Goal: Task Accomplishment & Management: Manage account settings

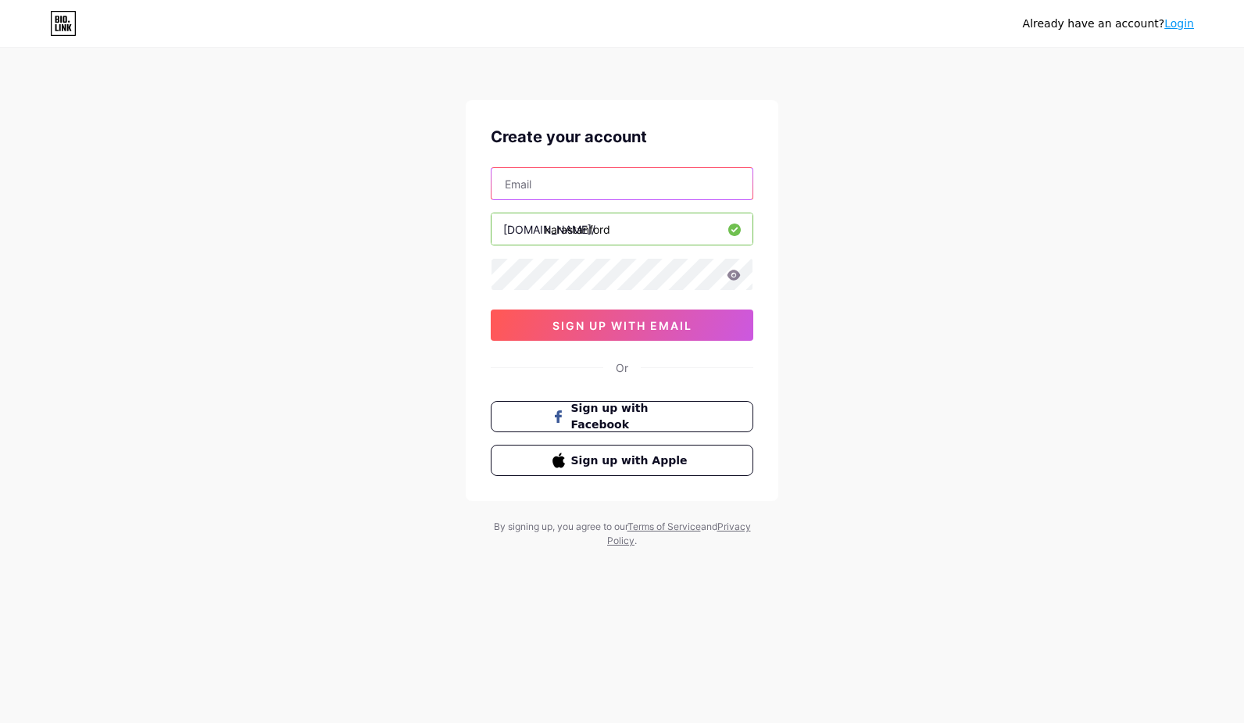
click at [556, 174] on input "text" at bounding box center [622, 183] width 261 height 31
type input "[EMAIL_ADDRESS][DOMAIN_NAME]"
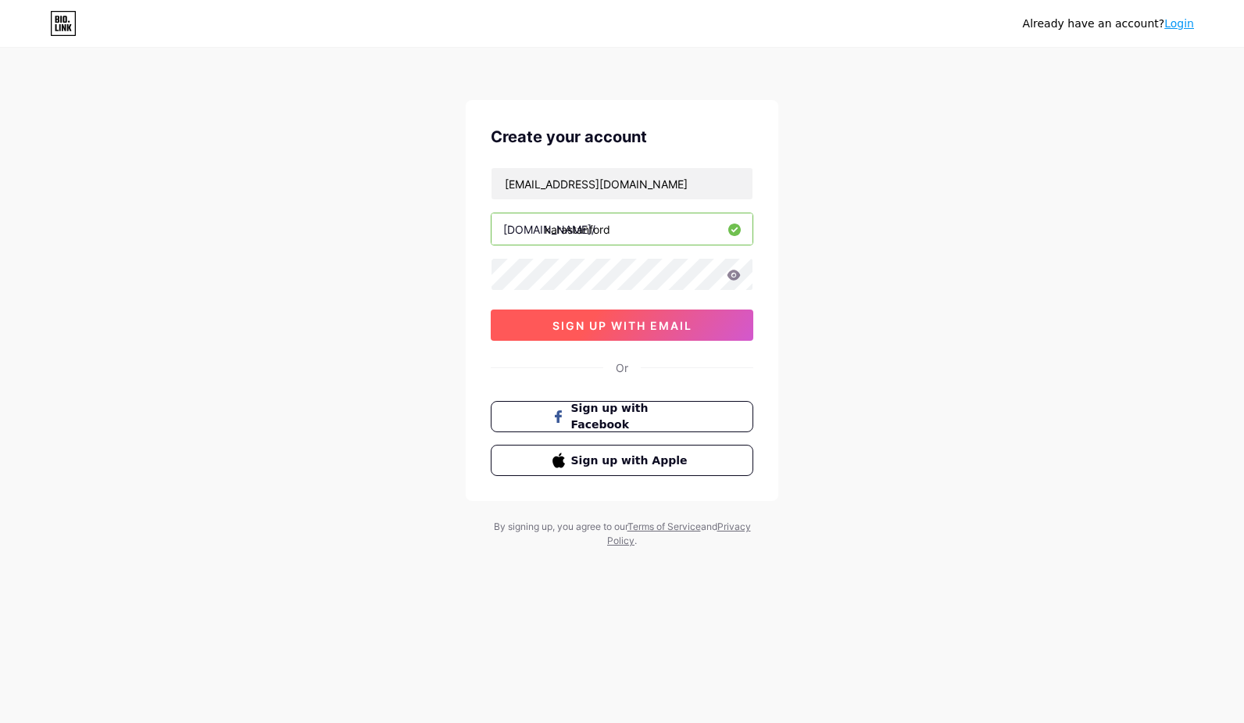
click at [653, 324] on span "sign up with email" at bounding box center [623, 325] width 140 height 13
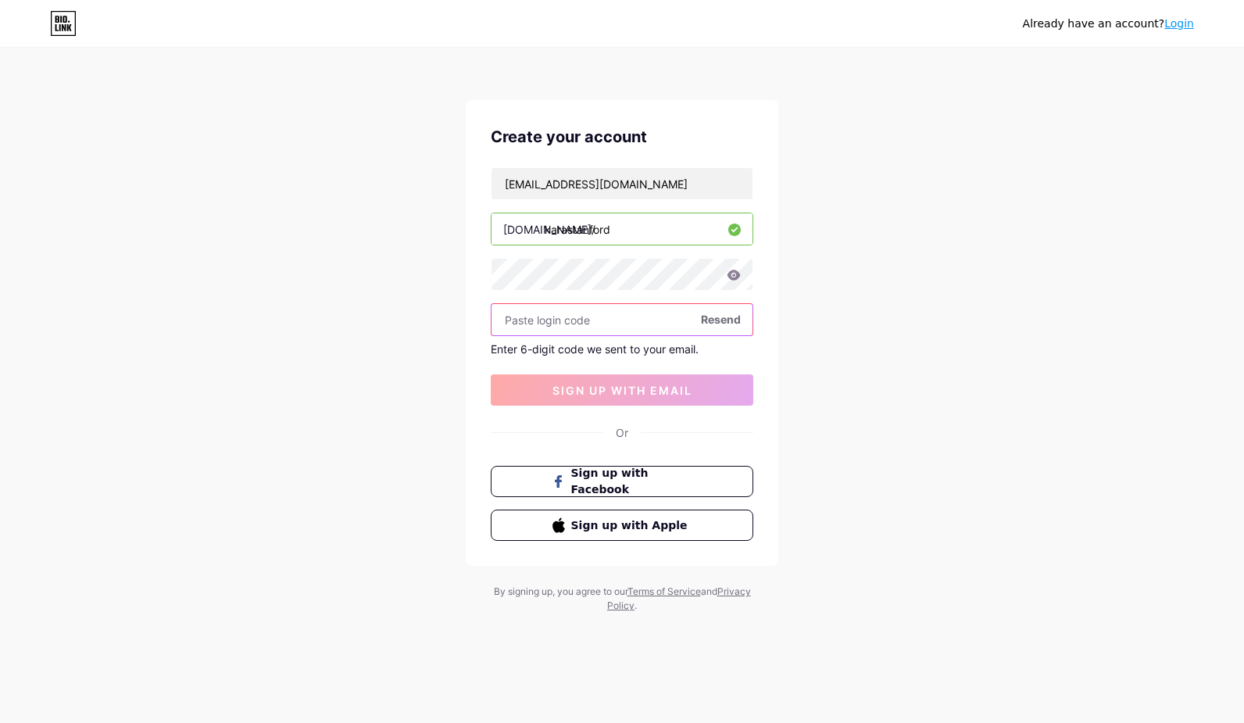
paste input "613280"
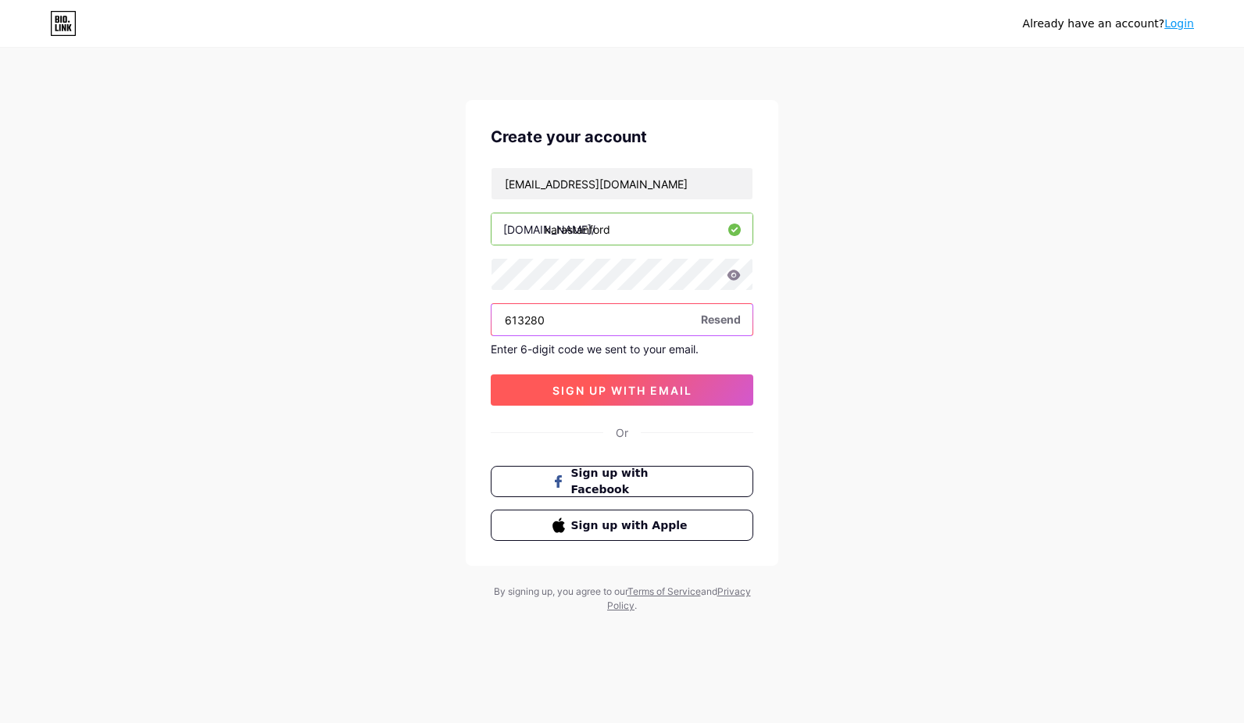
type input "613280"
click at [653, 392] on span "sign up with email" at bounding box center [623, 390] width 140 height 13
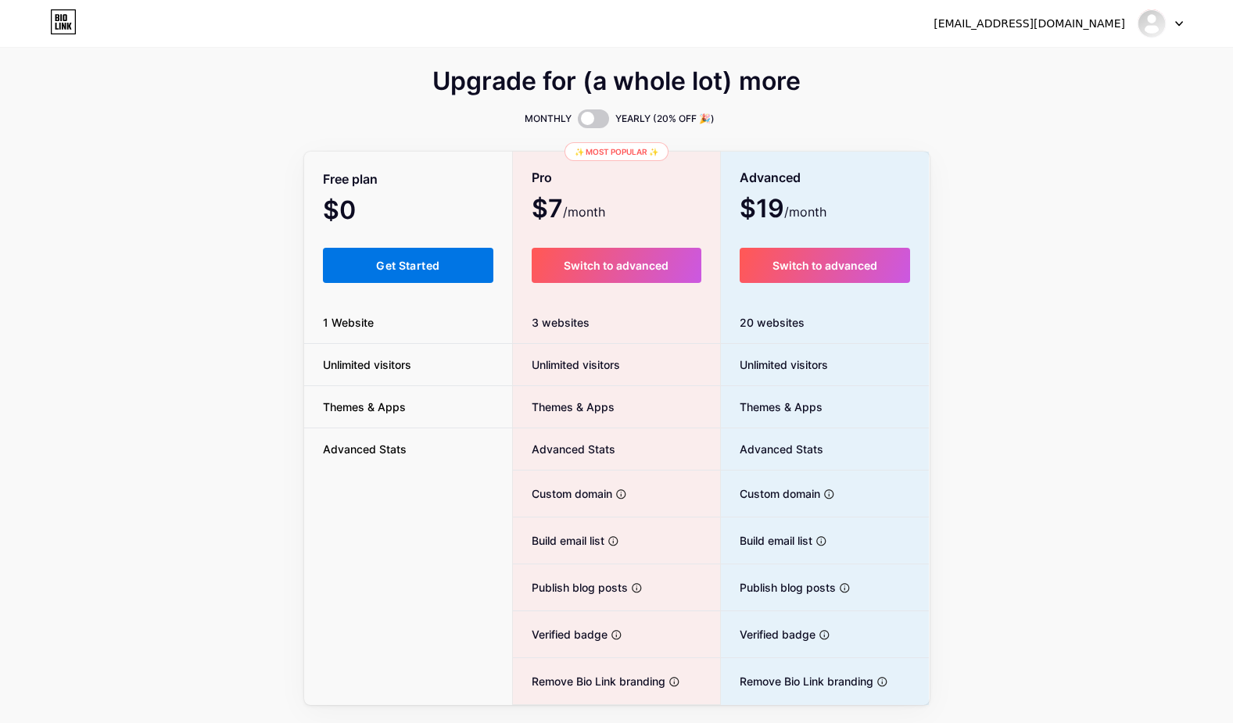
click at [396, 267] on span "Get Started" at bounding box center [407, 265] width 63 height 13
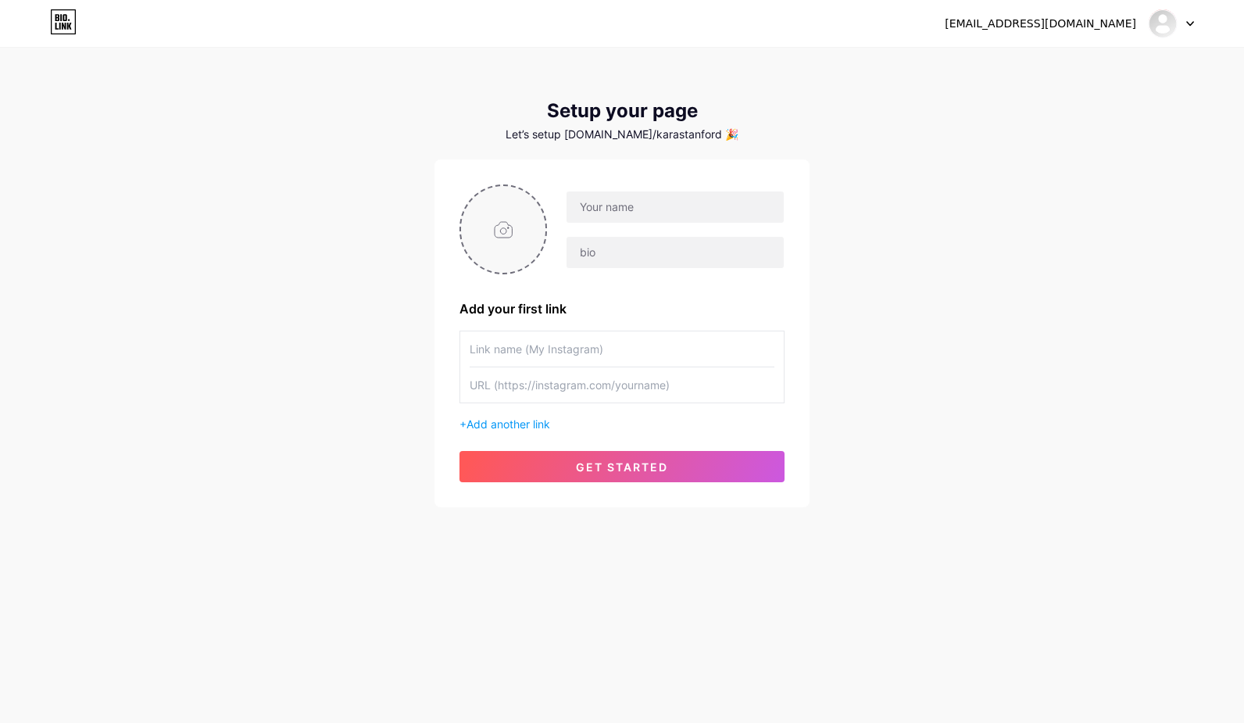
click at [516, 235] on input "file" at bounding box center [503, 229] width 84 height 87
type input "C:\fakepath\Kara at laptop with Flipchart behind.JPG"
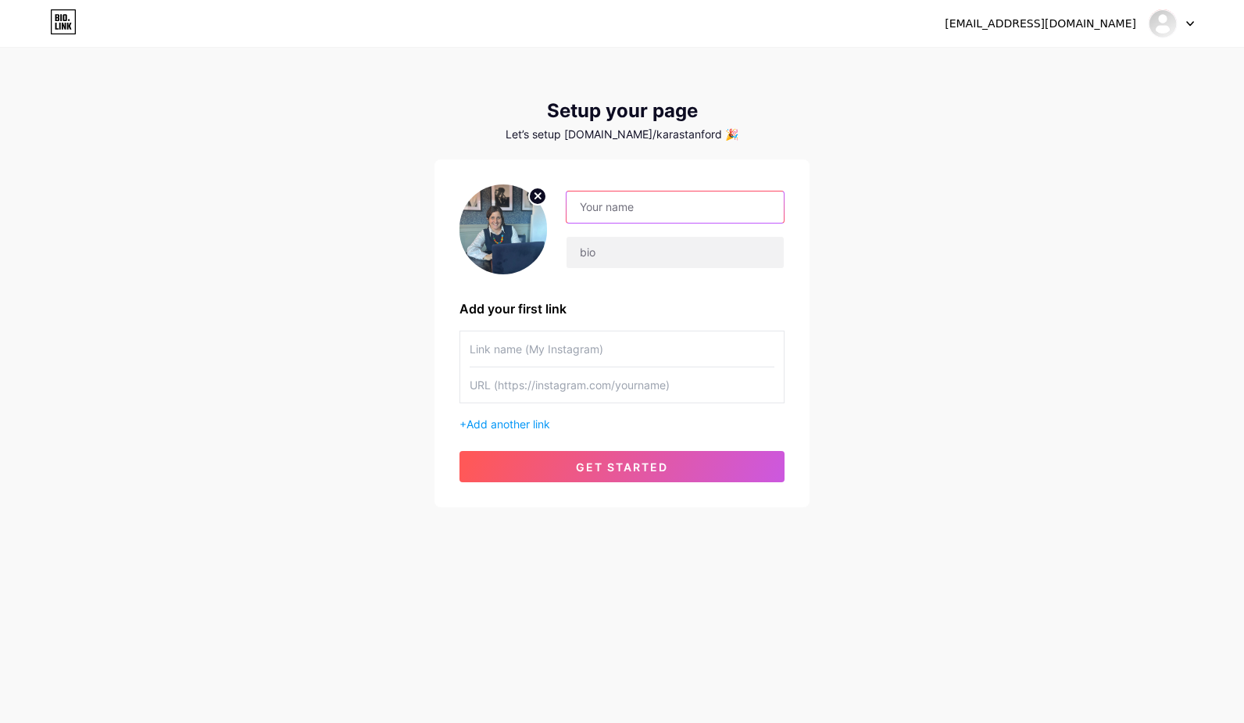
click at [627, 208] on input "text" at bounding box center [675, 207] width 217 height 31
type input "[PERSON_NAME]"
click at [769, 256] on input "Strategic Marketer @ The Marketing Spaces |" at bounding box center [675, 252] width 217 height 31
type input "Strategic Marketer @ The Marketing Spaces | Business Transformer"
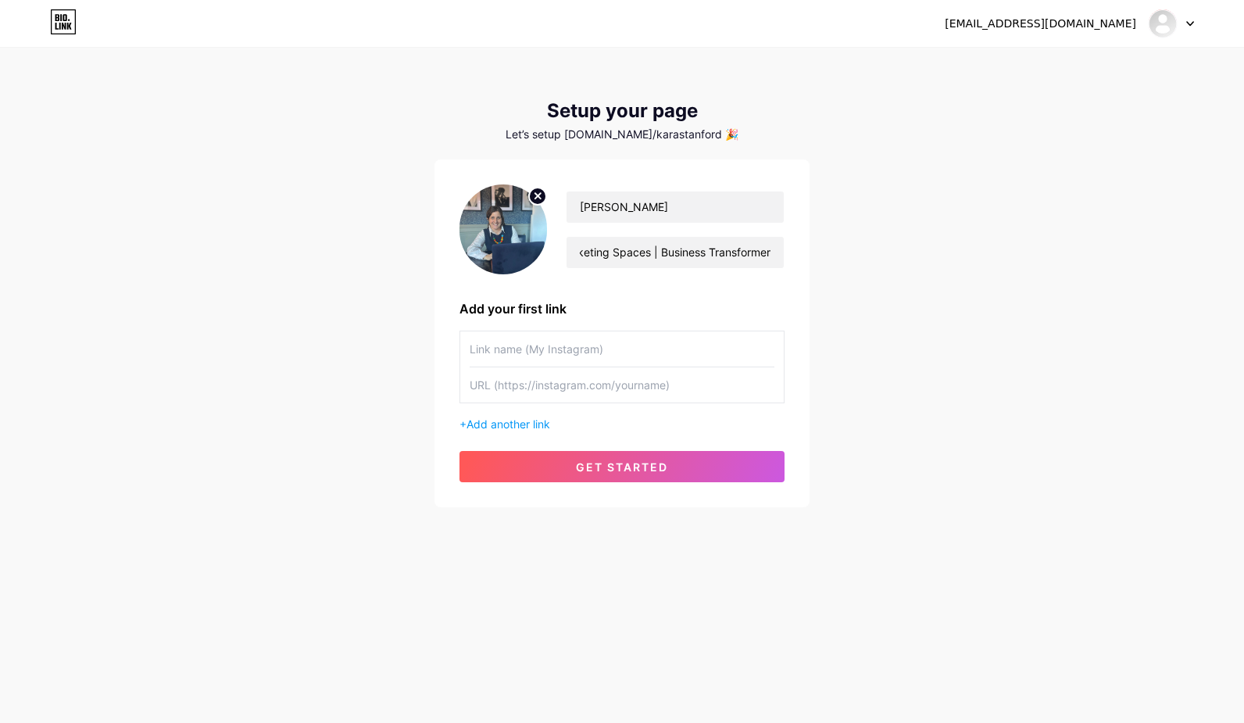
click at [551, 358] on input "text" at bounding box center [622, 348] width 305 height 35
click at [521, 428] on span "Add another link" at bounding box center [509, 423] width 84 height 13
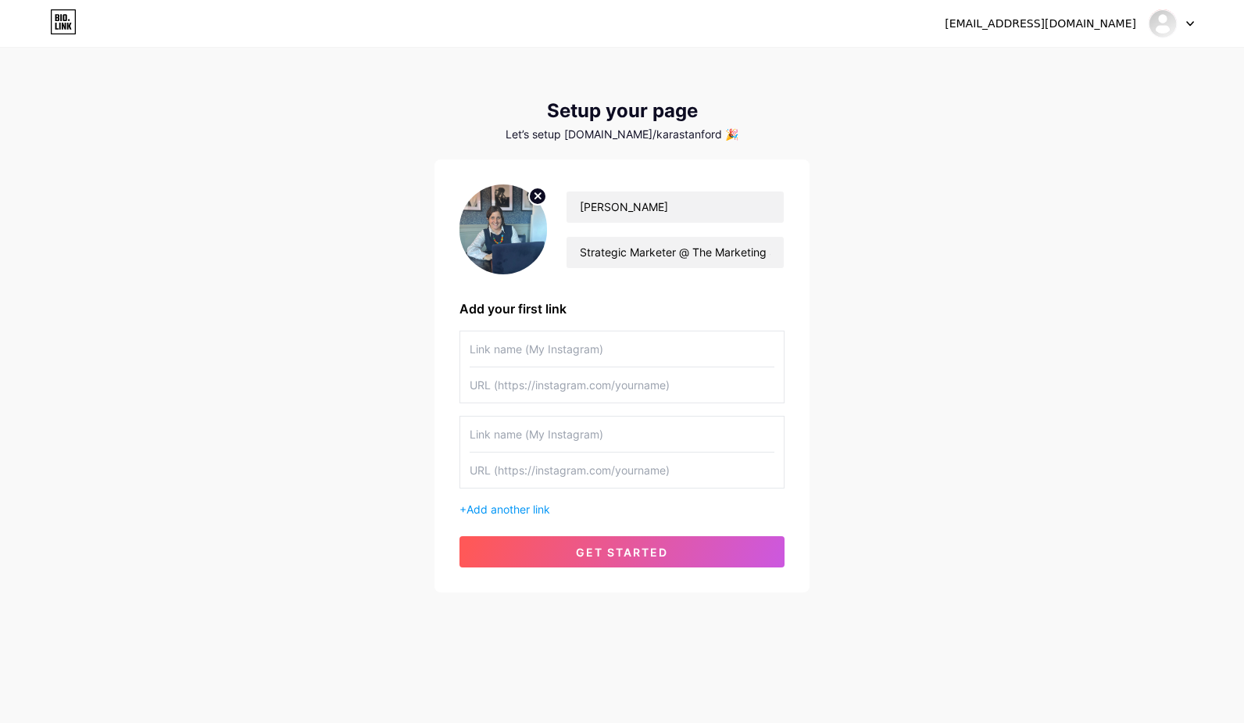
click at [514, 353] on input "text" at bounding box center [622, 348] width 305 height 35
type input "F"
type input "m"
paste input "[URL][DOMAIN_NAME]"
type input "[URL][DOMAIN_NAME]"
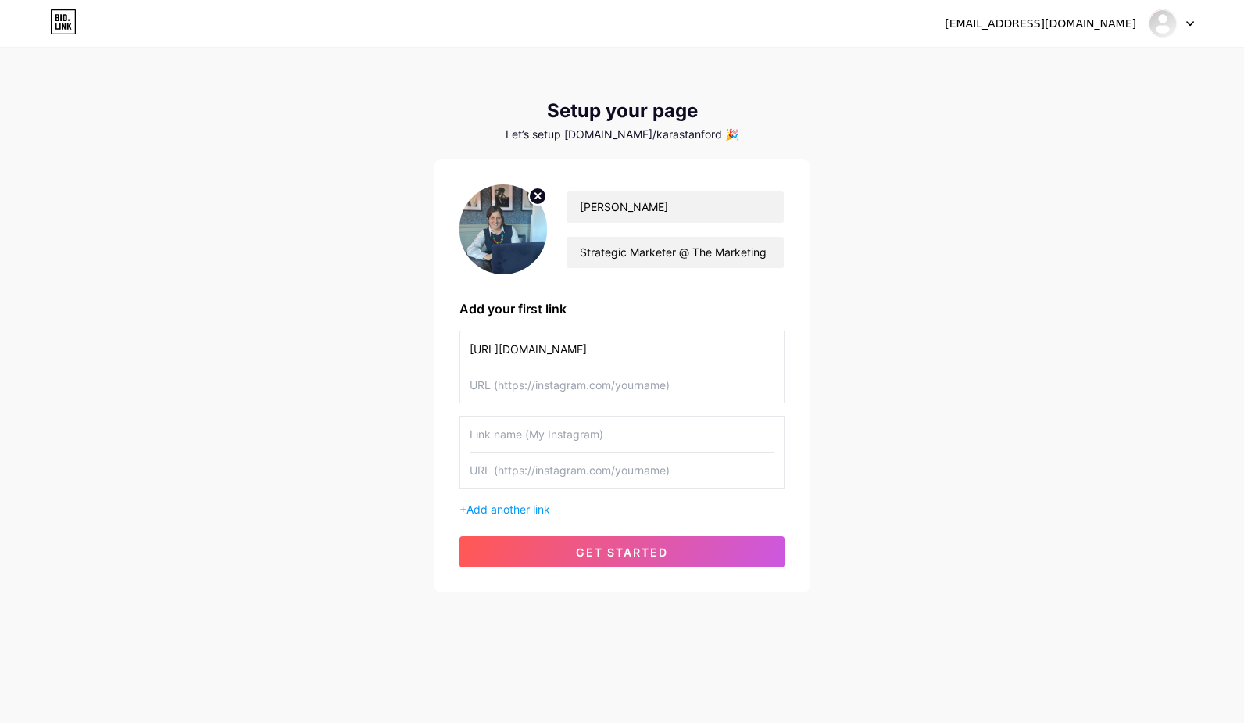
click at [599, 388] on input "text" at bounding box center [622, 384] width 305 height 35
paste input "[URL][DOMAIN_NAME]"
type input "[URL][DOMAIN_NAME]"
click at [507, 438] on input "text" at bounding box center [622, 434] width 305 height 35
paste input "[URL][DOMAIN_NAME]"
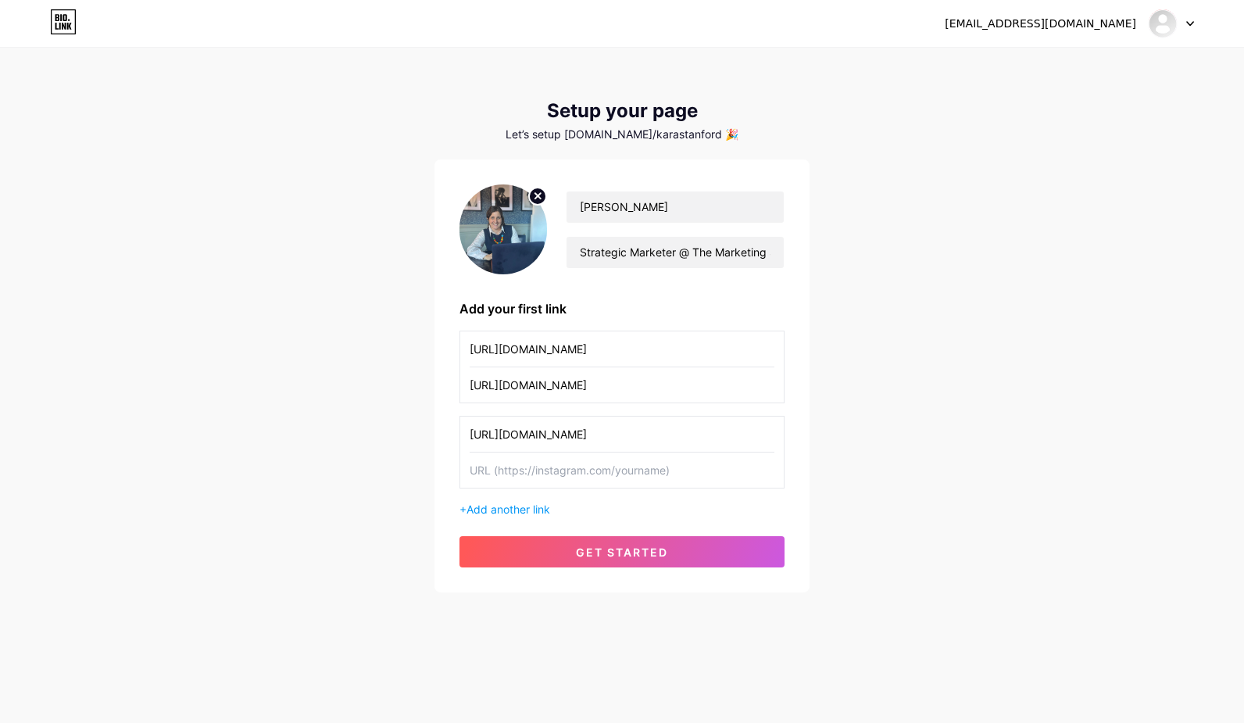
type input "[URL][DOMAIN_NAME]"
click at [521, 477] on input "text" at bounding box center [622, 470] width 305 height 35
paste input "[URL][DOMAIN_NAME]"
type input "[URL][DOMAIN_NAME]"
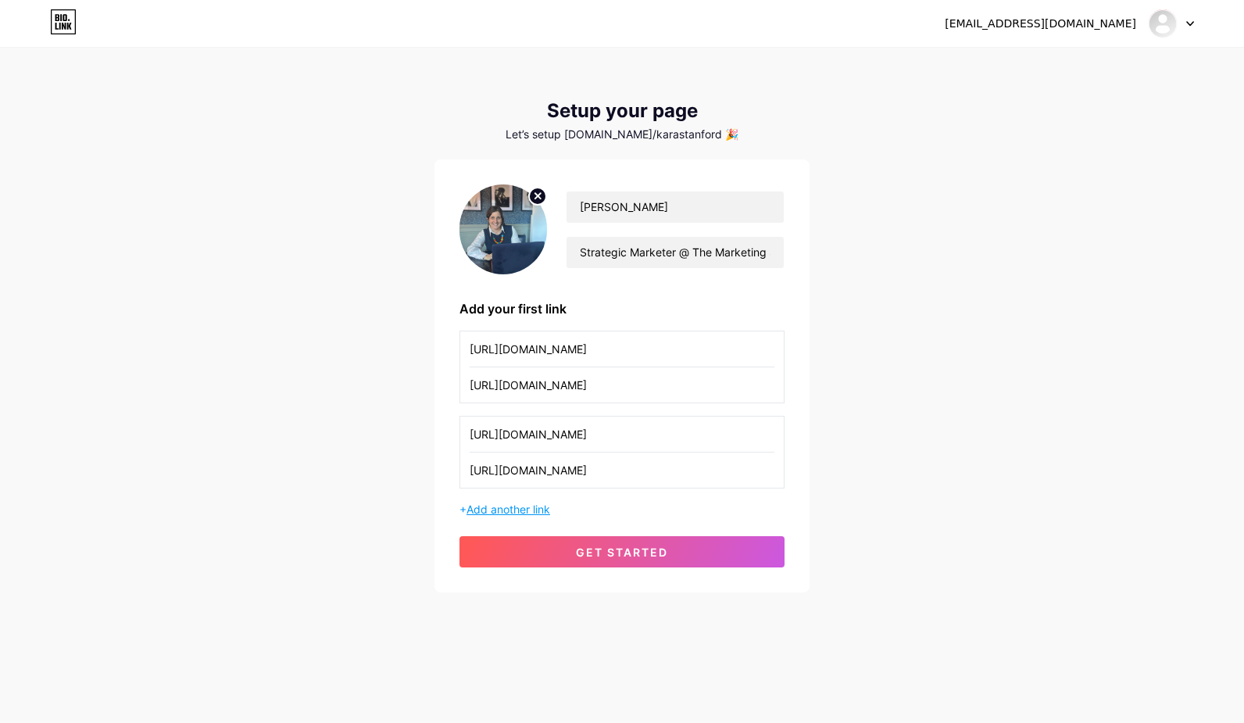
scroll to position [0, 0]
click at [509, 510] on span "Add another link" at bounding box center [509, 509] width 84 height 13
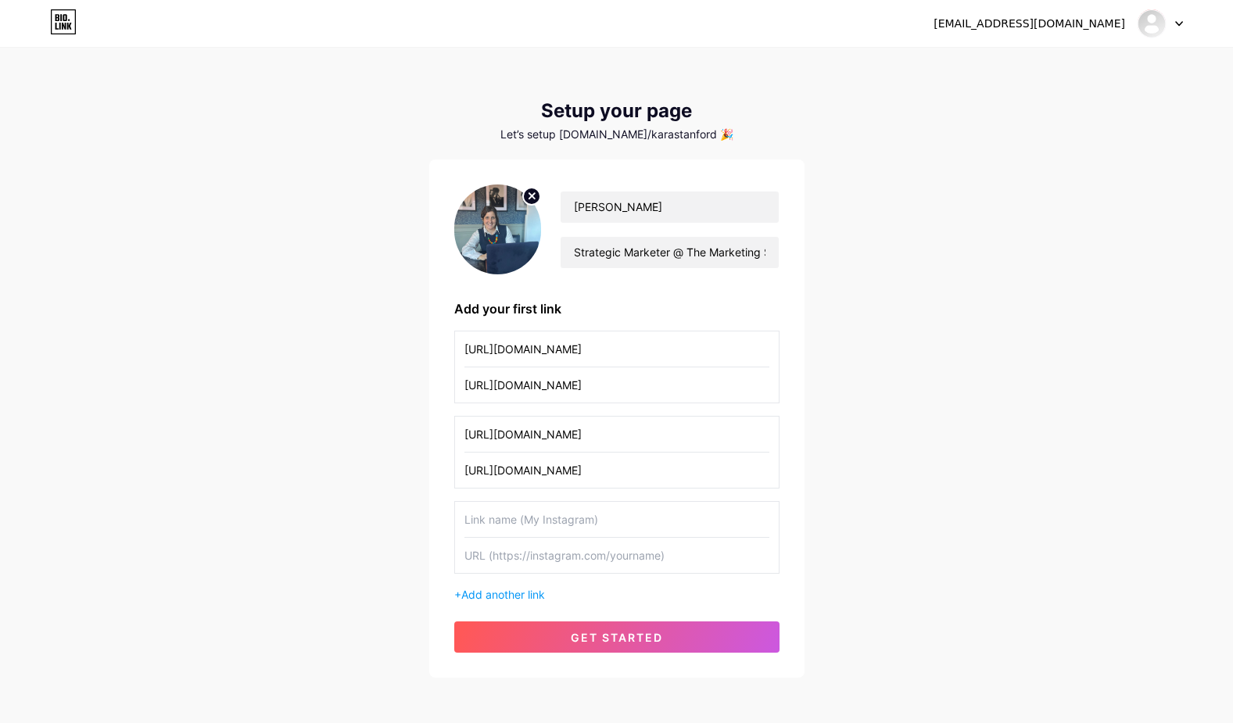
click at [511, 533] on input "text" at bounding box center [616, 519] width 305 height 35
paste input "https://marketingspaces.co.uk/events/"
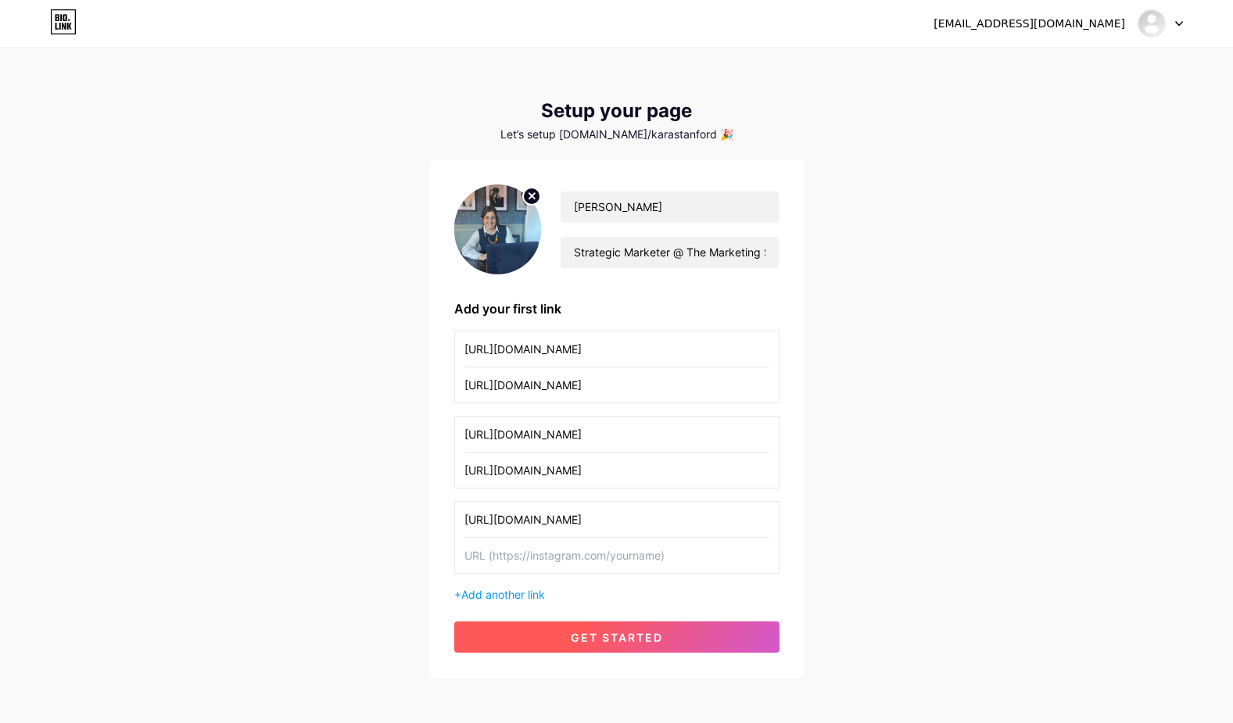
type input "https://marketingspaces.co.uk/events/"
click at [566, 636] on button "get started" at bounding box center [616, 636] width 325 height 31
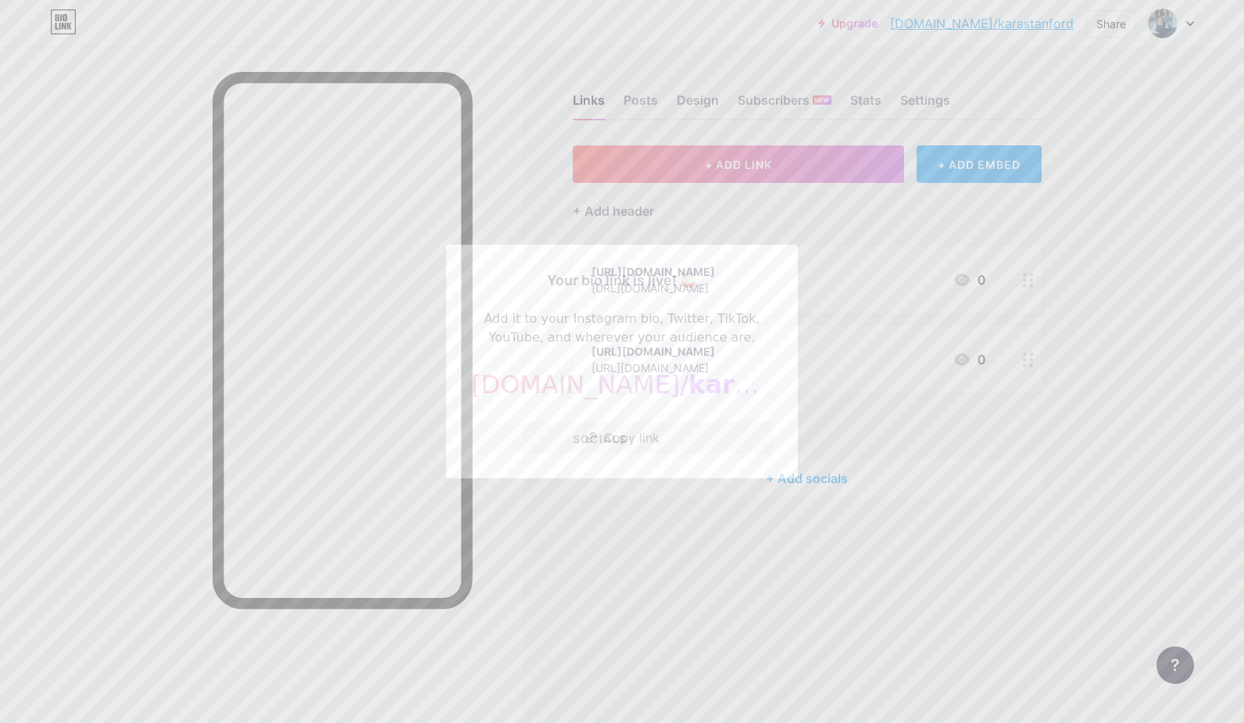
click at [510, 195] on div at bounding box center [622, 361] width 1244 height 723
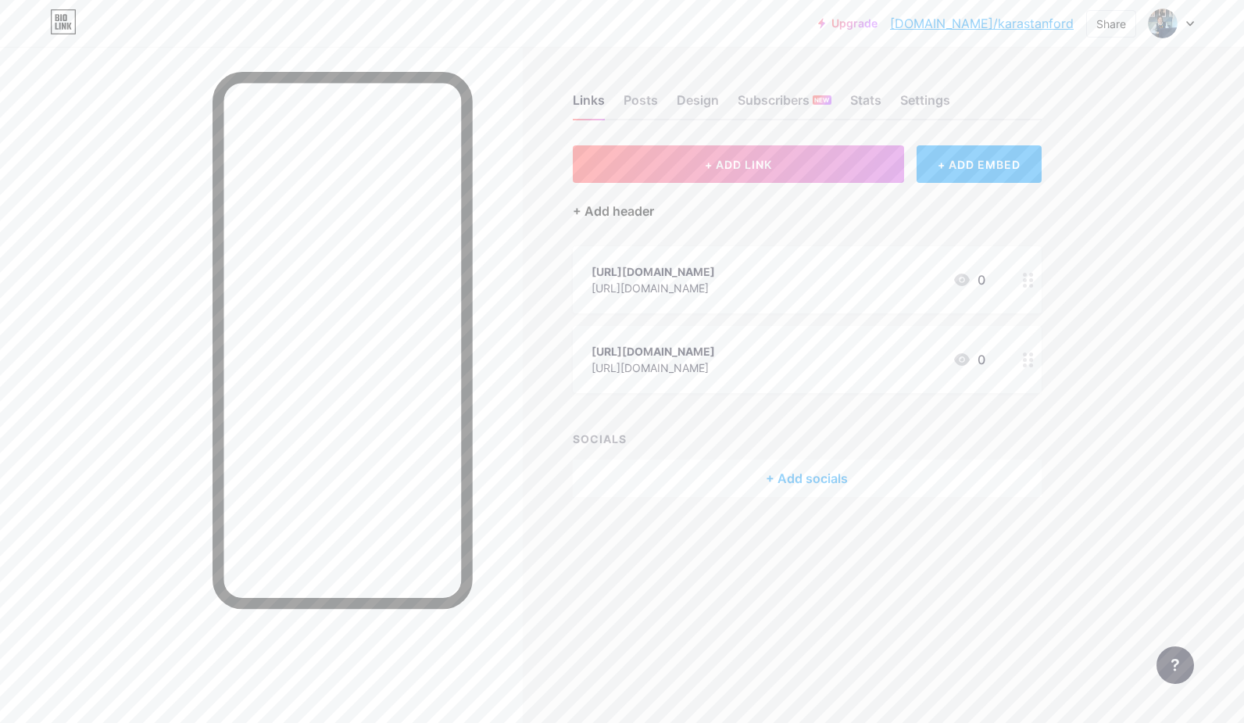
click at [625, 213] on div "+ Add header" at bounding box center [613, 211] width 81 height 19
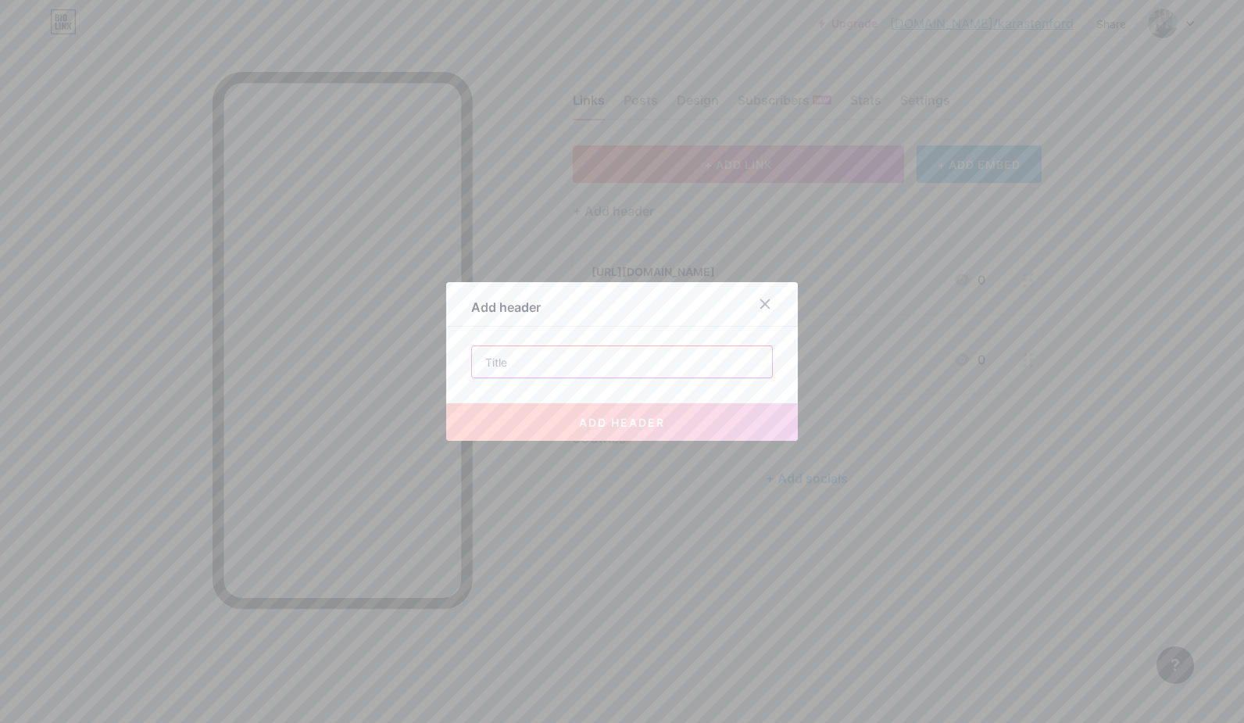
click at [525, 353] on input "text" at bounding box center [622, 361] width 300 height 31
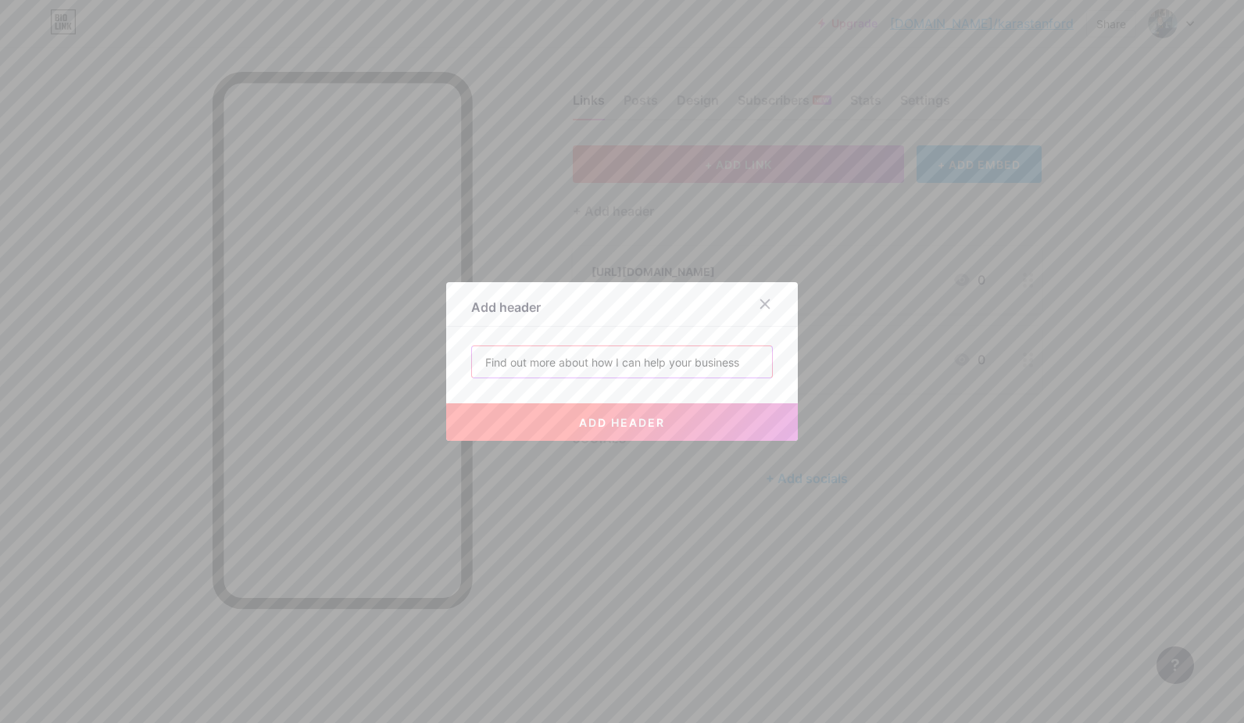
type input "Find out more about how I can help your business"
click at [618, 423] on span "add header" at bounding box center [622, 422] width 86 height 13
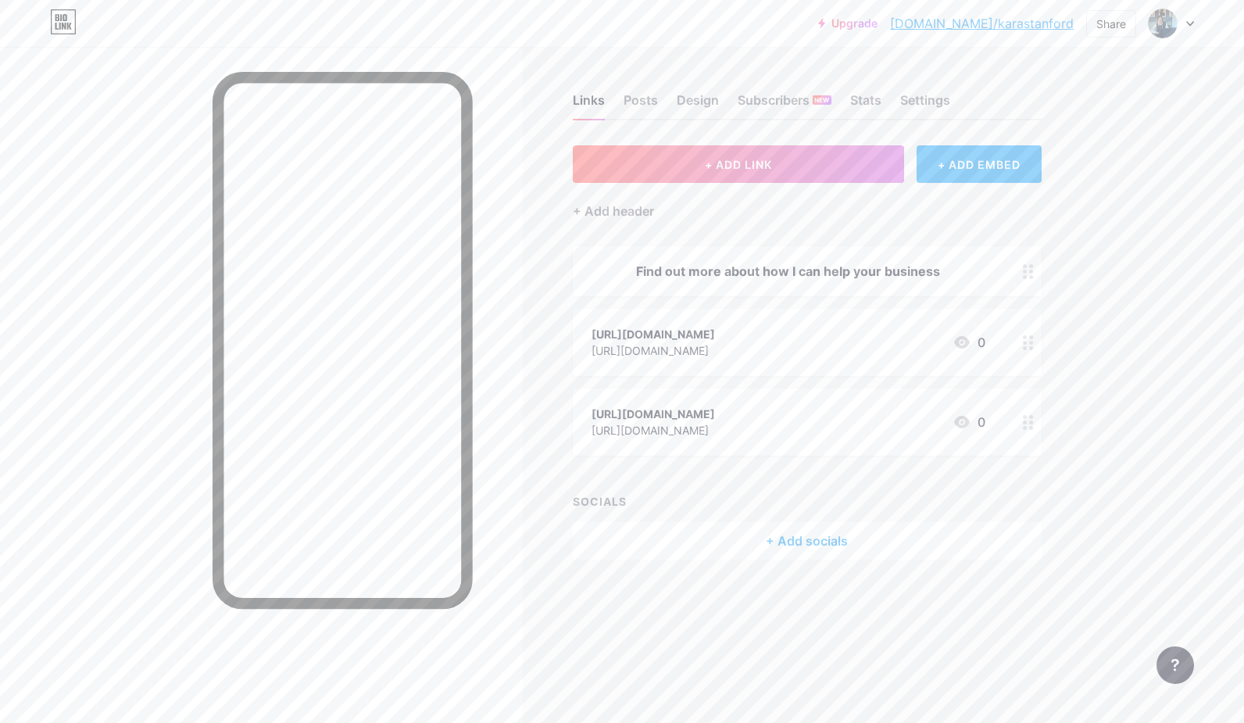
click at [818, 545] on div "+ Add socials" at bounding box center [807, 541] width 469 height 38
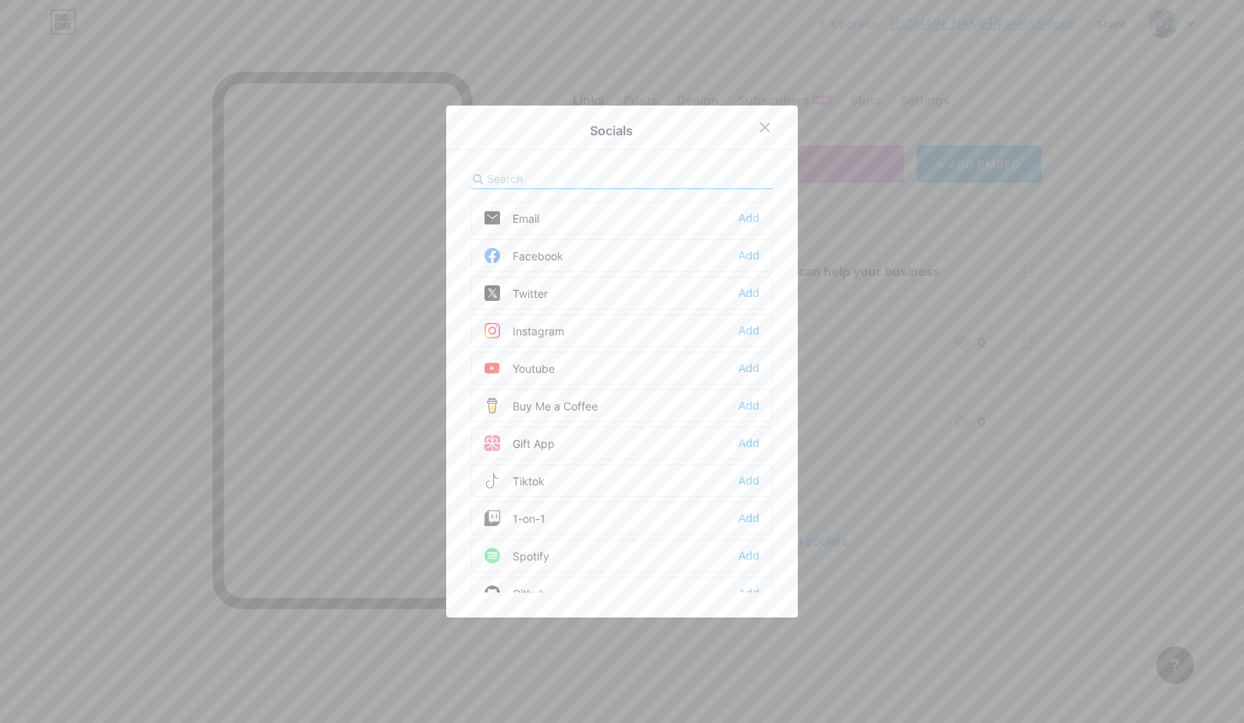
click at [533, 182] on input "text" at bounding box center [573, 178] width 173 height 16
type input "linked"
click at [750, 216] on div "Add" at bounding box center [749, 218] width 21 height 16
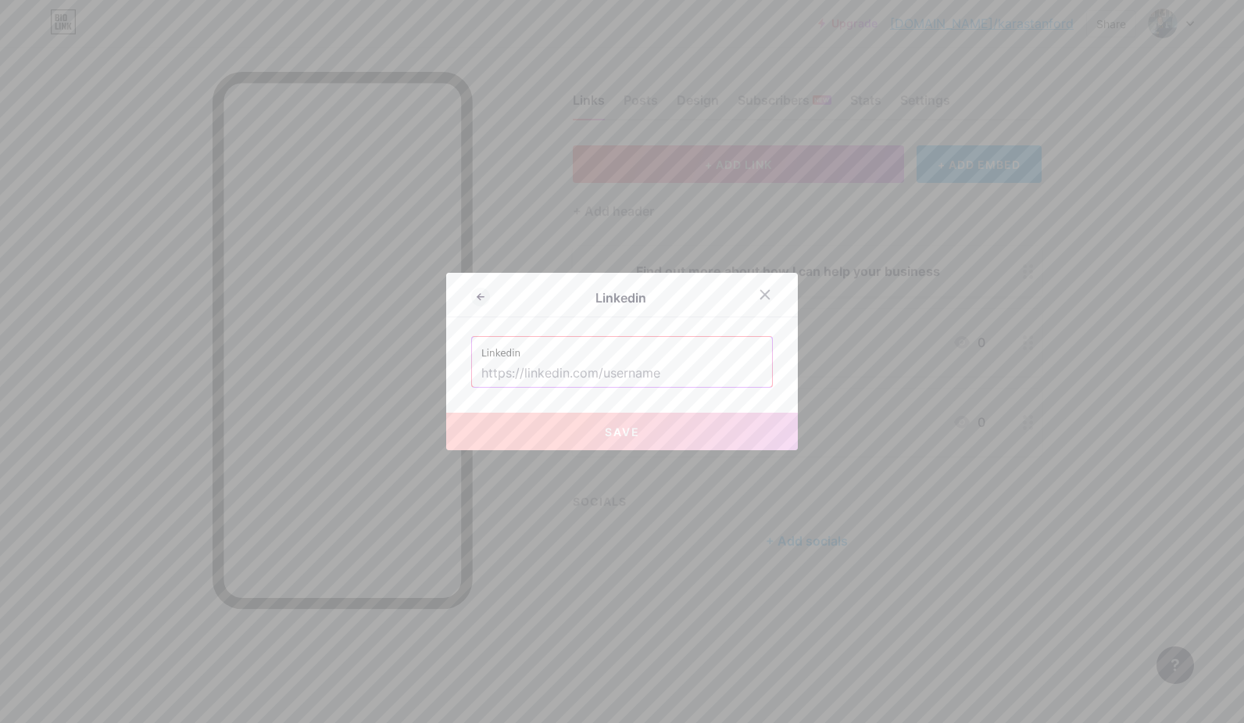
click at [548, 366] on input "text" at bounding box center [621, 373] width 281 height 27
paste input "[URL][DOMAIN_NAME]"
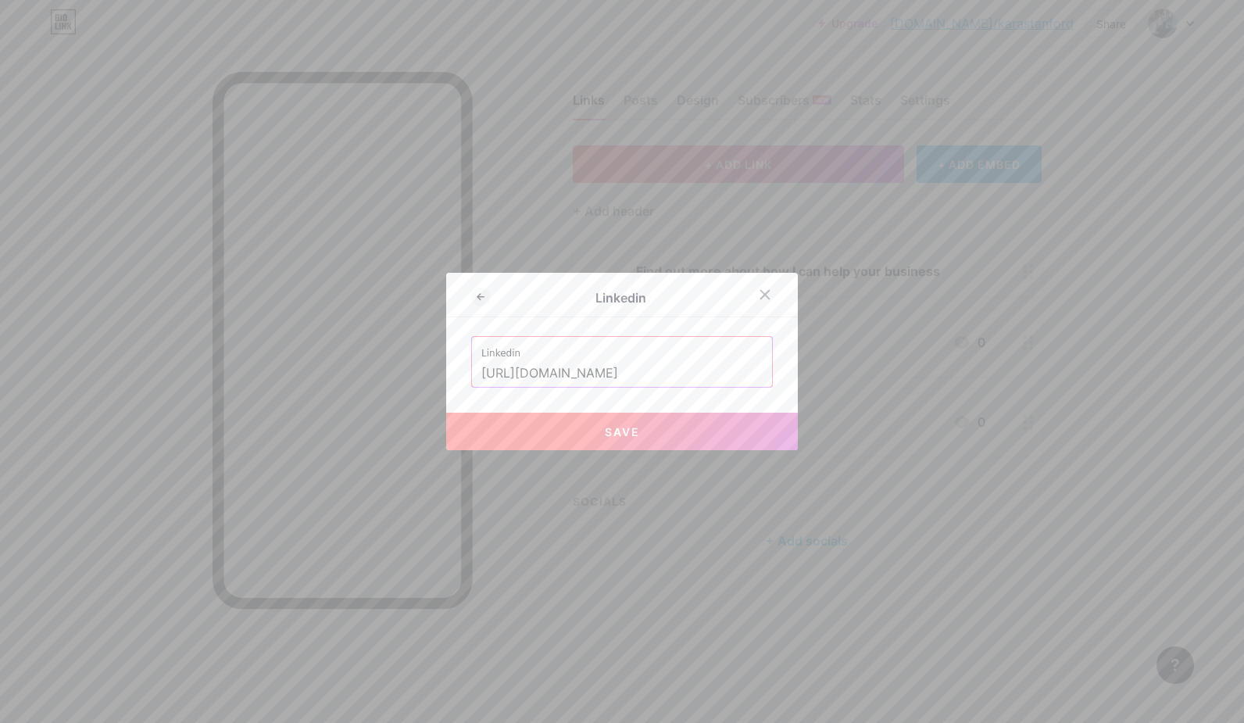
type input "[URL][DOMAIN_NAME]"
click at [579, 434] on button "Save" at bounding box center [622, 432] width 352 height 38
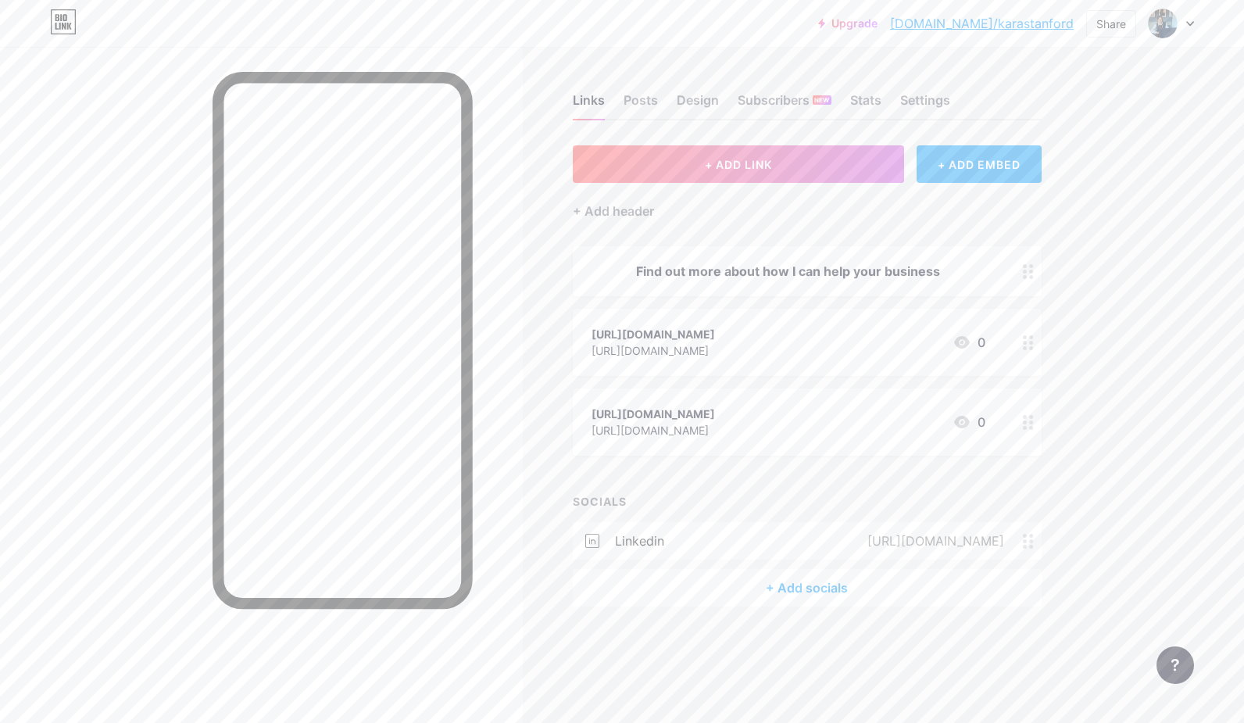
click at [1029, 350] on div at bounding box center [1028, 342] width 27 height 67
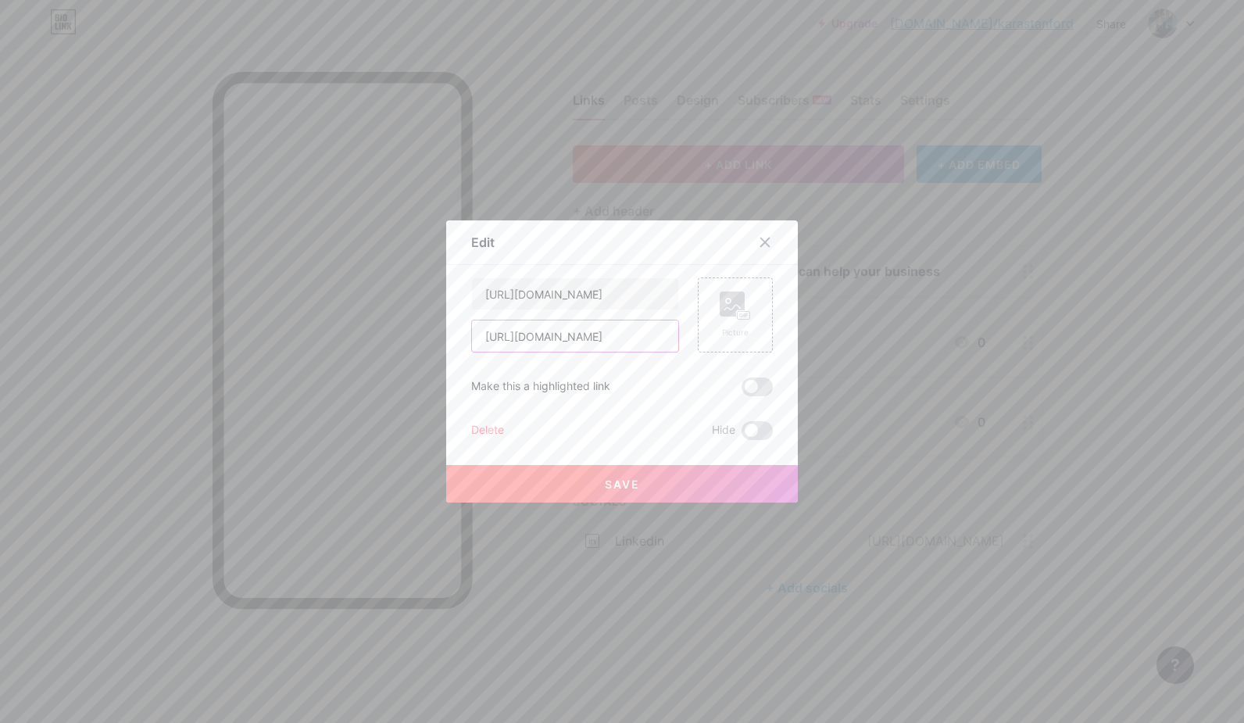
click at [633, 336] on input "[URL][DOMAIN_NAME]" at bounding box center [575, 335] width 206 height 31
drag, startPoint x: 668, startPoint y: 338, endPoint x: 451, endPoint y: 342, distance: 217.3
click at [451, 342] on div "Edit Content YouTube Play YouTube video without leaving your page. ADD Vimeo Pl…" at bounding box center [622, 361] width 352 height 282
type input "/"
click at [621, 483] on span "Save" at bounding box center [622, 484] width 35 height 13
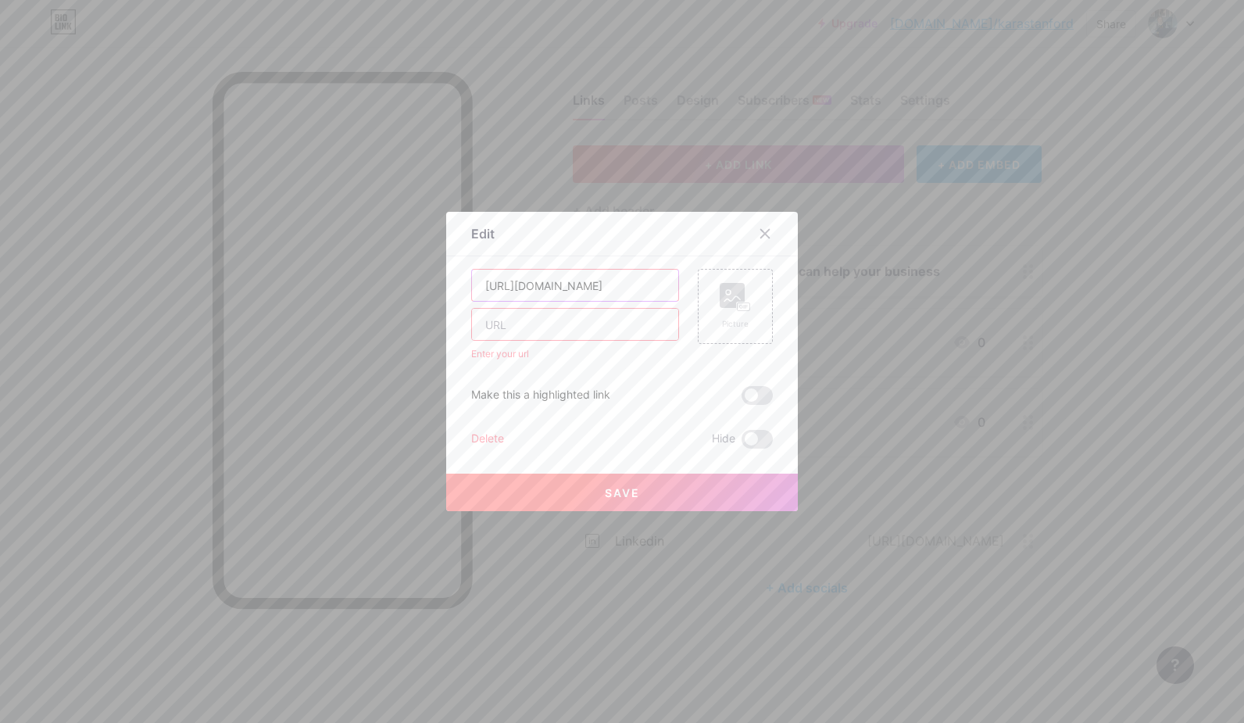
click at [578, 295] on input "[URL][DOMAIN_NAME]" at bounding box center [575, 285] width 206 height 31
click at [760, 442] on span at bounding box center [757, 439] width 31 height 19
click at [742, 443] on input "checkbox" at bounding box center [742, 443] width 0 height 0
click at [680, 492] on button "Save" at bounding box center [622, 493] width 352 height 38
click at [536, 328] on input "text" at bounding box center [575, 324] width 206 height 31
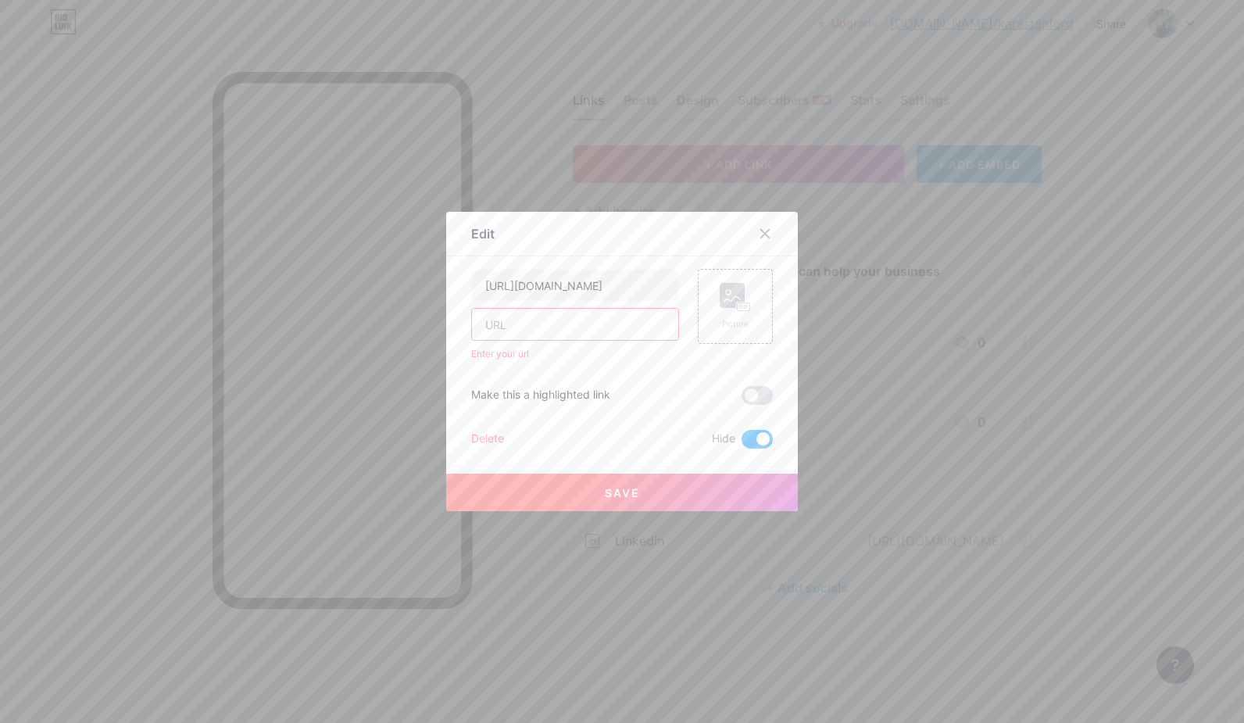
paste input "[URL][DOMAIN_NAME]"
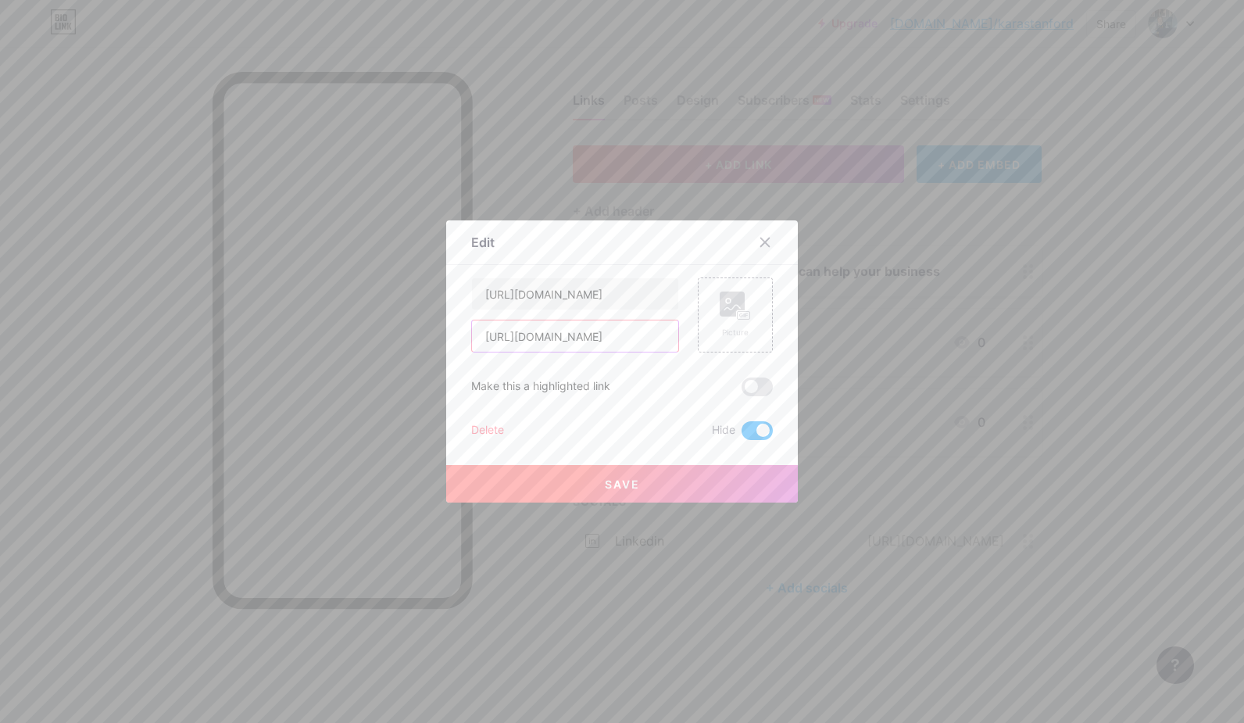
scroll to position [0, 38]
type input "[URL][DOMAIN_NAME]"
click at [642, 481] on button "Save" at bounding box center [622, 484] width 352 height 38
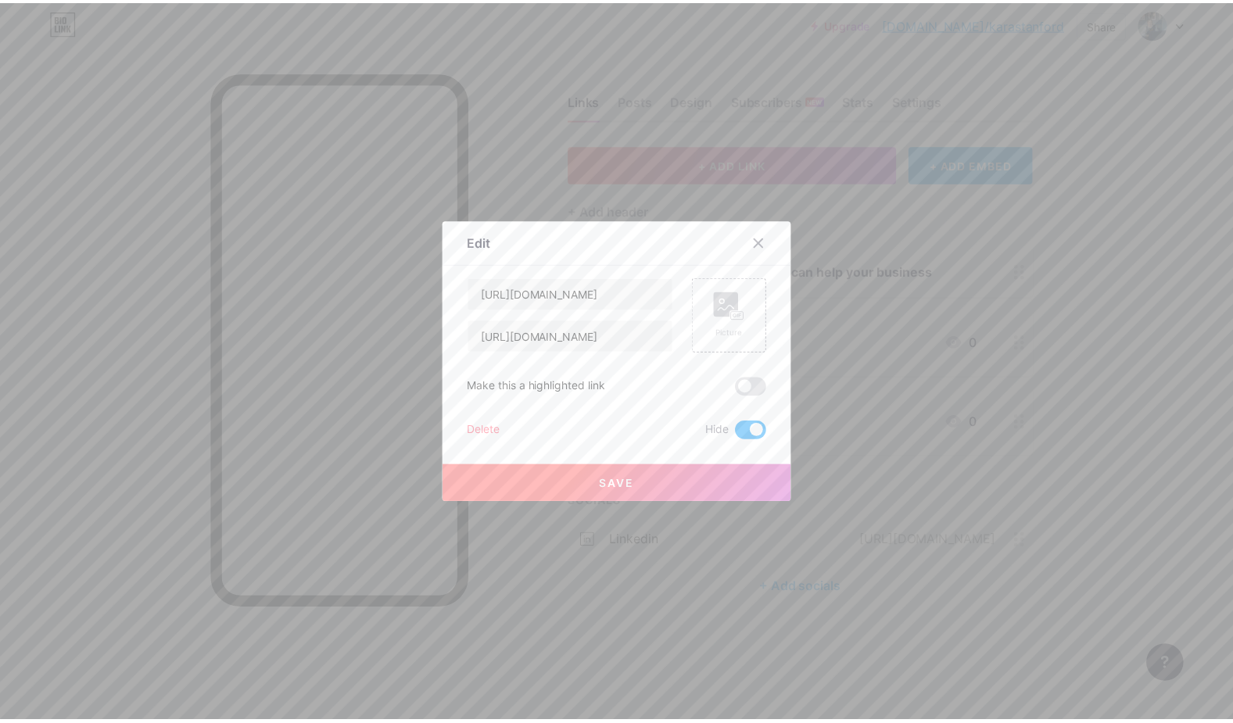
scroll to position [0, 0]
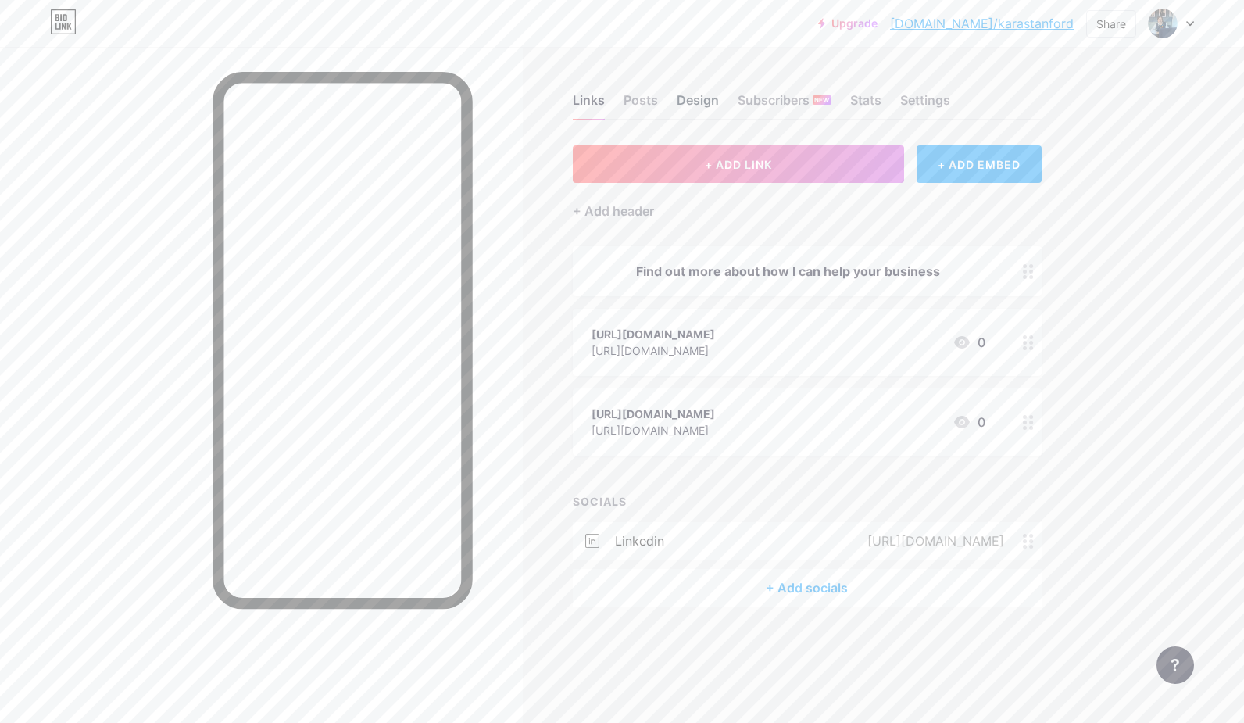
click at [685, 98] on div "Design" at bounding box center [698, 105] width 42 height 28
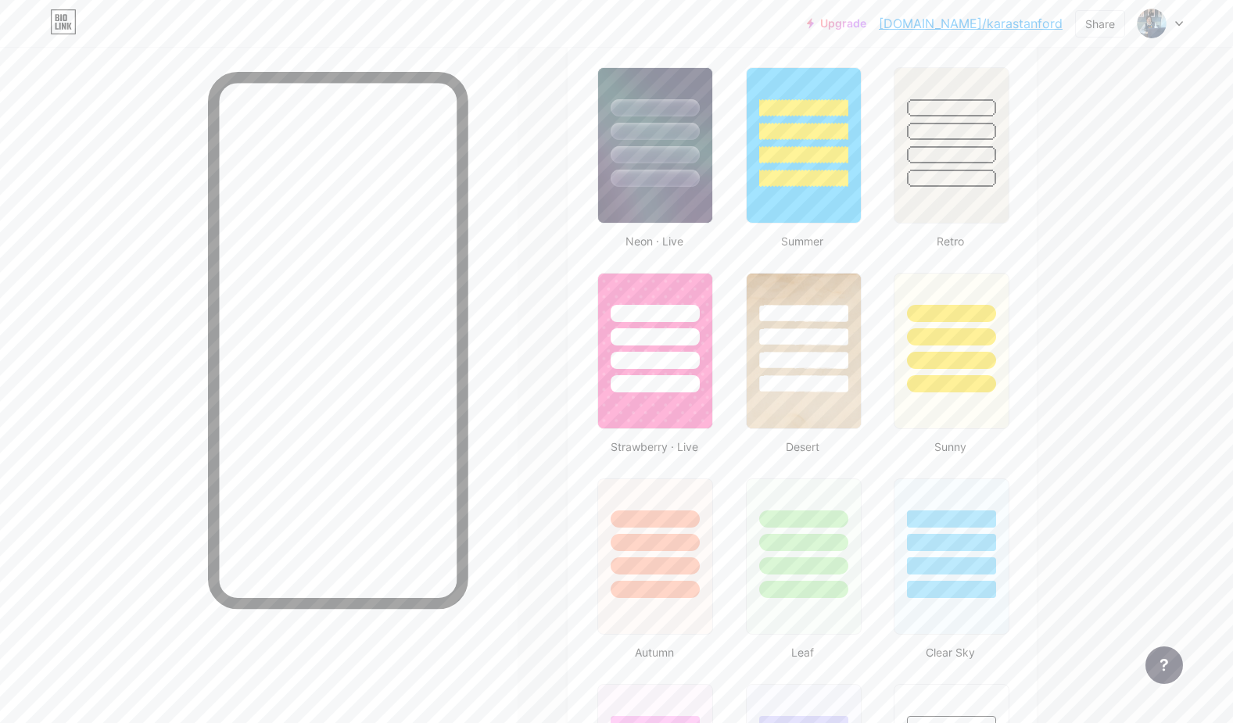
scroll to position [782, 0]
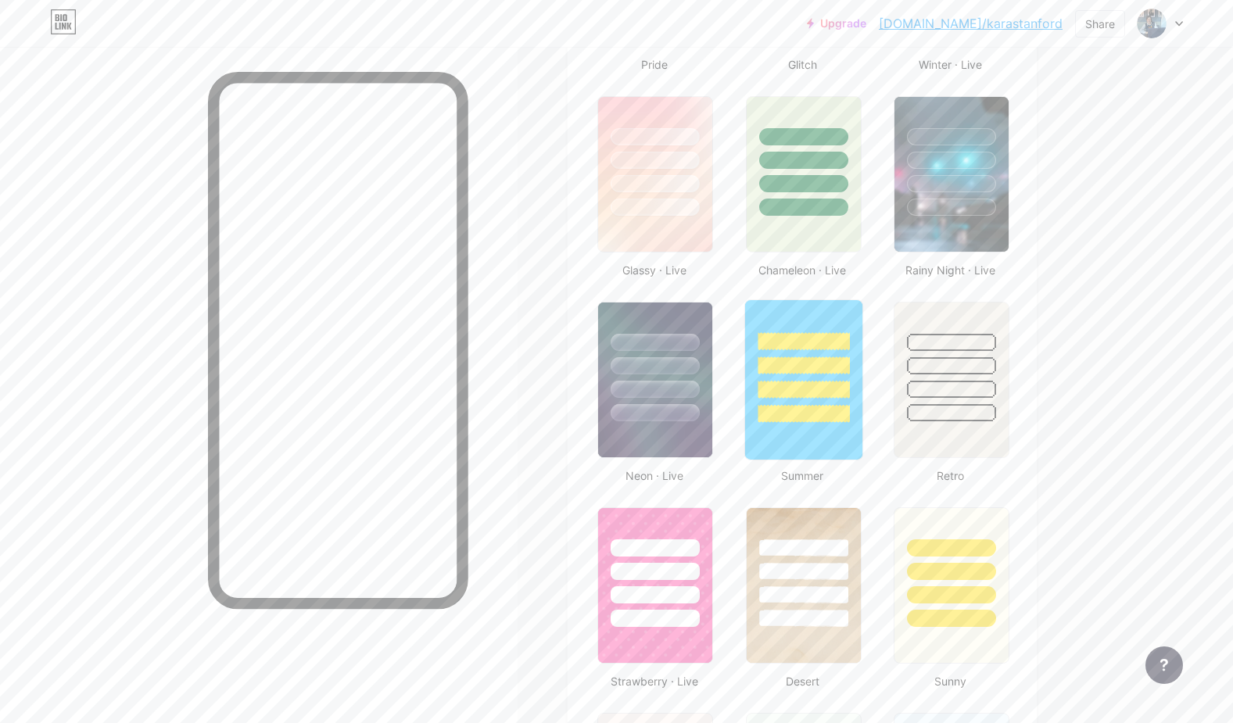
click at [821, 311] on div at bounding box center [802, 361] width 117 height 123
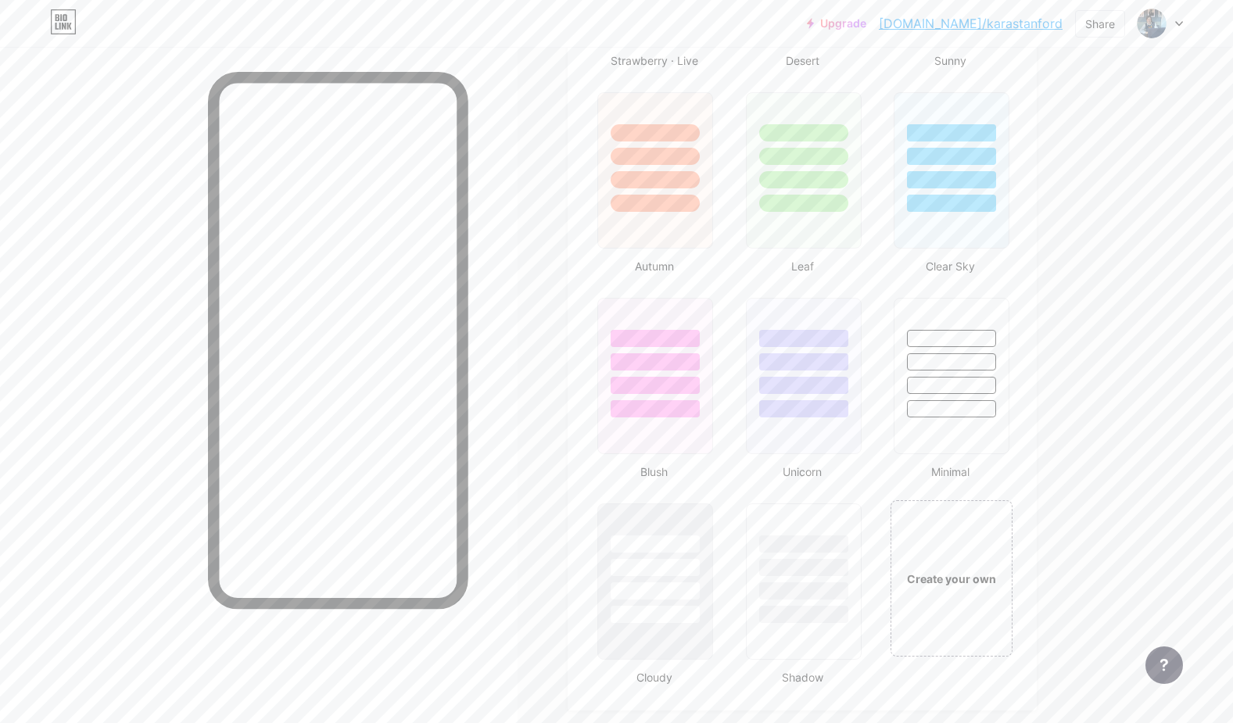
scroll to position [1407, 0]
click at [664, 184] on div at bounding box center [655, 175] width 91 height 18
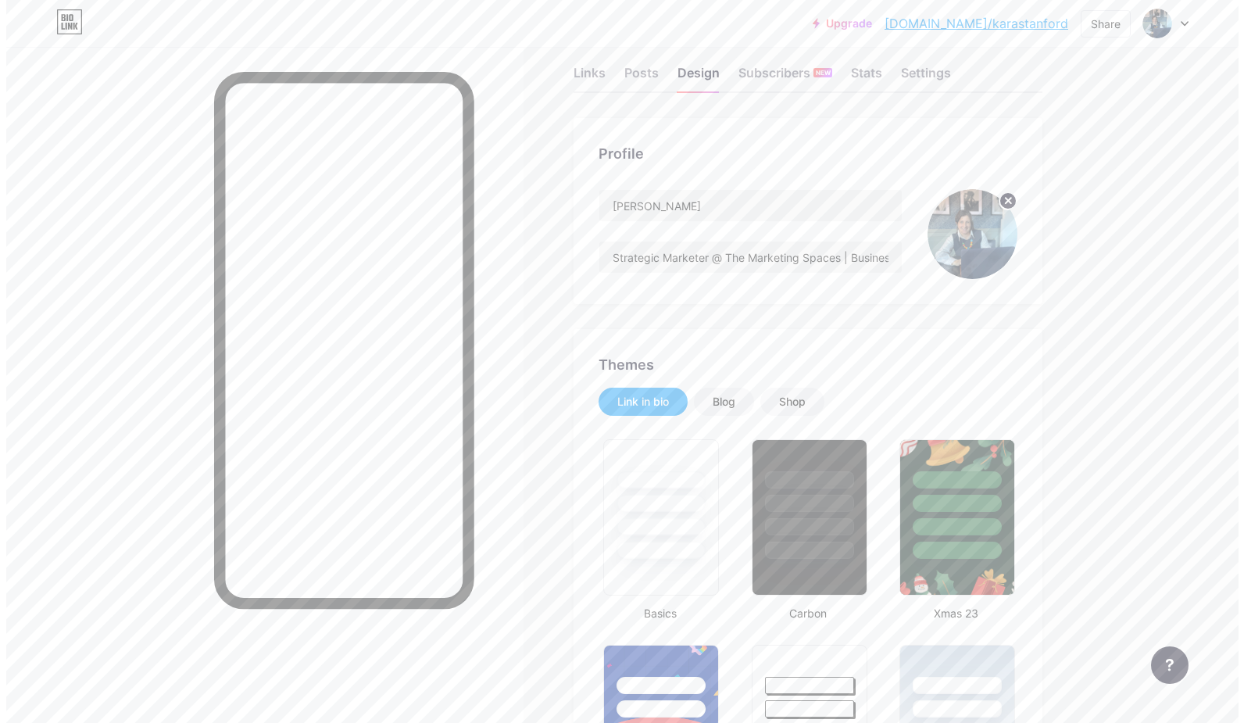
scroll to position [0, 0]
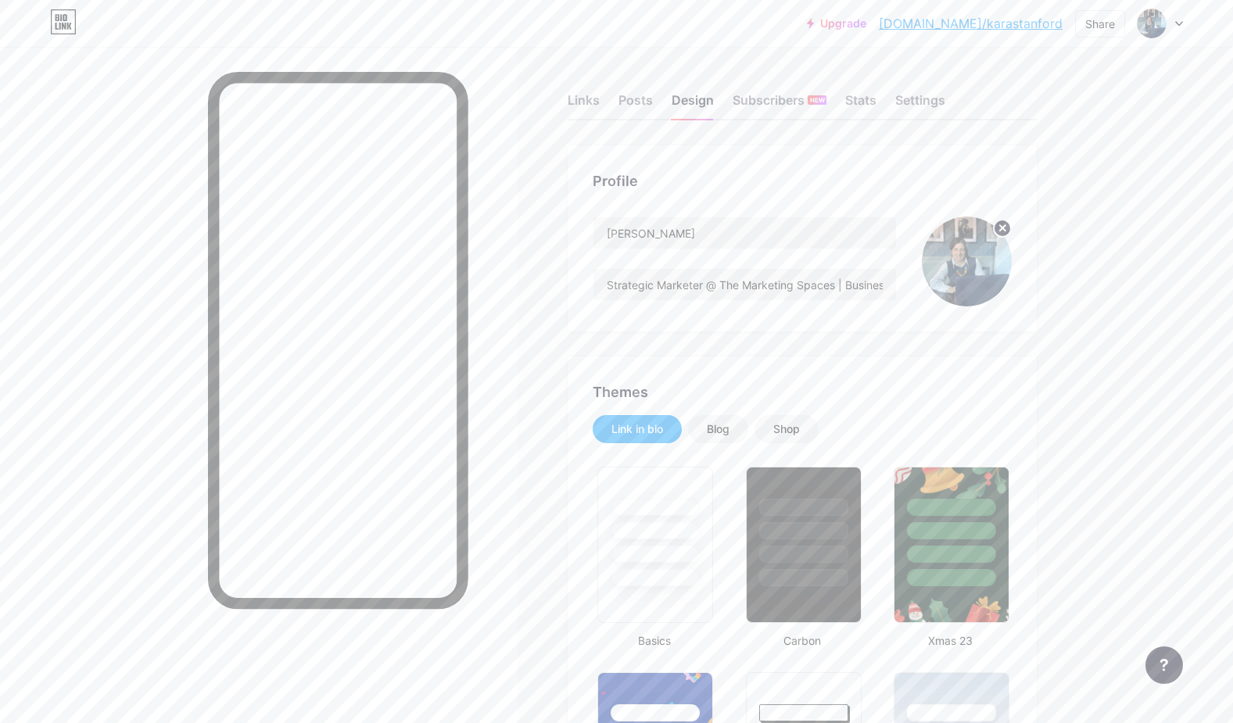
click at [693, 103] on div "Design" at bounding box center [692, 105] width 42 height 28
click at [597, 106] on div "Links" at bounding box center [583, 105] width 32 height 28
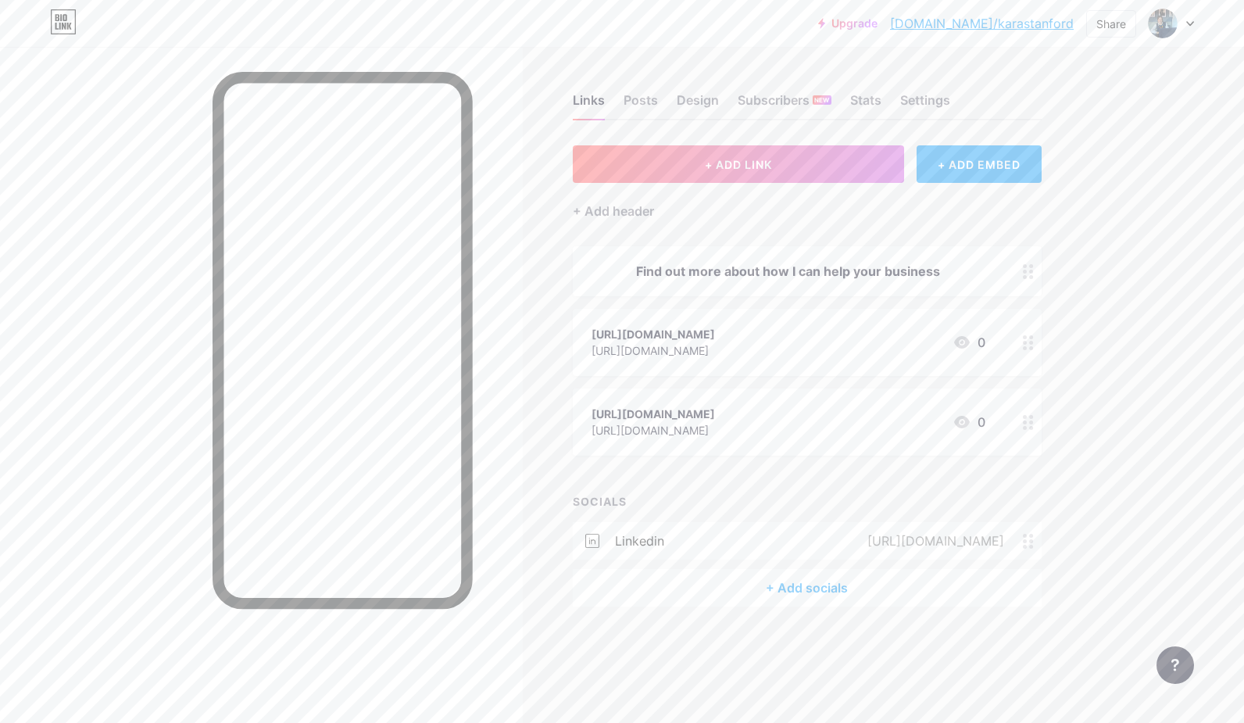
click at [1030, 426] on circle at bounding box center [1031, 428] width 4 height 4
click at [757, 433] on span at bounding box center [757, 430] width 31 height 19
click at [742, 435] on input "checkbox" at bounding box center [742, 435] width 0 height 0
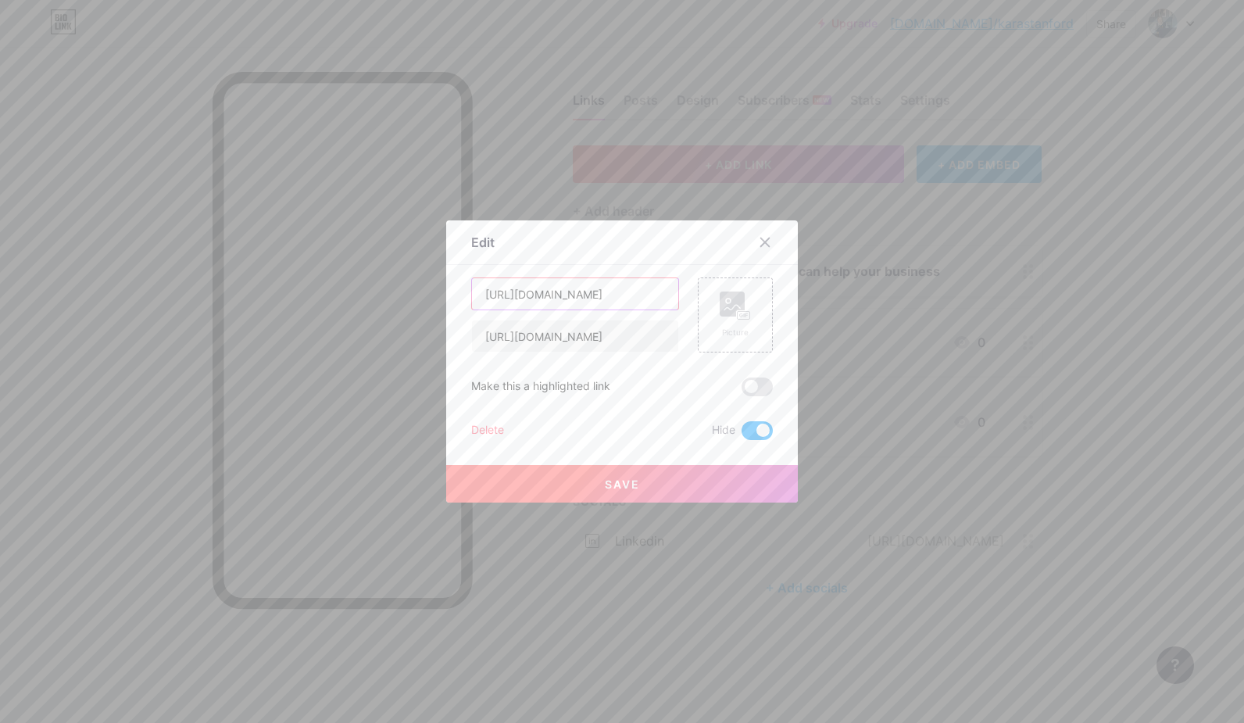
click at [577, 296] on input "[URL][DOMAIN_NAME]" at bounding box center [575, 293] width 206 height 31
click at [761, 241] on icon at bounding box center [765, 242] width 9 height 9
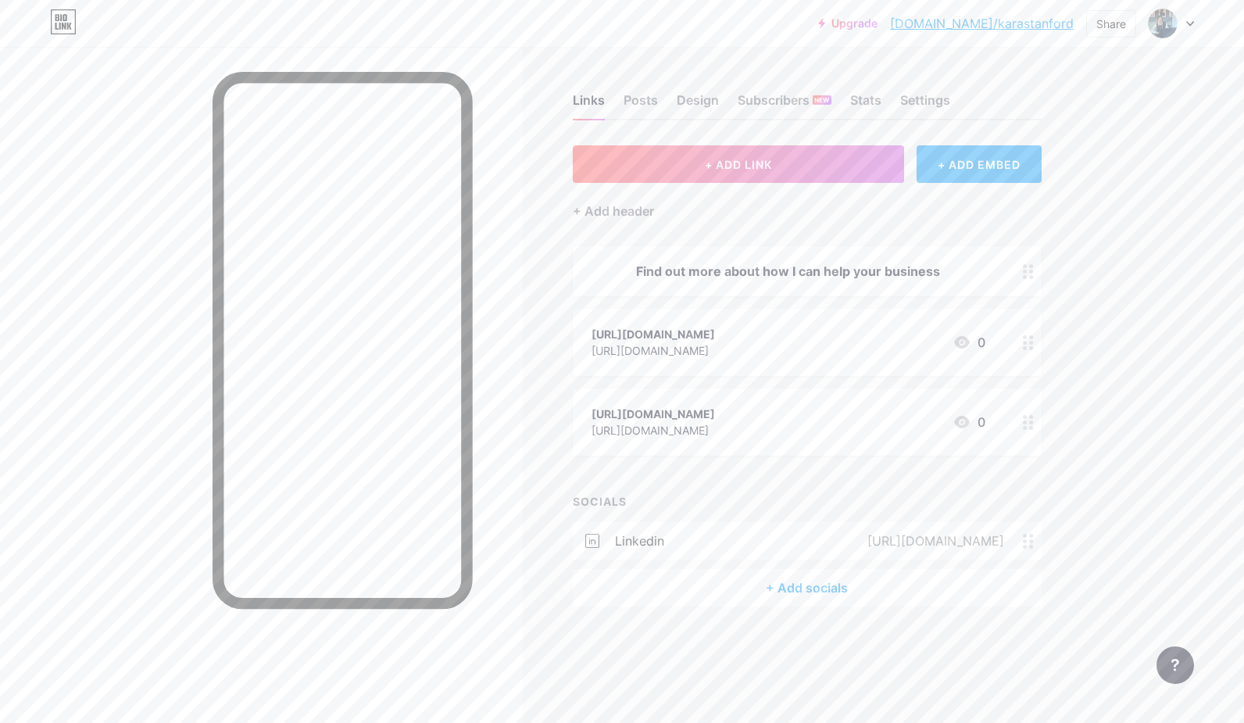
click at [1040, 28] on link "[DOMAIN_NAME]/karastanford" at bounding box center [982, 23] width 184 height 19
click at [1033, 344] on icon at bounding box center [1028, 342] width 11 height 15
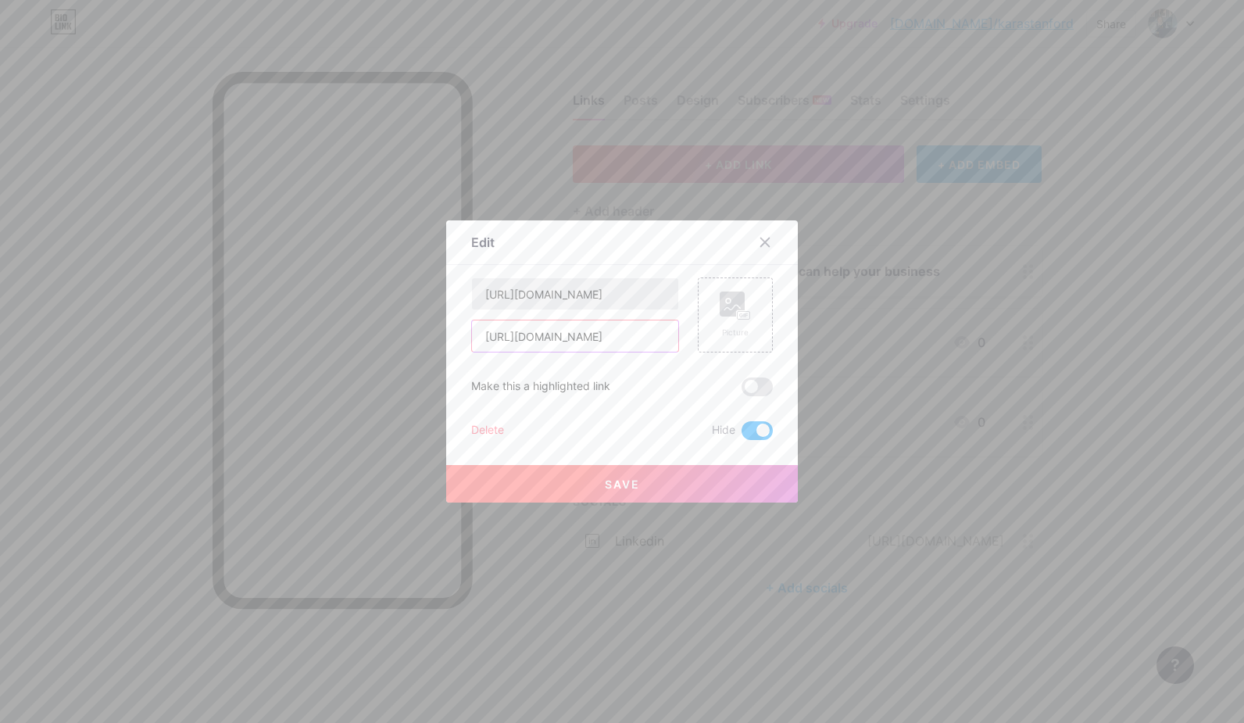
drag, startPoint x: 600, startPoint y: 342, endPoint x: 600, endPoint y: 303, distance: 39.1
click at [600, 303] on div "https://marketingspaces.co.uk/ https://www.linkedin.com/in/karastanford/" at bounding box center [575, 314] width 208 height 75
click at [761, 387] on span at bounding box center [757, 387] width 31 height 19
click at [742, 391] on input "checkbox" at bounding box center [742, 391] width 0 height 0
click at [639, 487] on button "Save" at bounding box center [622, 484] width 352 height 38
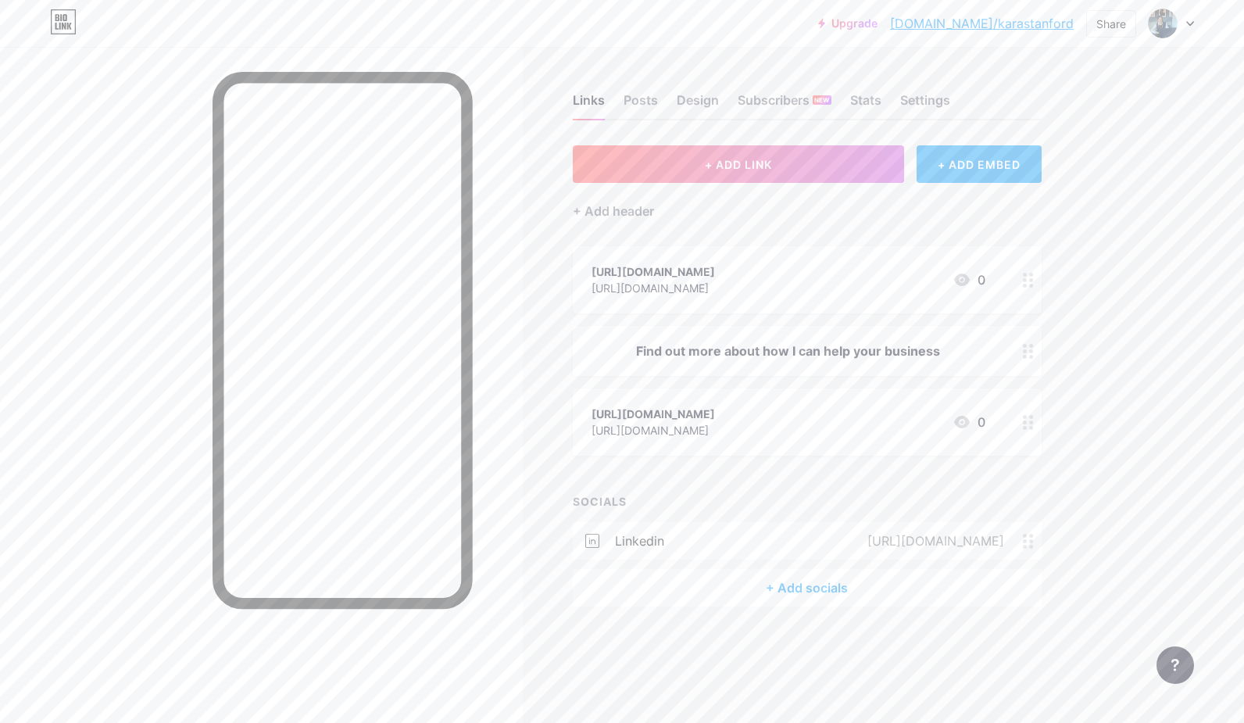
click at [1029, 285] on circle at bounding box center [1031, 286] width 4 height 4
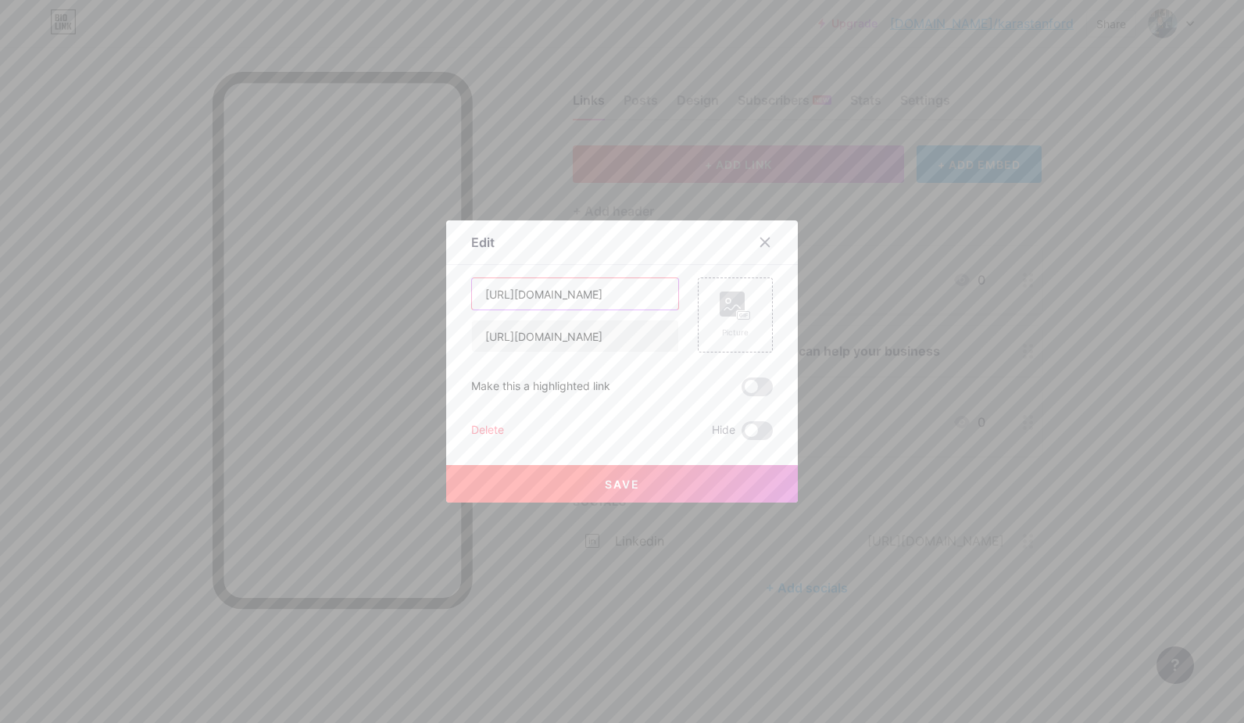
click at [656, 292] on input "[URL][DOMAIN_NAME]" at bounding box center [575, 293] width 206 height 31
drag, startPoint x: 474, startPoint y: 294, endPoint x: 718, endPoint y: 295, distance: 243.1
click at [718, 295] on div "https://marketingspaces.co.uk/newsletter/ https://marketingspaces.co.uk/strateg…" at bounding box center [622, 314] width 302 height 75
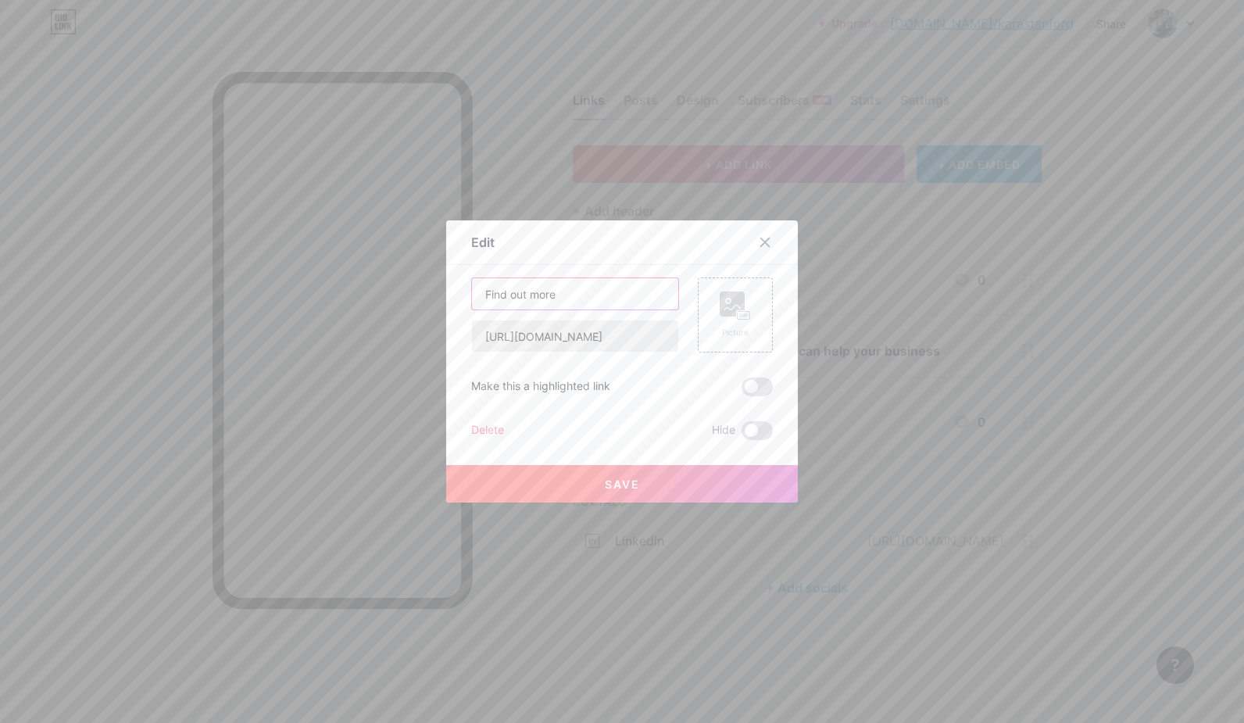
type input "Find out more"
drag, startPoint x: 639, startPoint y: 339, endPoint x: 710, endPoint y: 335, distance: 71.2
click at [710, 335] on div "Find out more https://marketingspaces.co.uk/strategic-marketing-services/market…" at bounding box center [622, 314] width 302 height 75
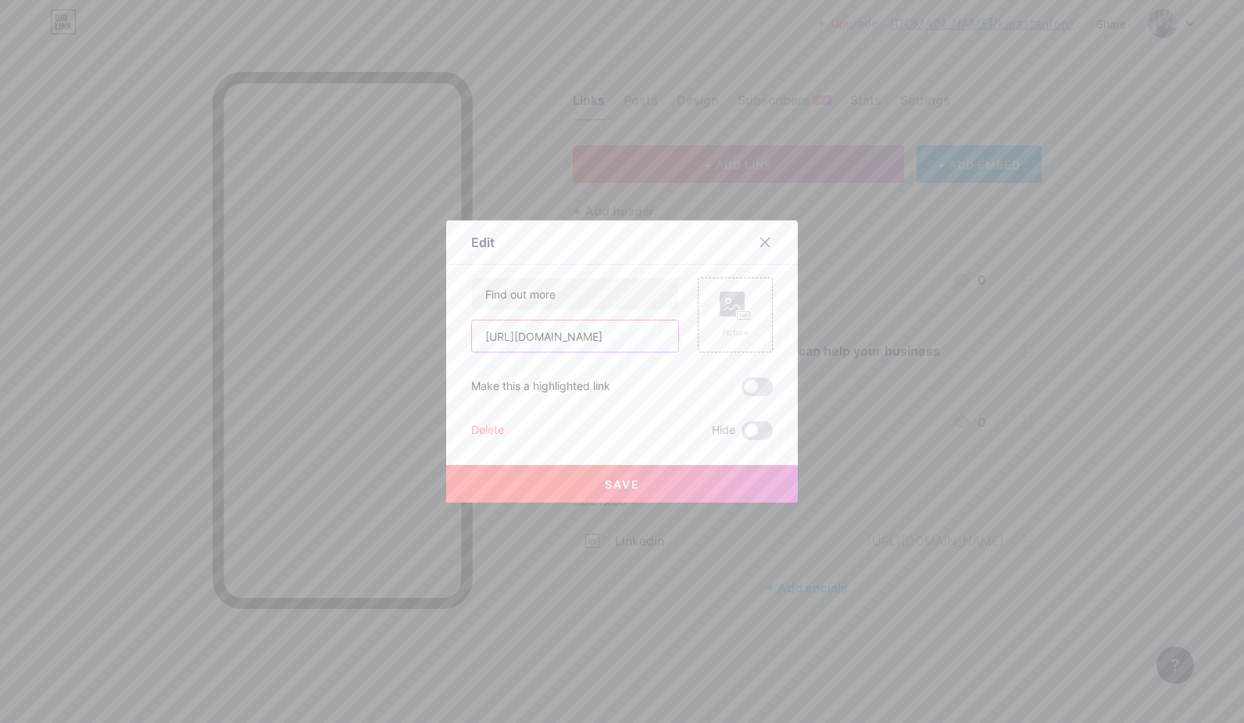
type input "[URL][DOMAIN_NAME]"
click at [643, 482] on button "Save" at bounding box center [622, 484] width 352 height 38
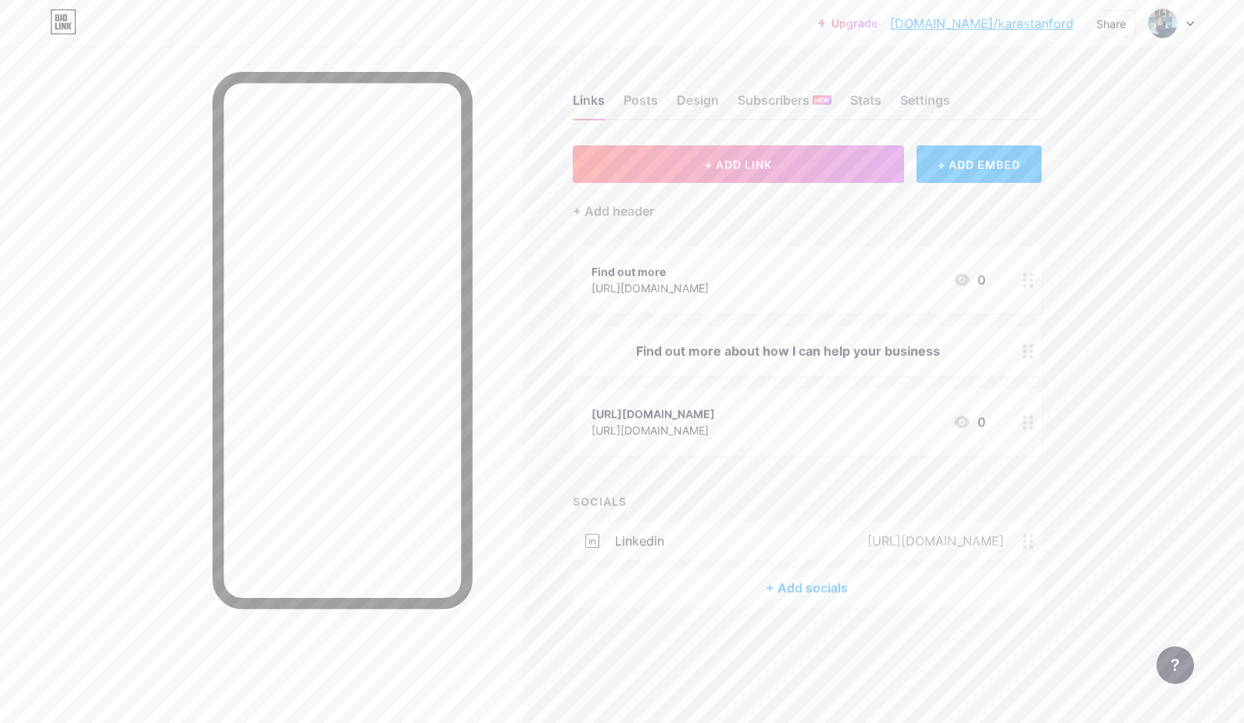
click at [1031, 356] on circle at bounding box center [1031, 357] width 4 height 4
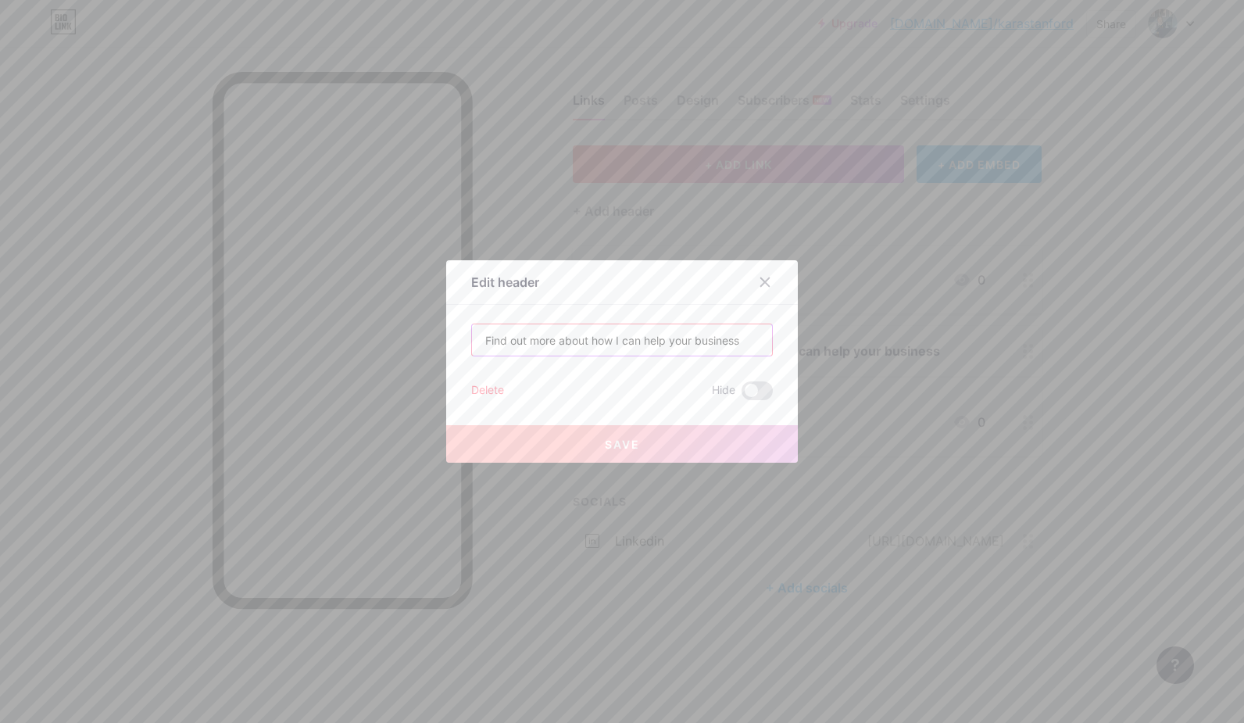
click at [646, 349] on input "Find out more about how I can help your business" at bounding box center [622, 339] width 300 height 31
drag, startPoint x: 739, startPoint y: 342, endPoint x: 471, endPoint y: 346, distance: 268.1
click at [472, 346] on input "Find out more about how I can help your business" at bounding box center [622, 339] width 300 height 31
click at [479, 386] on div "Delete" at bounding box center [487, 390] width 33 height 19
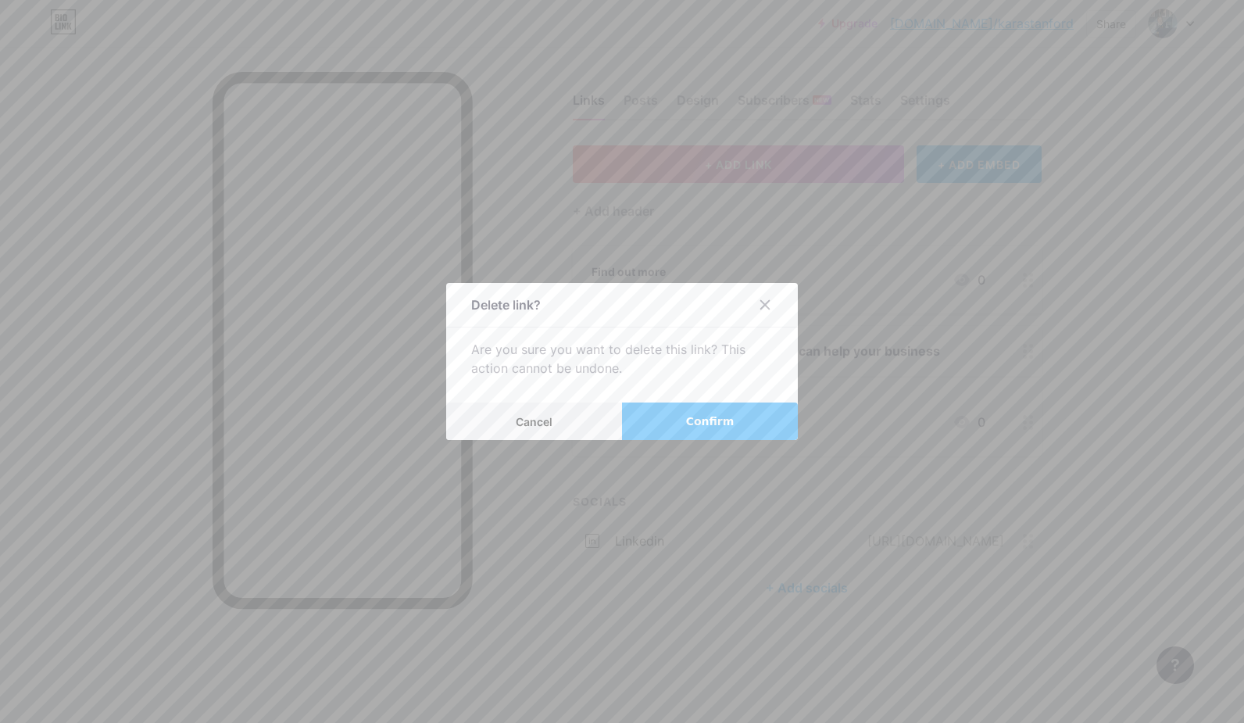
click at [657, 421] on button "Confirm" at bounding box center [710, 422] width 176 height 38
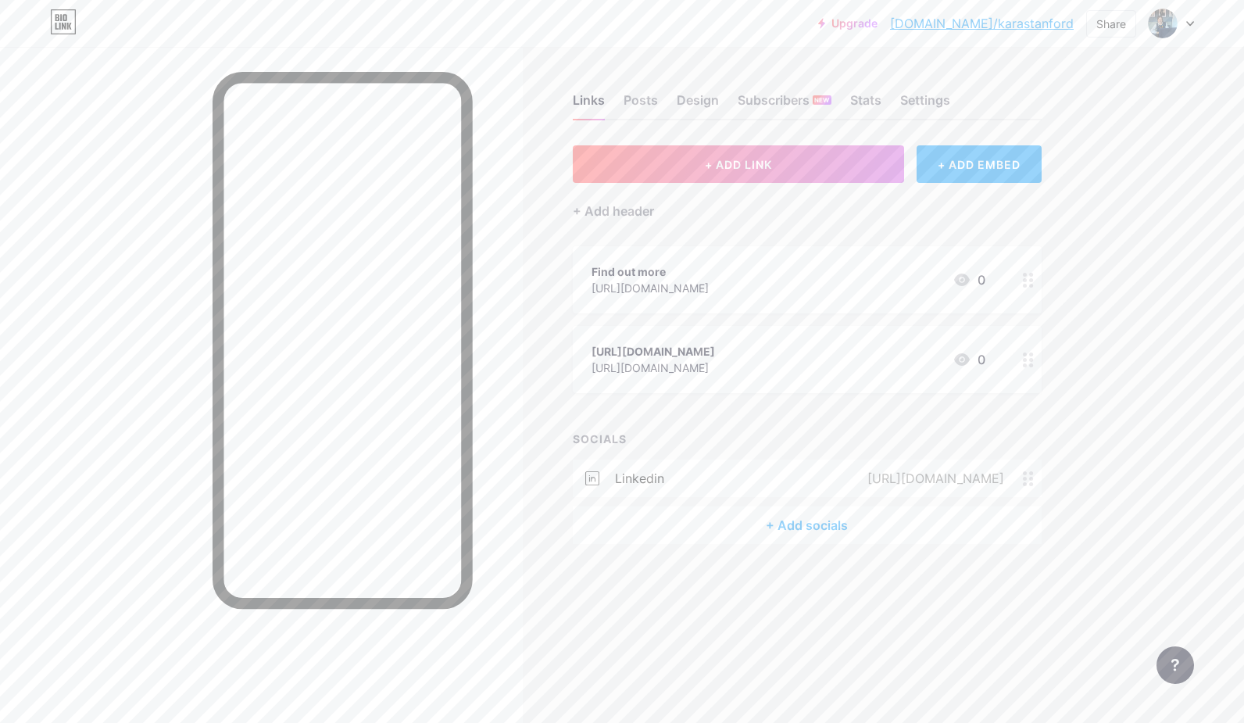
click at [1023, 482] on icon at bounding box center [1028, 478] width 11 height 15
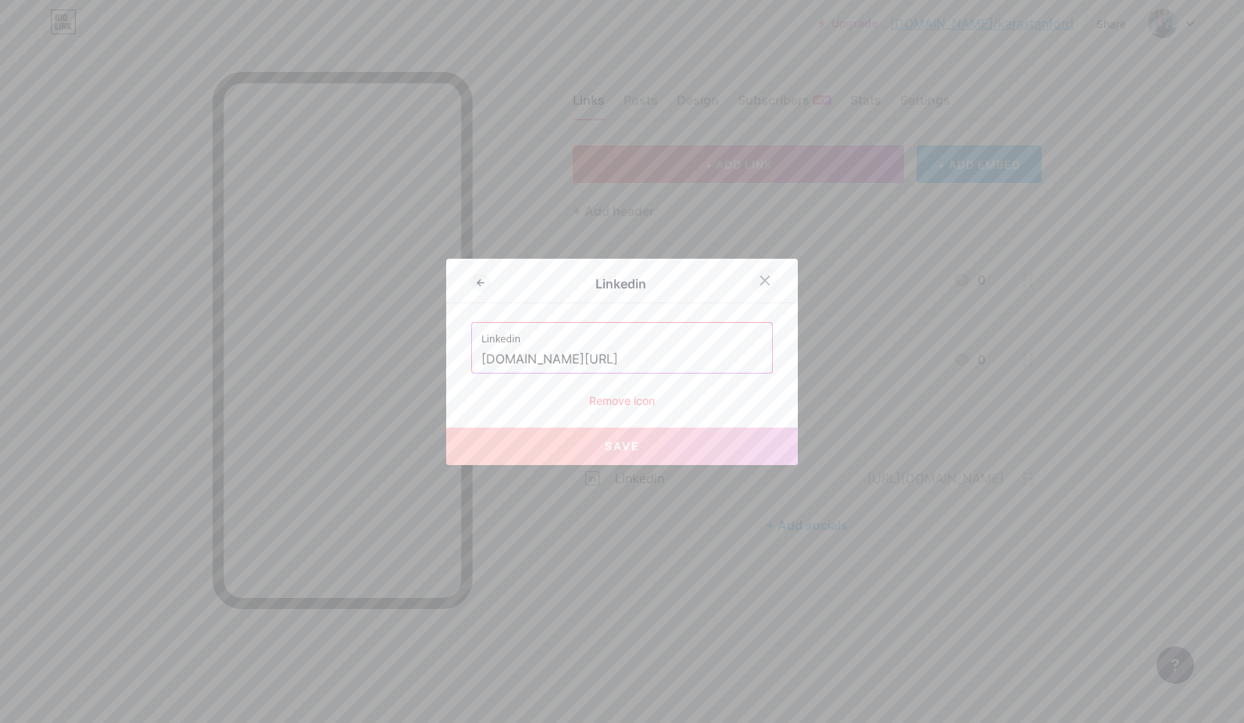
click at [761, 278] on icon at bounding box center [765, 280] width 9 height 9
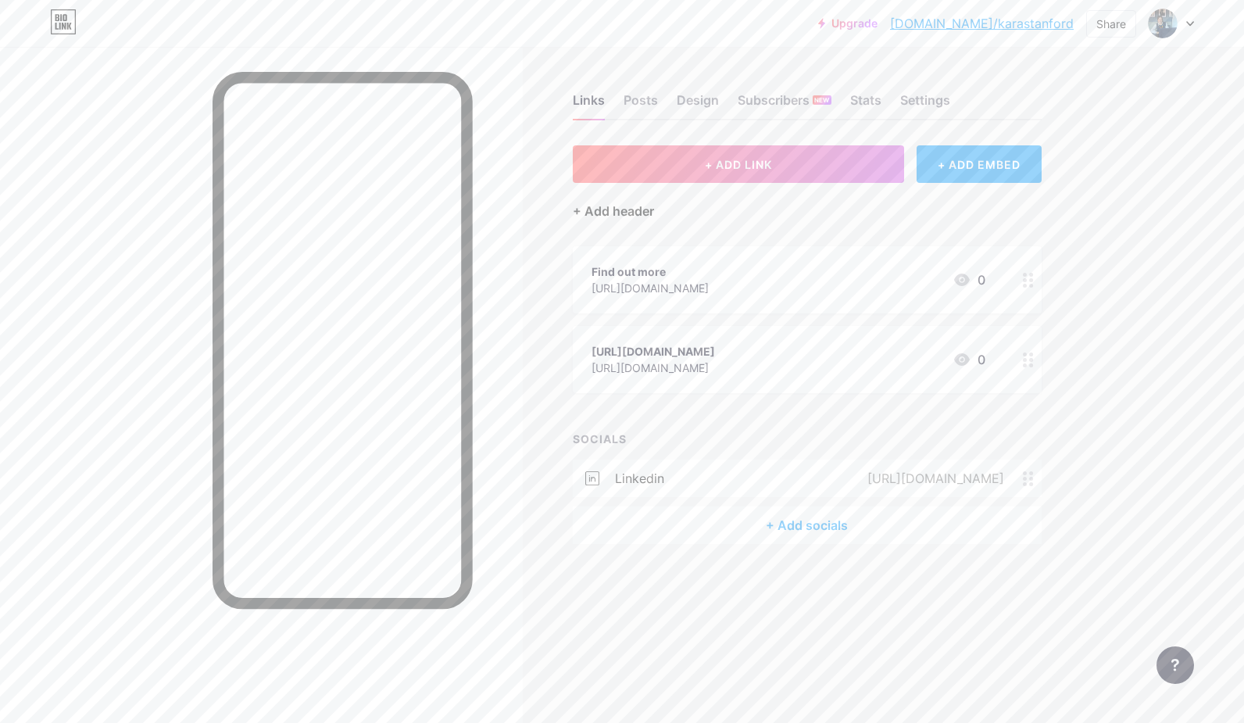
click at [591, 209] on div "+ Add header" at bounding box center [613, 211] width 81 height 19
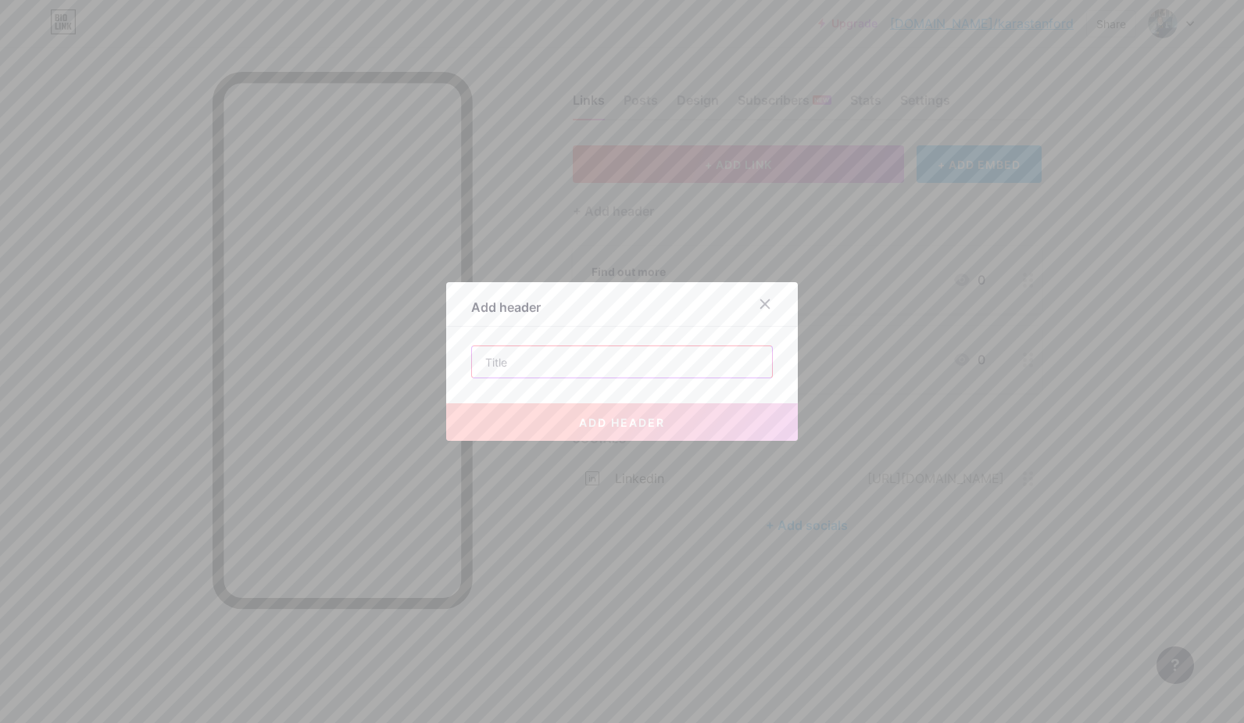
click at [521, 363] on input "text" at bounding box center [622, 361] width 300 height 31
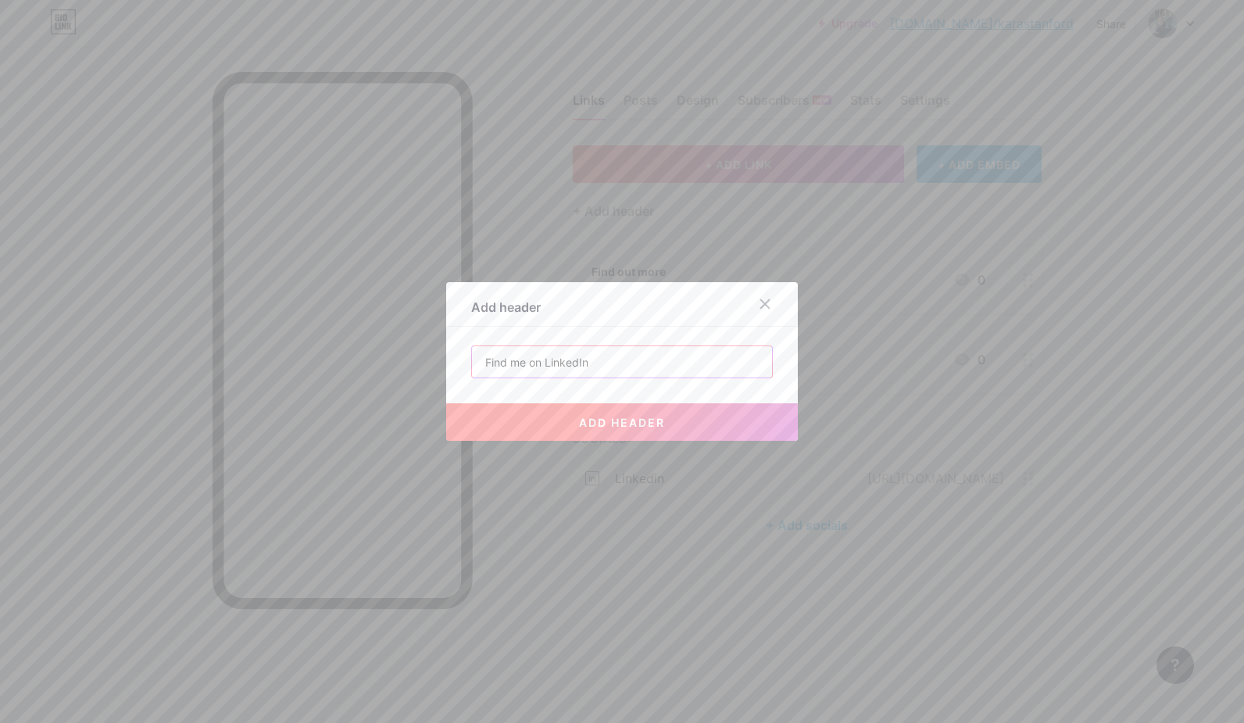
type input "Find me on LinkedIn"
click at [622, 426] on span "add header" at bounding box center [622, 422] width 86 height 13
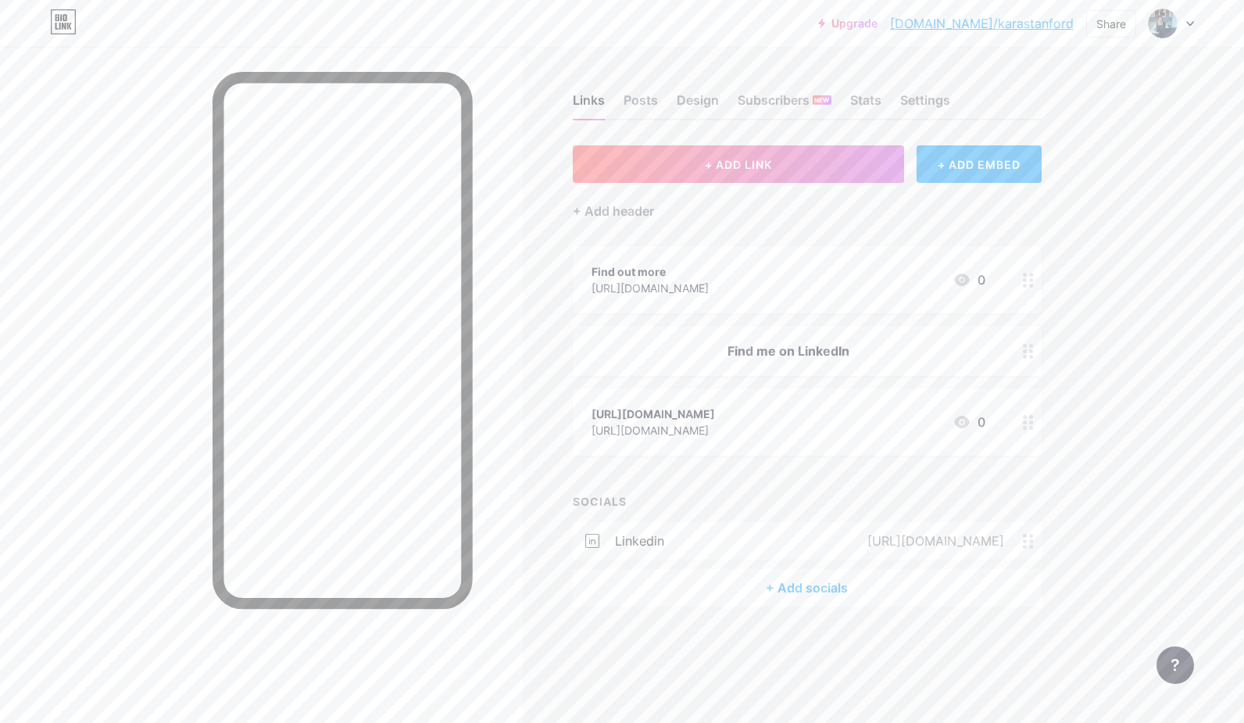
click at [709, 275] on div "Find out more" at bounding box center [650, 271] width 117 height 16
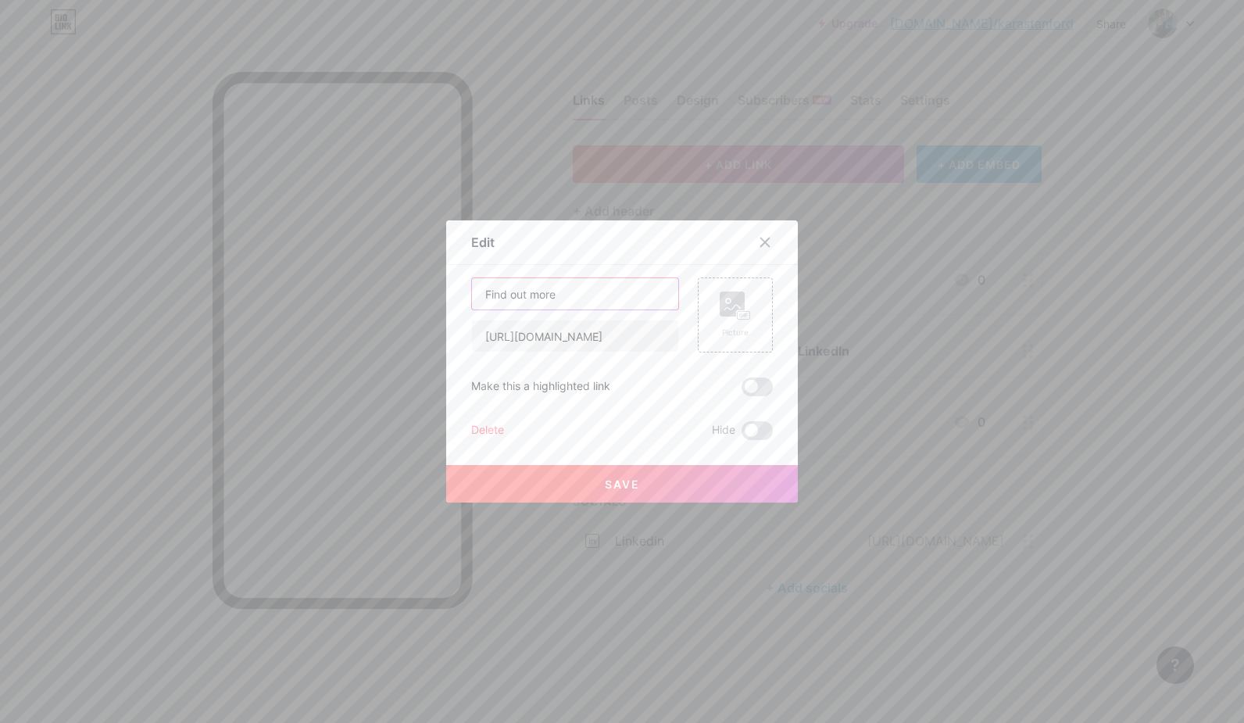
click at [566, 292] on input "Find out more" at bounding box center [575, 293] width 206 height 31
type input "Find out more about how I can help your business"
click at [757, 385] on span at bounding box center [757, 387] width 31 height 19
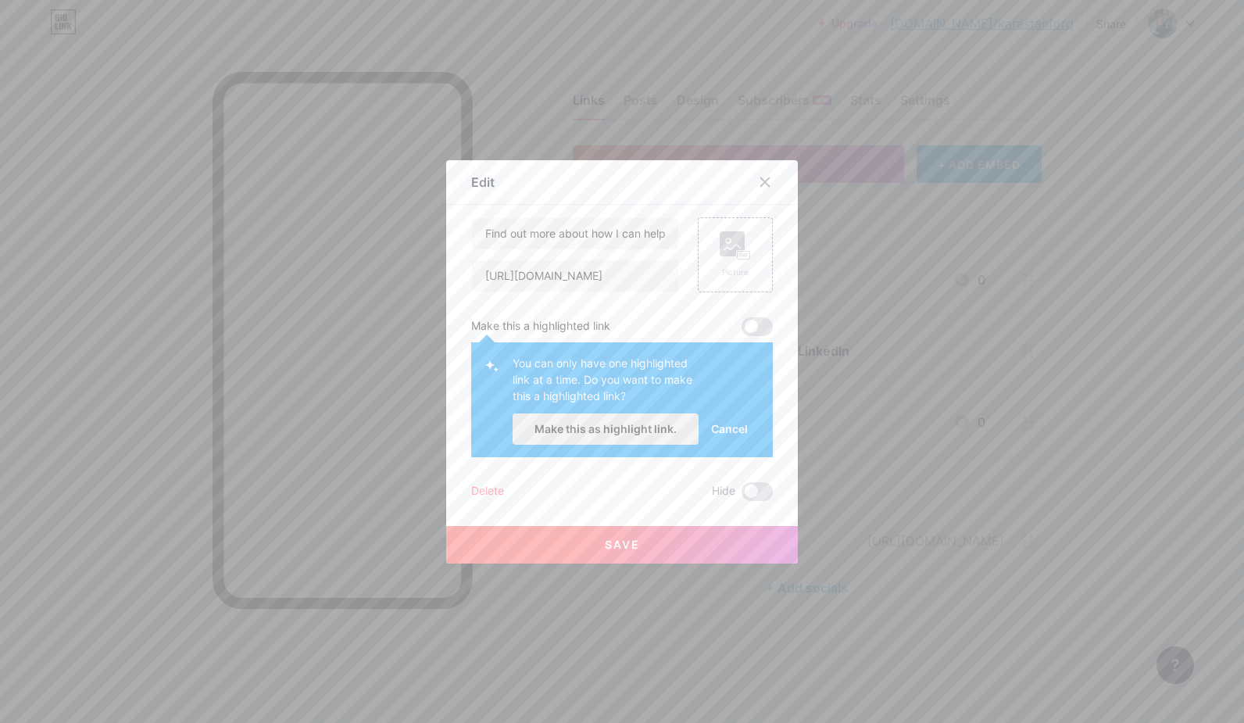
click at [644, 424] on span "Make this as highlight link." at bounding box center [606, 428] width 142 height 13
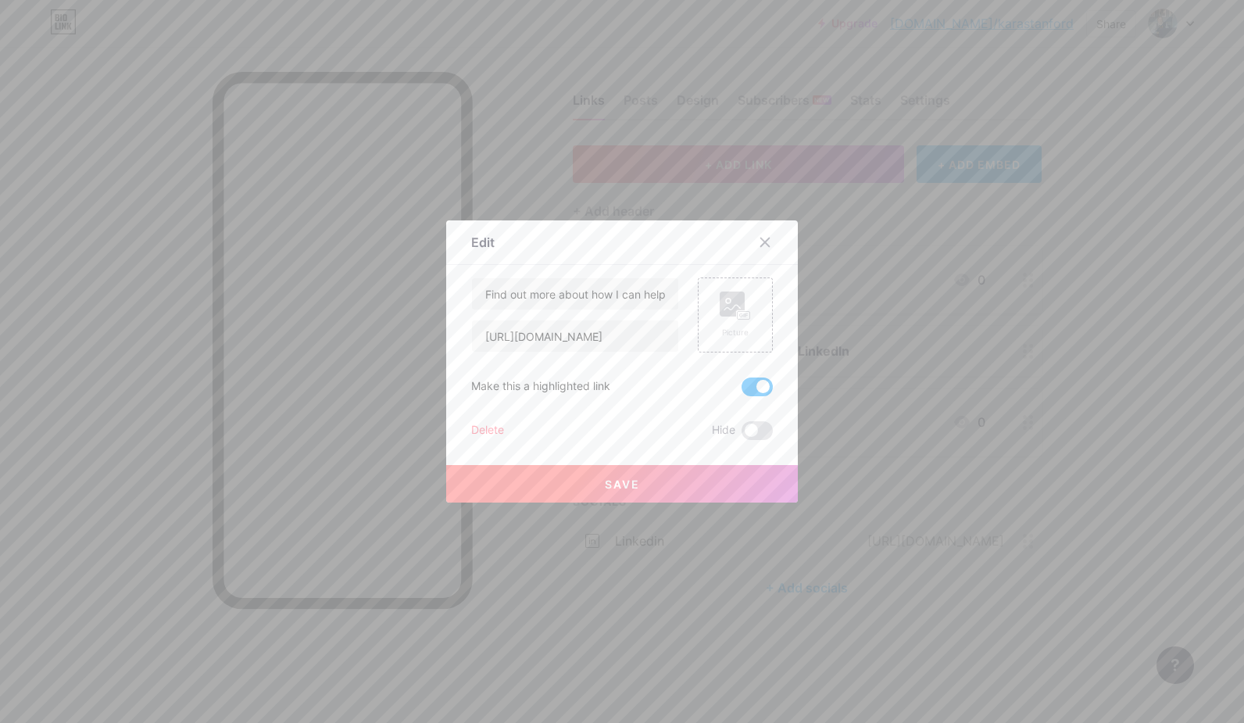
click at [580, 484] on button "Save" at bounding box center [622, 484] width 352 height 38
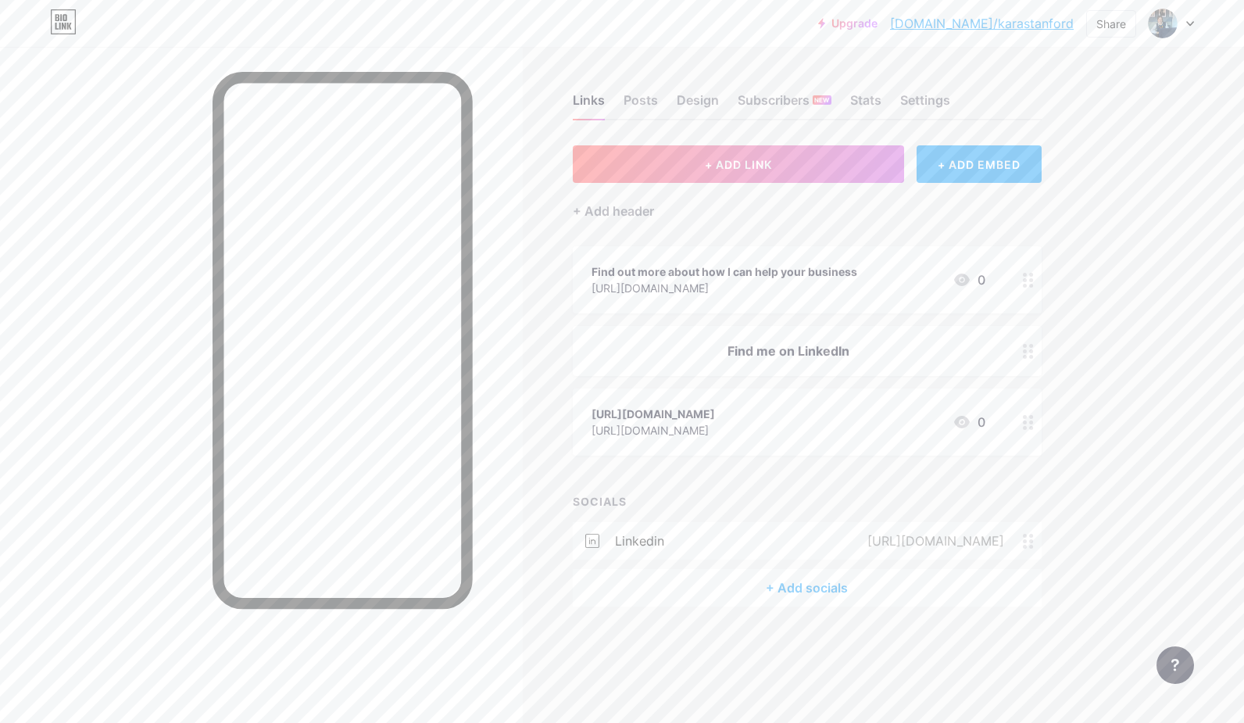
drag, startPoint x: 1022, startPoint y: 540, endPoint x: 1030, endPoint y: 485, distance: 55.4
click at [1030, 485] on div "+ ADD LINK + ADD EMBED + Add header Find out more about how I can help your bus…" at bounding box center [807, 375] width 469 height 461
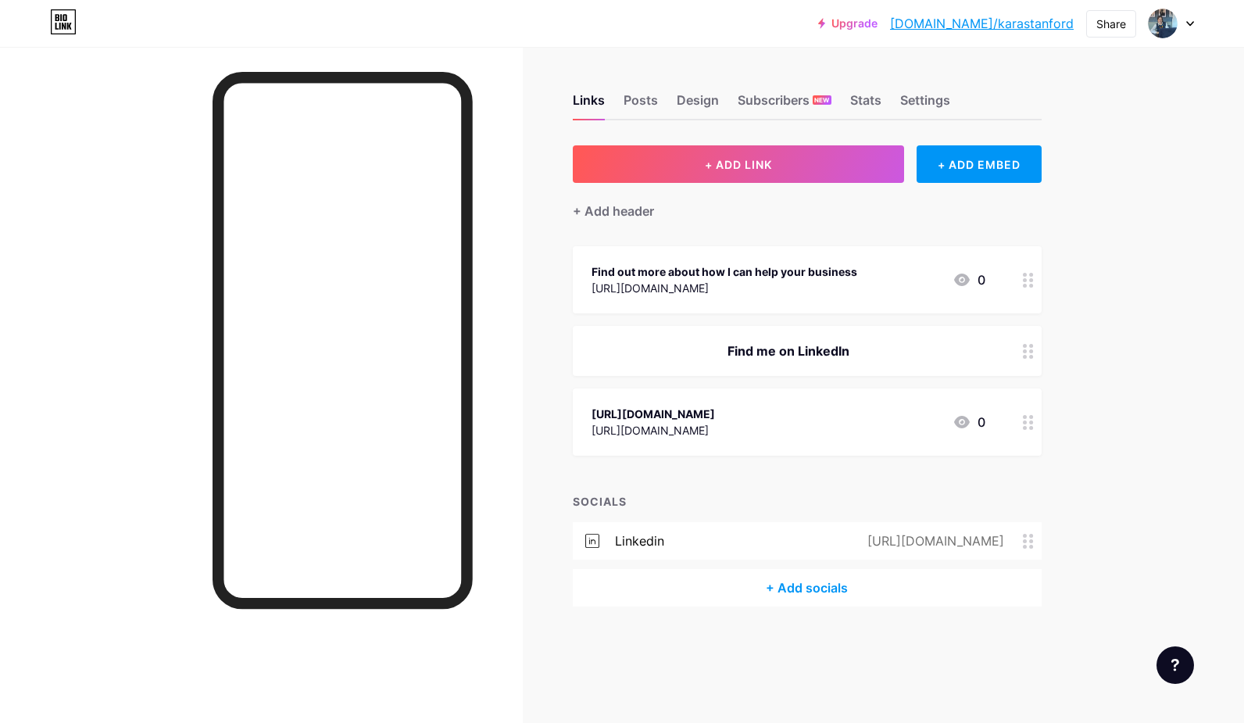
click at [780, 351] on div "Find me on LinkedIn" at bounding box center [789, 351] width 394 height 19
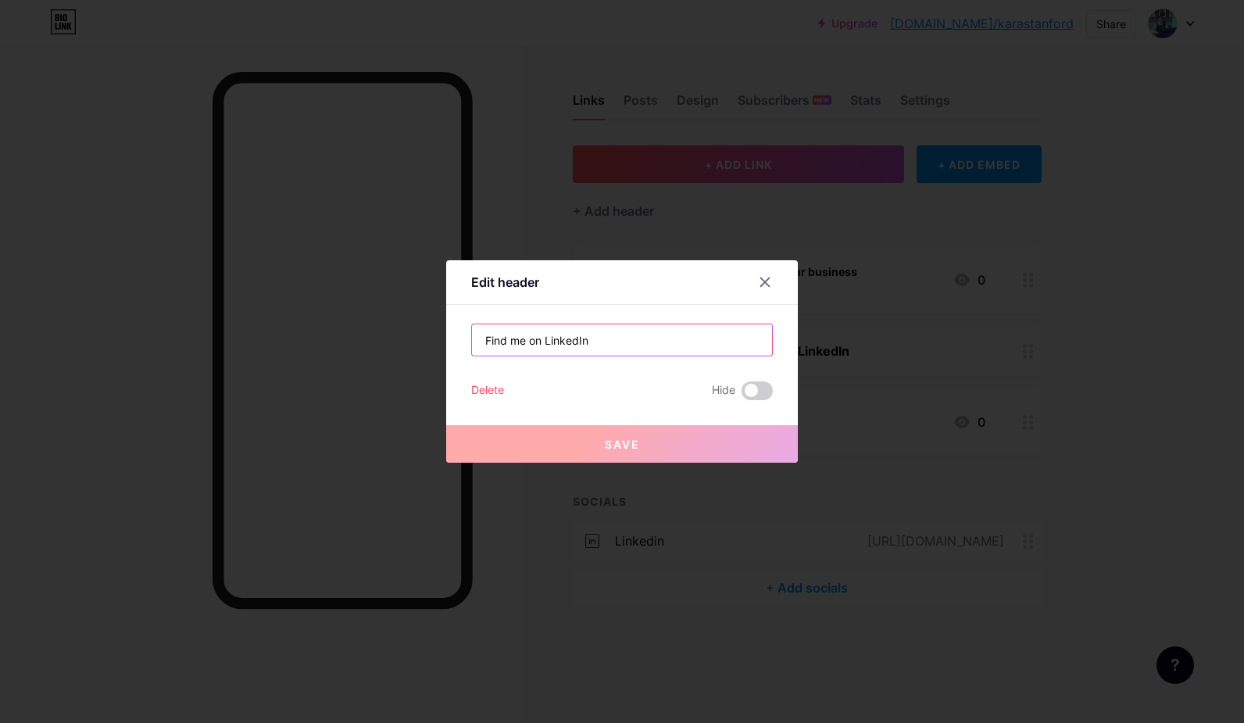
drag, startPoint x: 521, startPoint y: 342, endPoint x: 469, endPoint y: 345, distance: 52.5
click at [472, 345] on input "Find me on LinkedIn" at bounding box center [622, 339] width 300 height 31
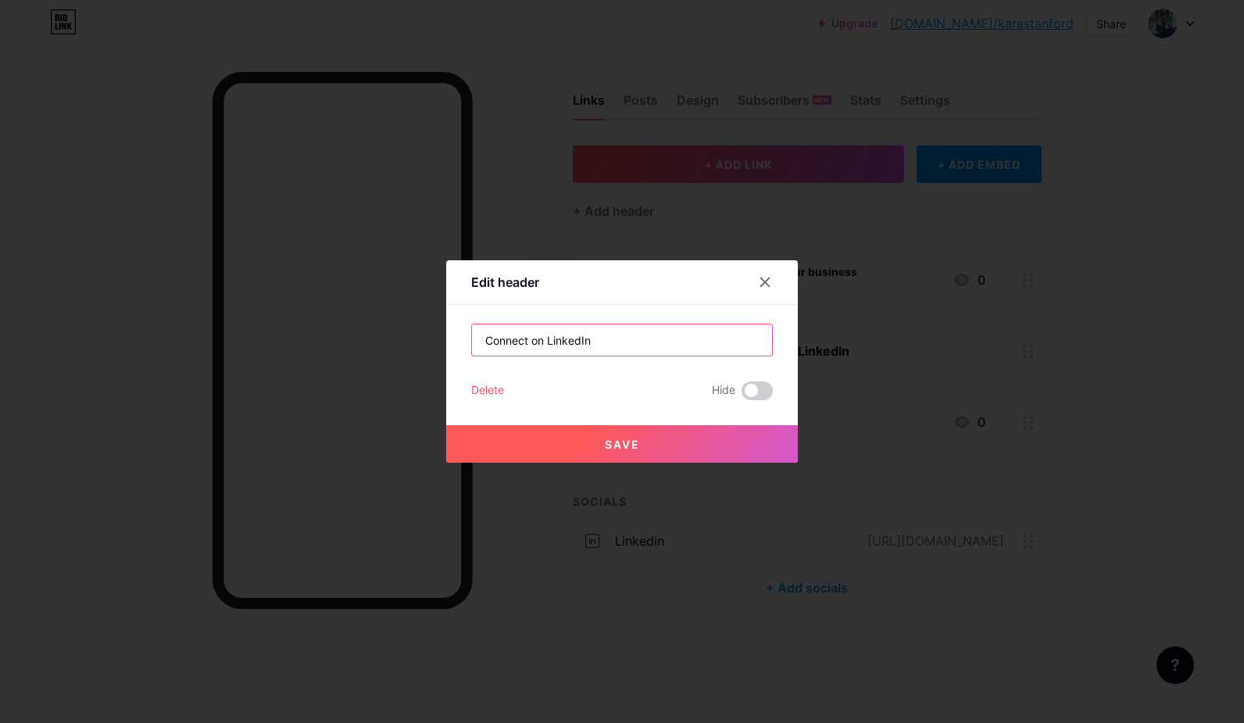
type input "Connect on LinkedIn"
click at [630, 440] on span "Save" at bounding box center [622, 444] width 35 height 13
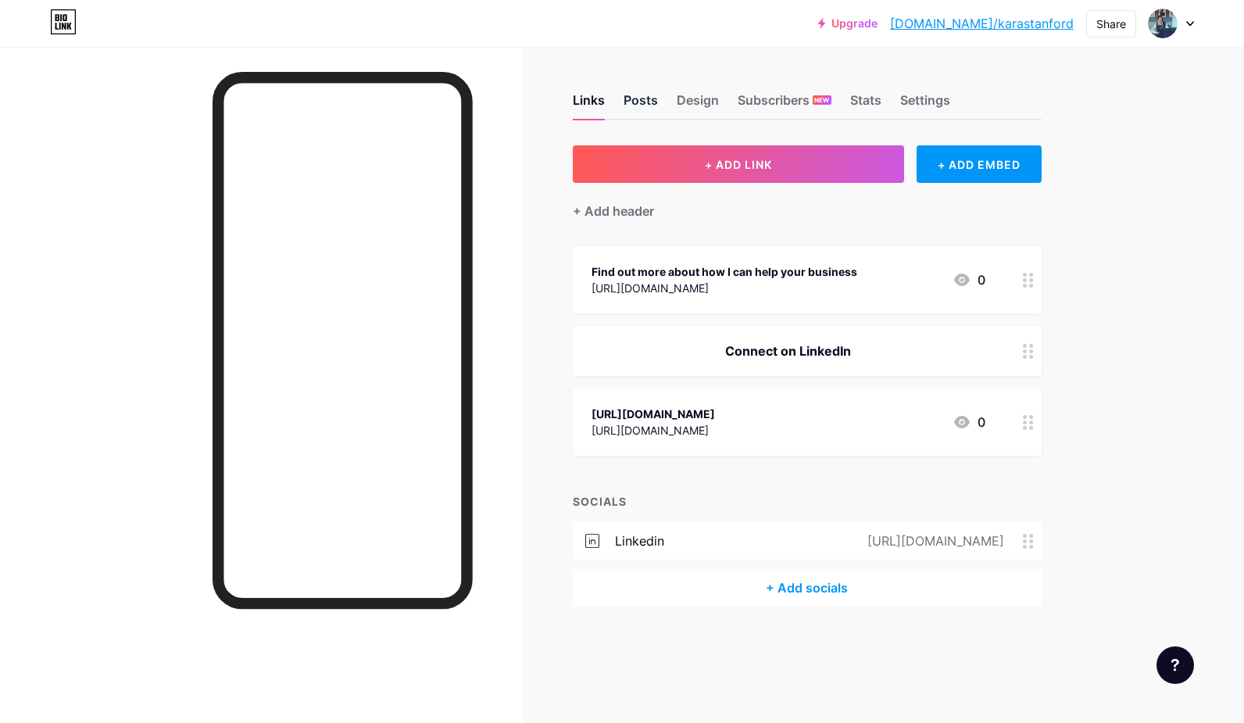
click at [640, 106] on div "Posts" at bounding box center [641, 105] width 34 height 28
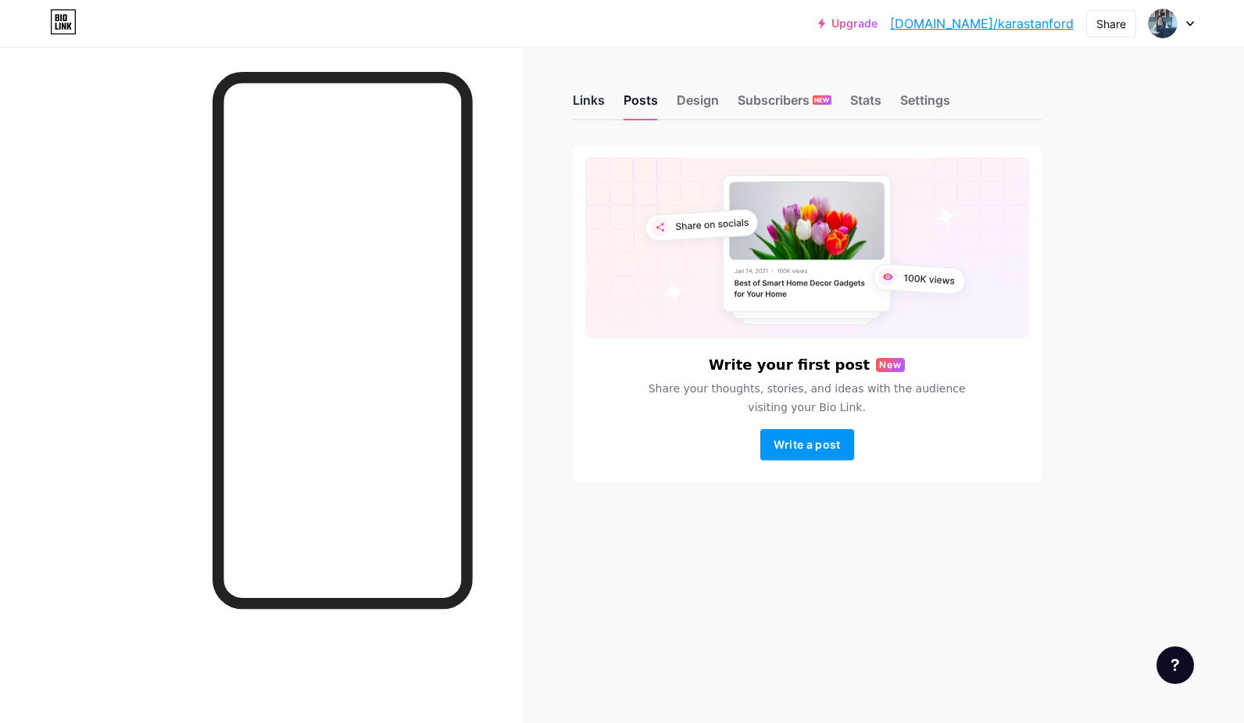
click at [592, 100] on div "Links" at bounding box center [589, 105] width 32 height 28
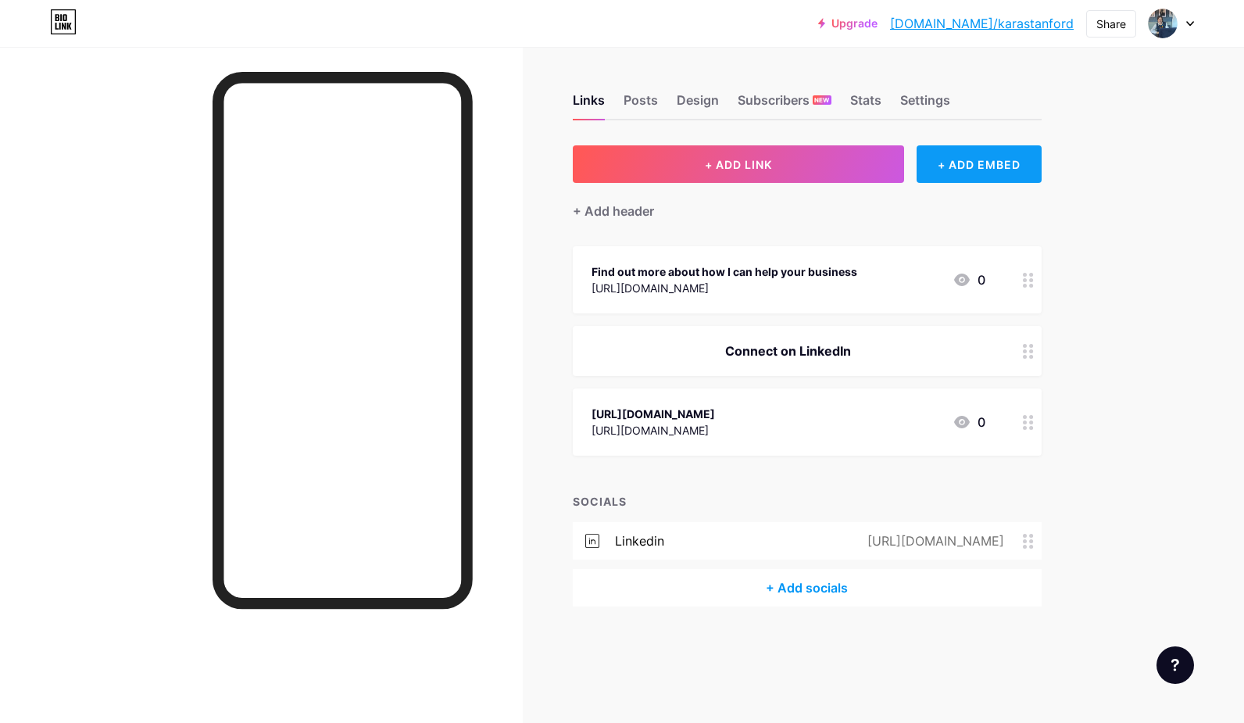
click at [949, 164] on div "+ ADD EMBED" at bounding box center [979, 164] width 124 height 38
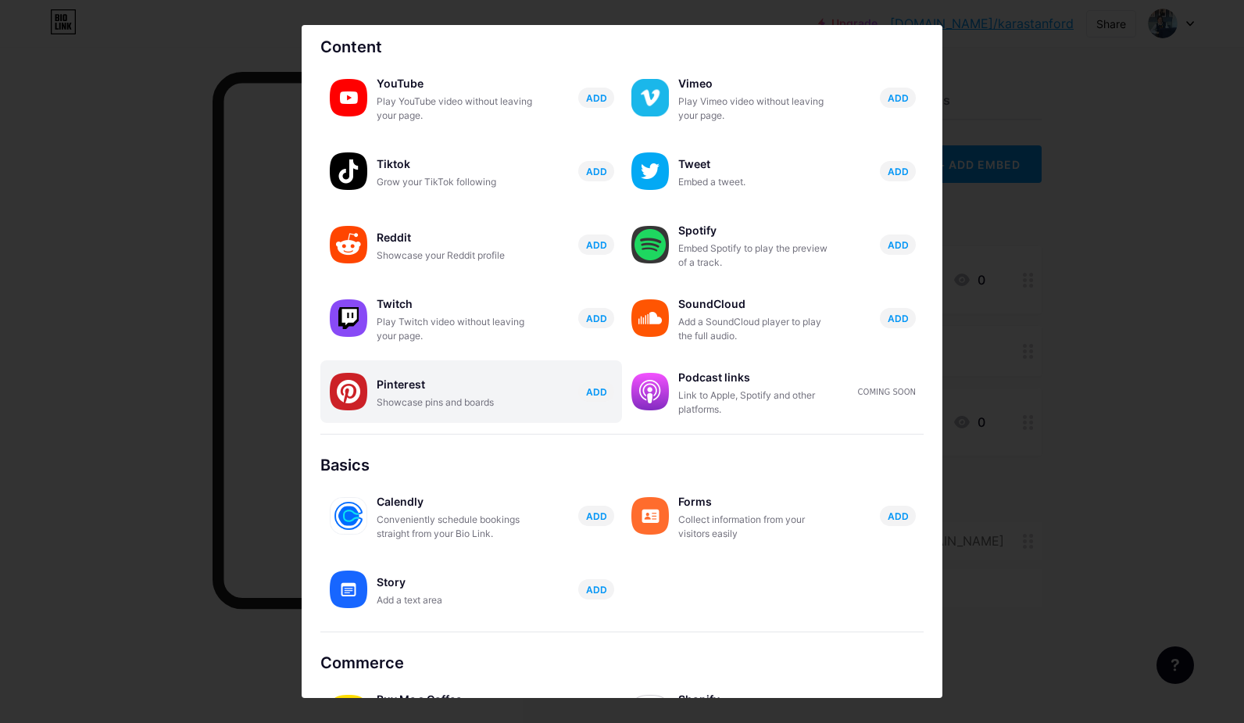
scroll to position [123, 0]
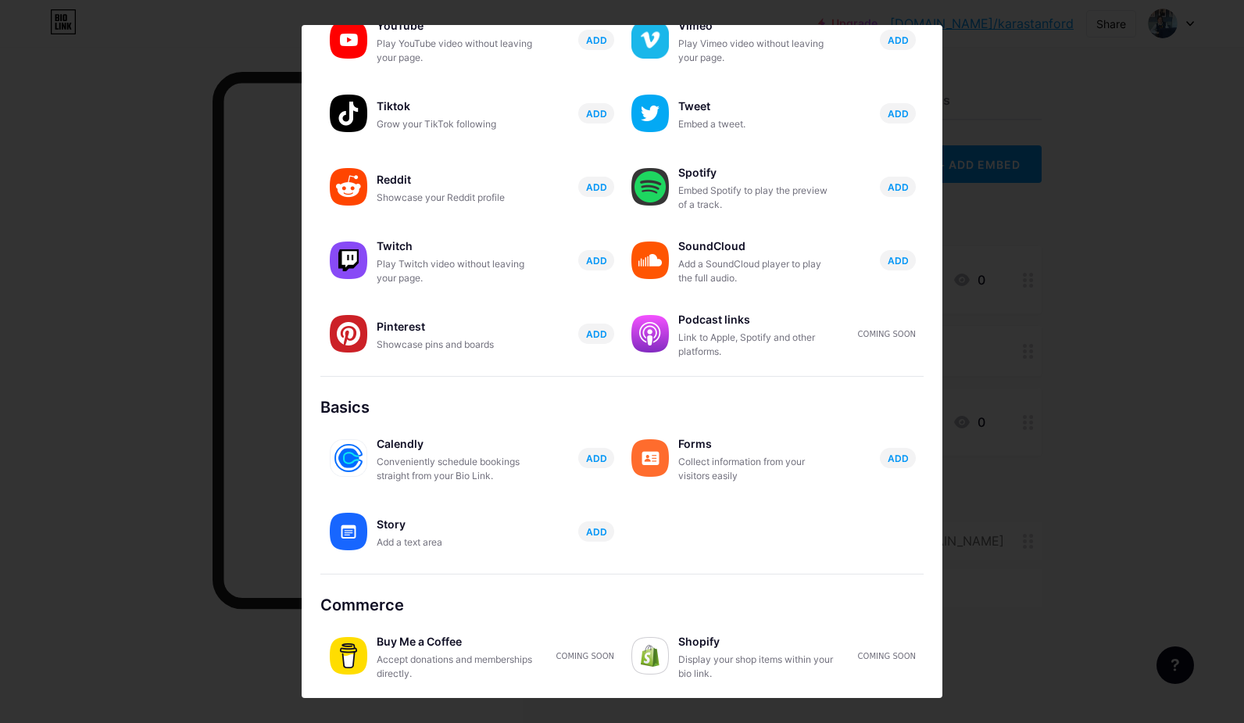
click at [407, 653] on div "Accept donations and memberships directly." at bounding box center [455, 667] width 156 height 28
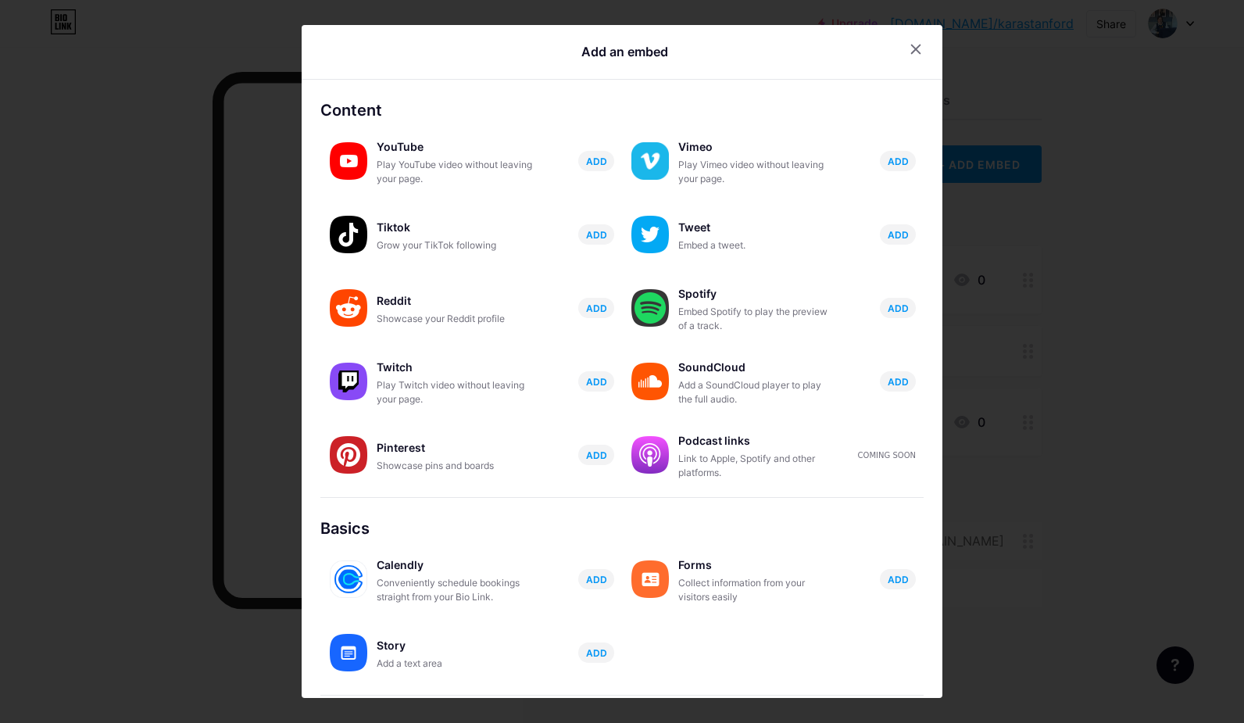
scroll to position [0, 0]
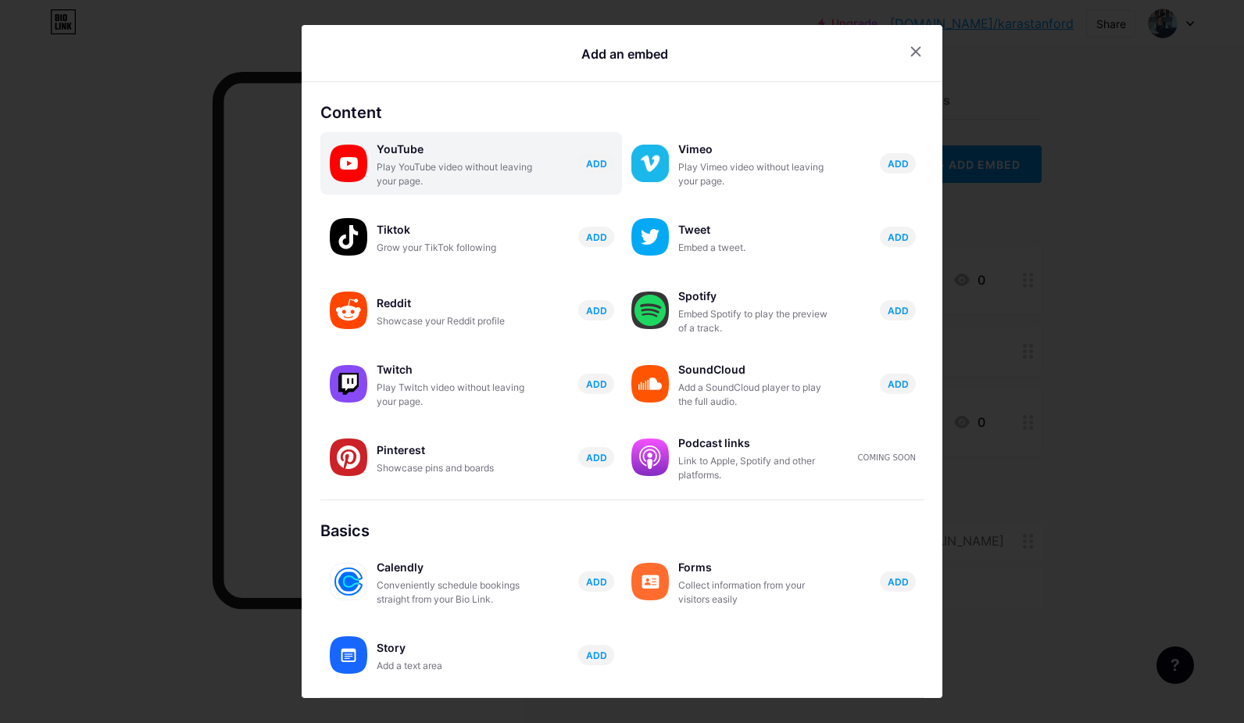
click at [425, 165] on div "Play YouTube video without leaving your page." at bounding box center [455, 174] width 156 height 28
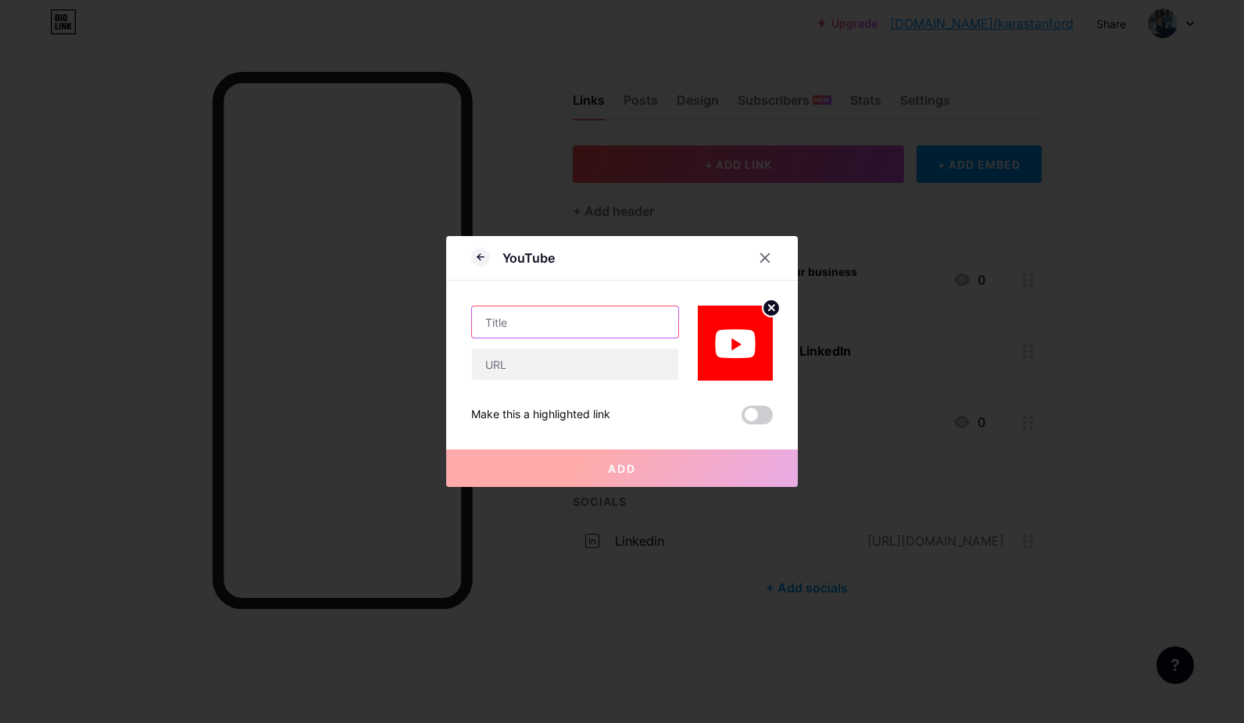
click at [535, 324] on input "text" at bounding box center [575, 321] width 206 height 31
type input "Watch my helpful short videos"
click at [501, 356] on input "text" at bounding box center [575, 364] width 206 height 31
paste input "[URL][DOMAIN_NAME]"
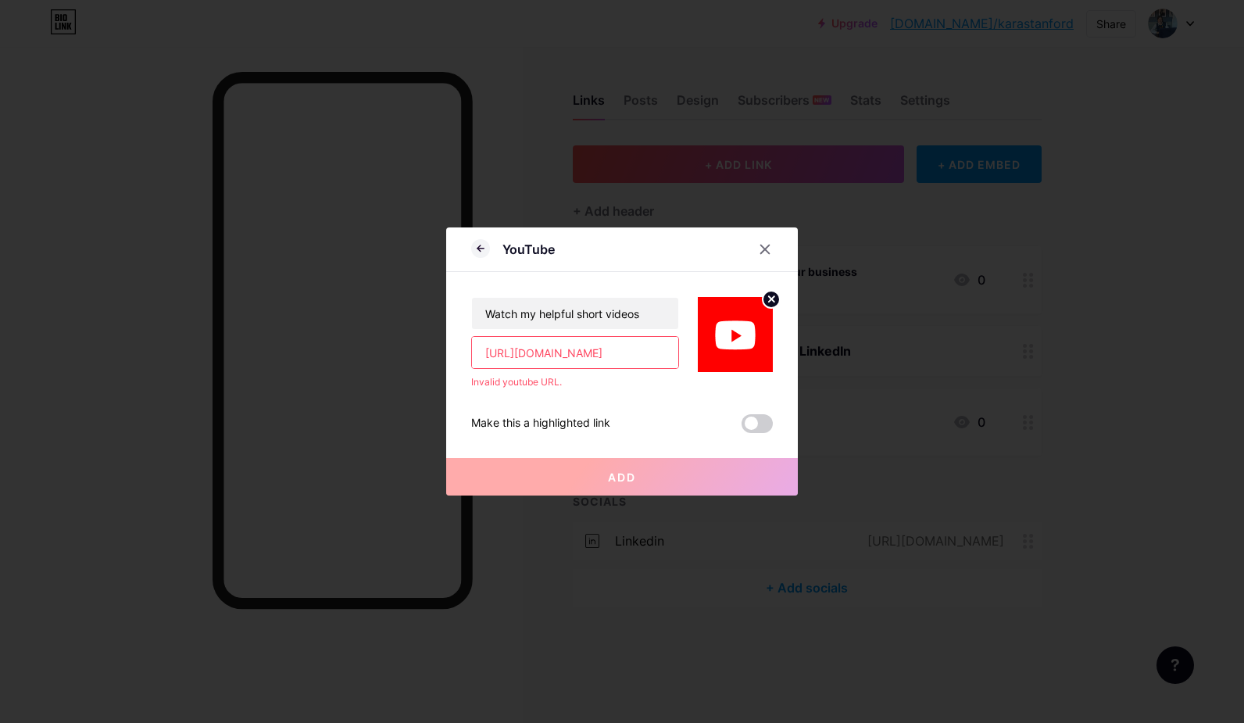
scroll to position [0, 93]
type input "[URL][DOMAIN_NAME]"
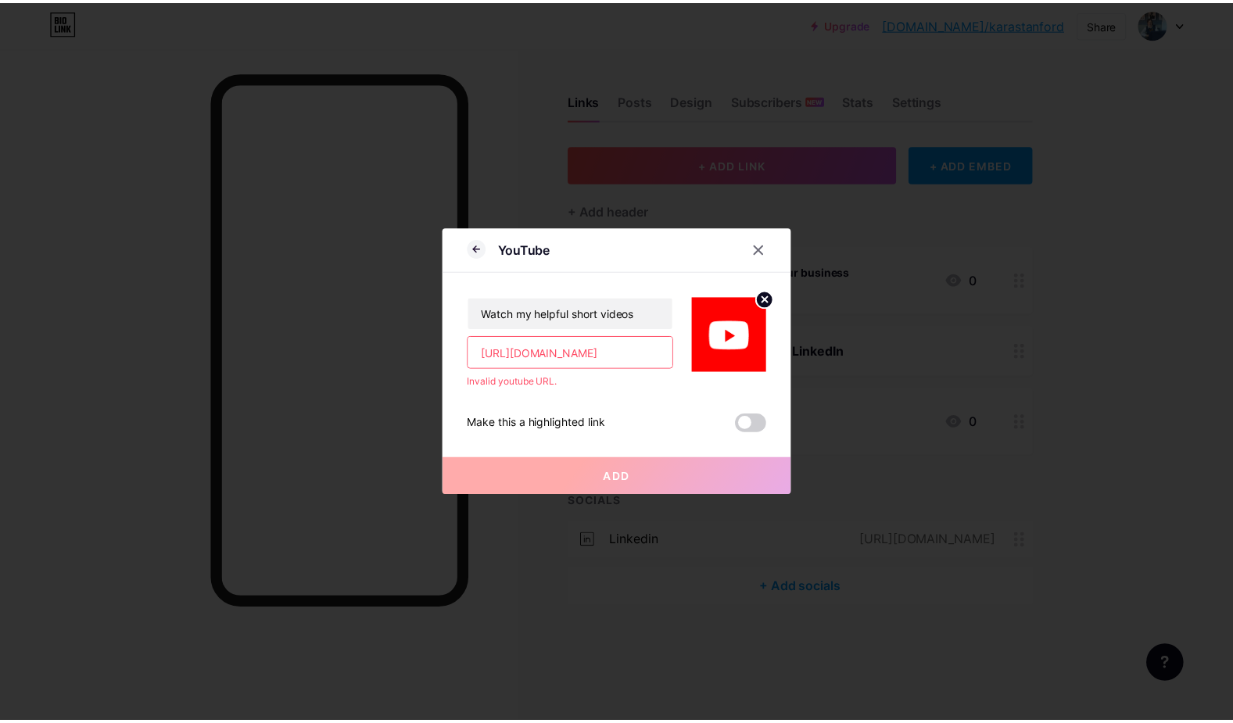
scroll to position [0, 0]
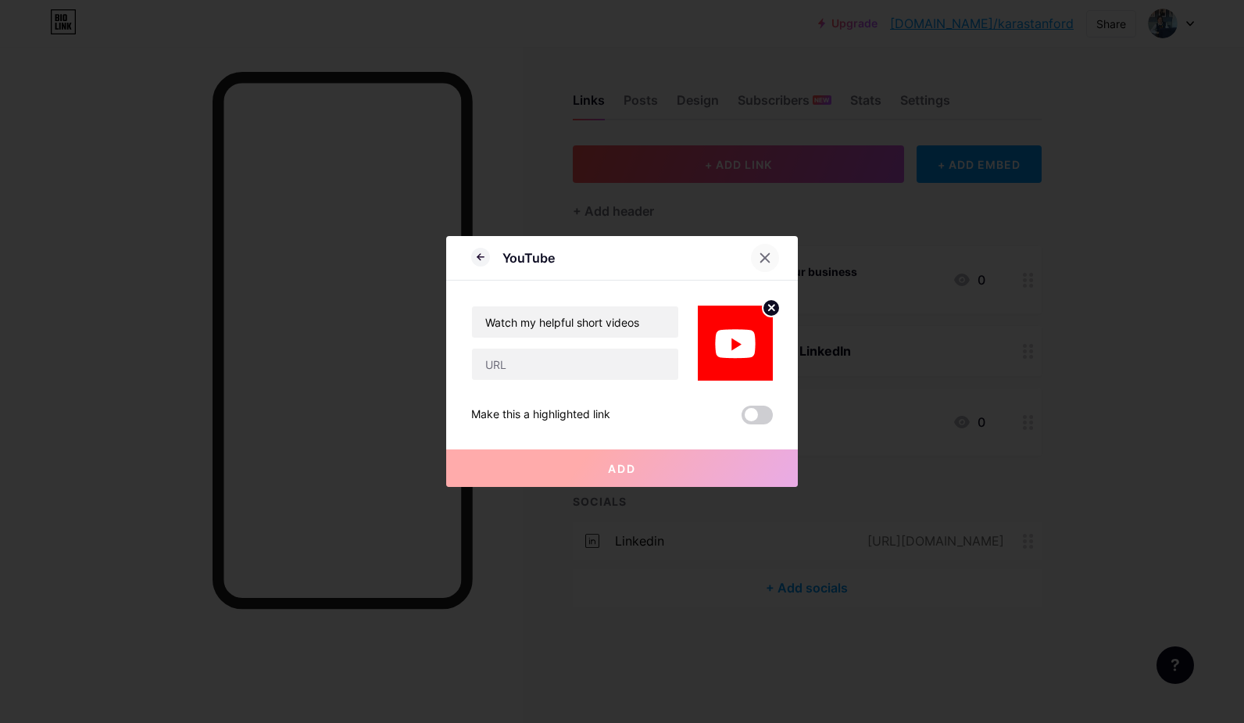
click at [761, 260] on icon at bounding box center [765, 258] width 13 height 13
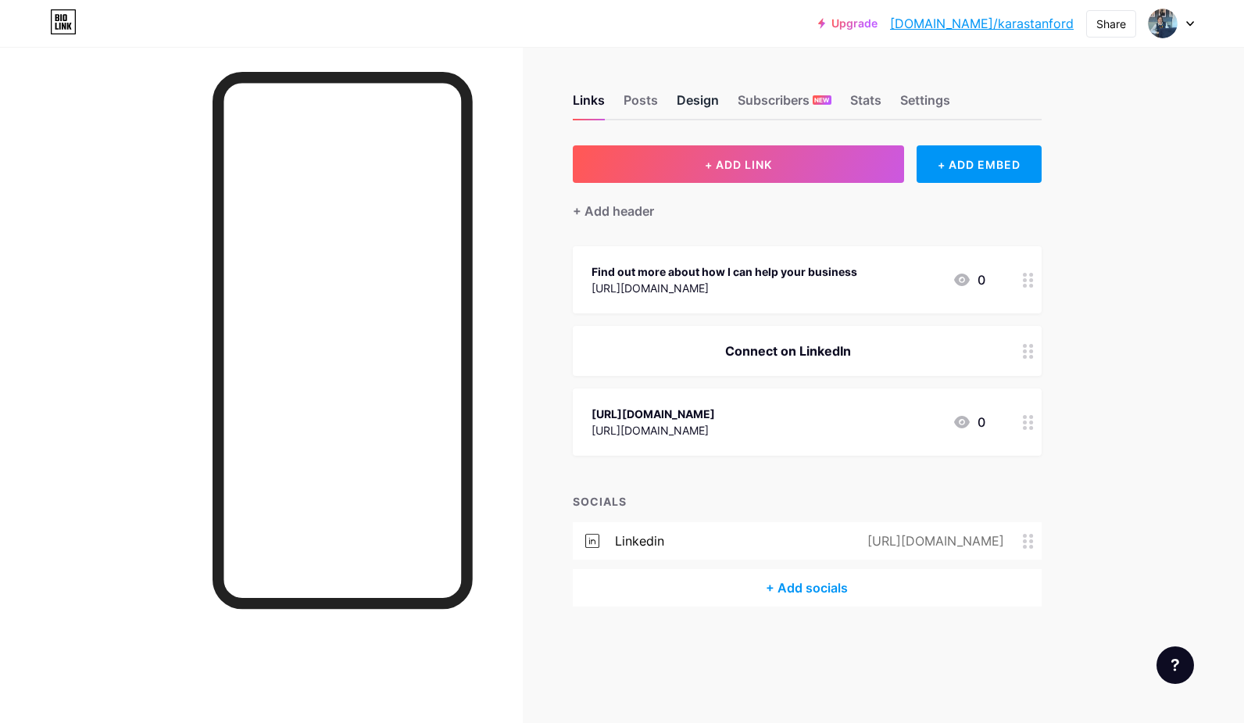
click at [682, 104] on div "Design" at bounding box center [698, 105] width 42 height 28
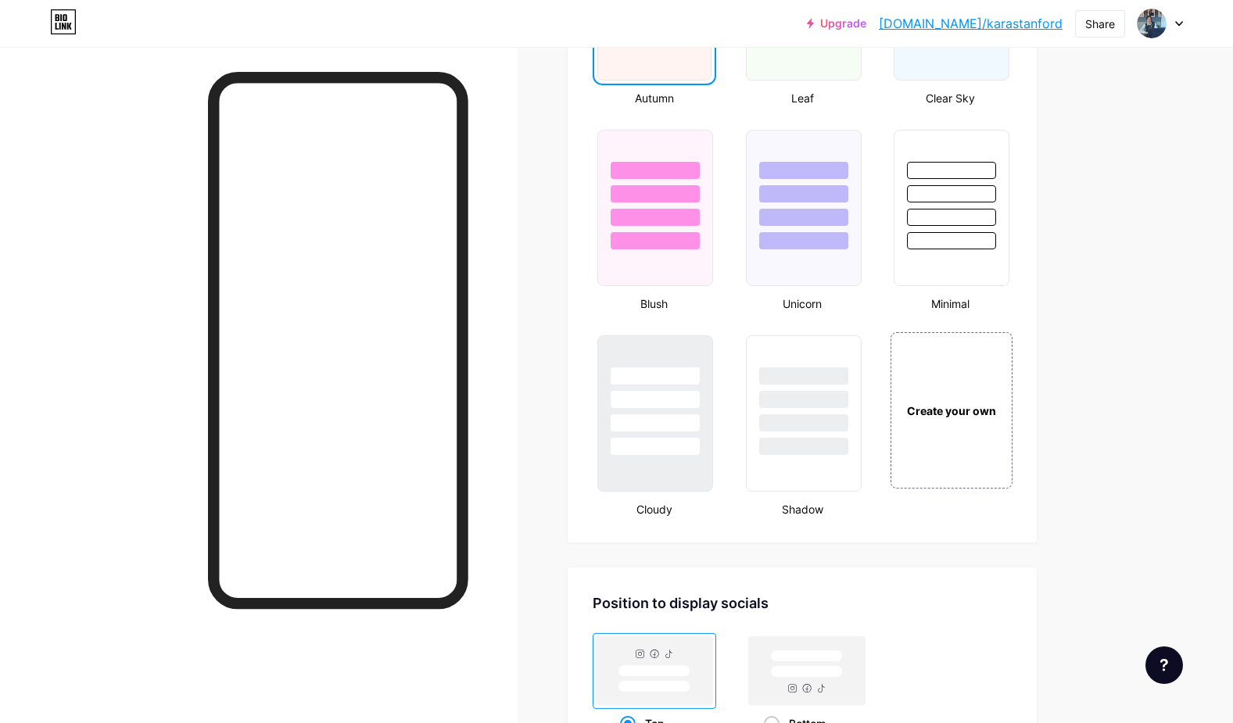
scroll to position [1720, 0]
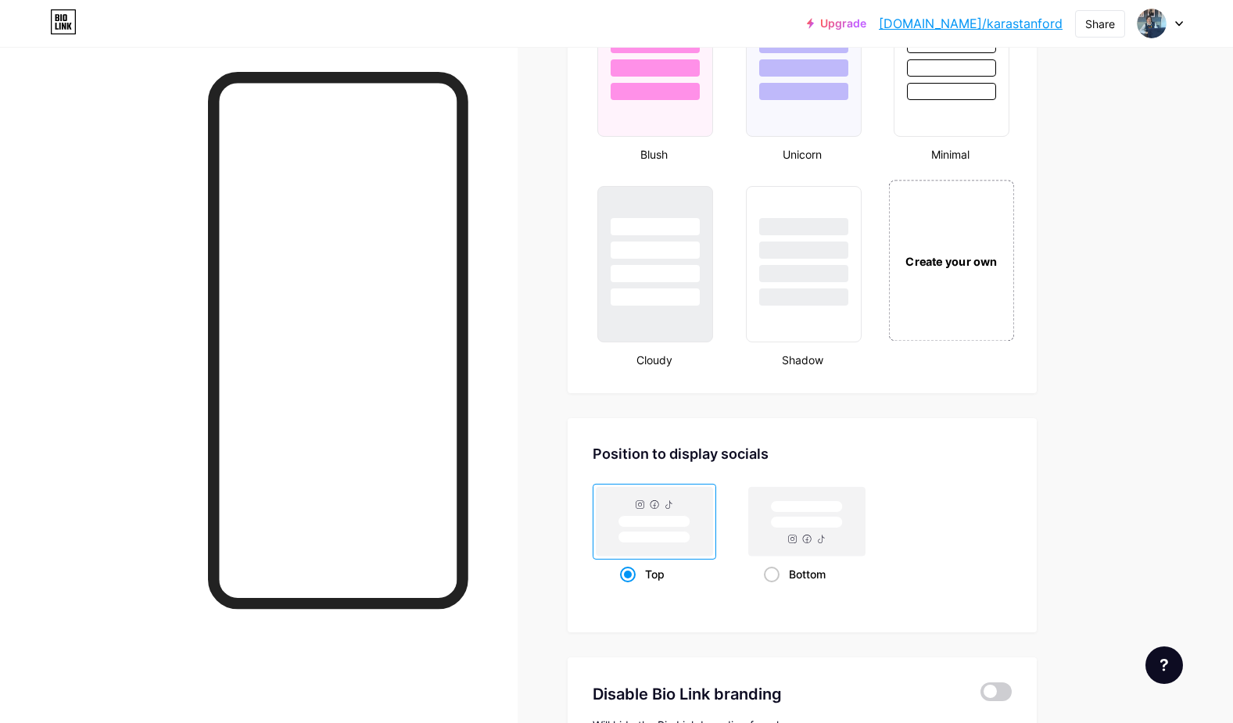
click at [943, 260] on div "Create your own" at bounding box center [951, 260] width 117 height 17
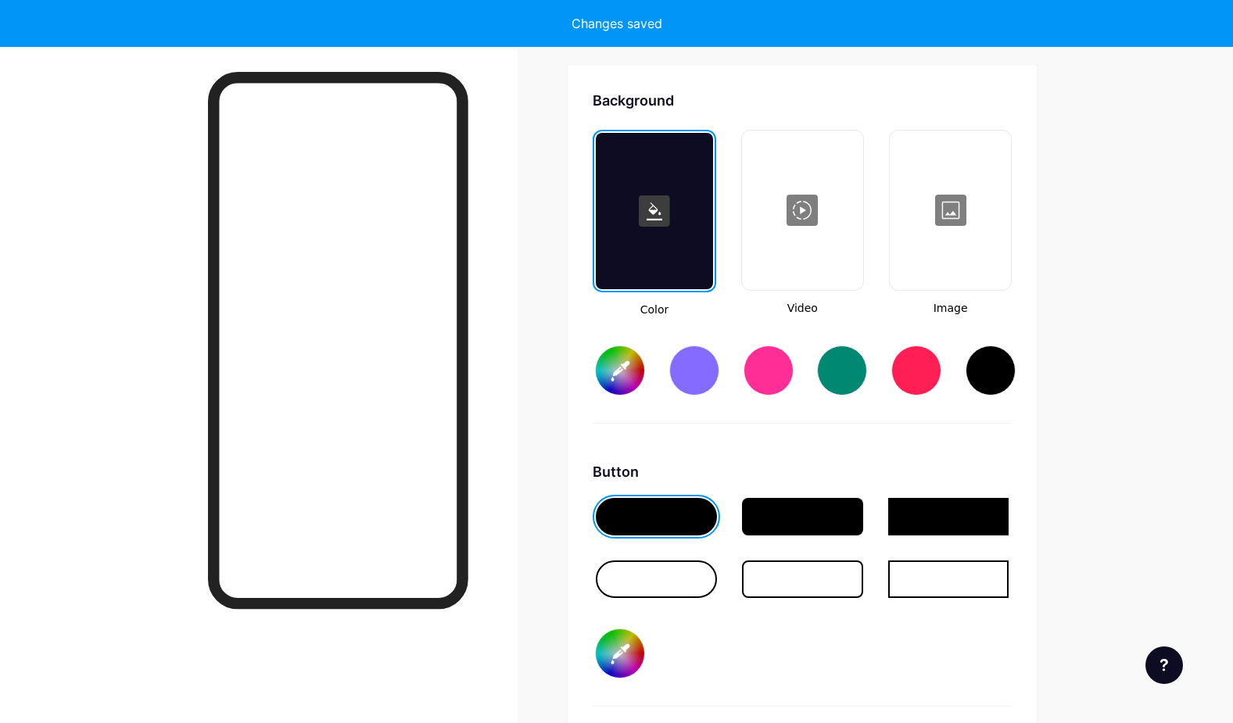
type input "#ffffff"
type input "#000000"
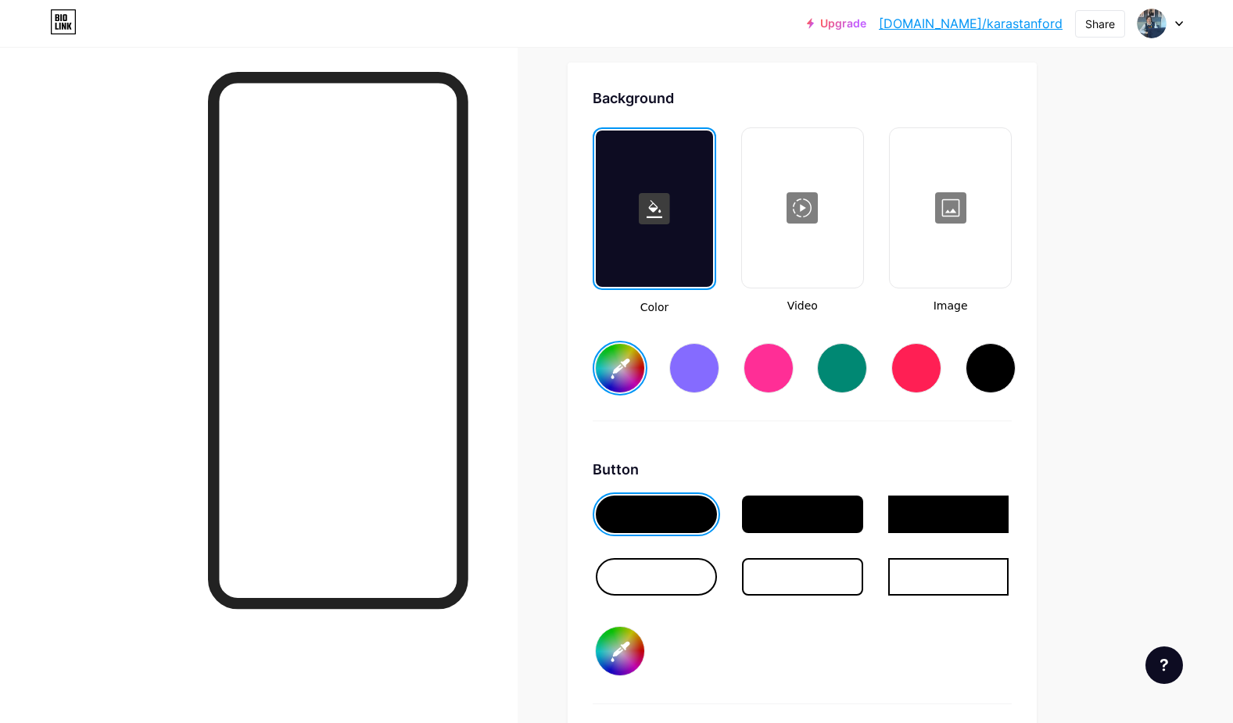
click at [662, 204] on rect at bounding box center [654, 208] width 31 height 31
click at [628, 369] on input "#ffffff" at bounding box center [620, 368] width 48 height 48
click at [866, 441] on div "Background Color Video Image #ffcc00 Button #000000 Font Inter Poppins EB Garam…" at bounding box center [801, 550] width 419 height 925
click at [613, 364] on input "#ffcc00" at bounding box center [620, 368] width 48 height 48
click at [849, 442] on div "Background Color Video Image #ffcc00 Button #000000 Font Inter Poppins EB Garam…" at bounding box center [801, 550] width 419 height 925
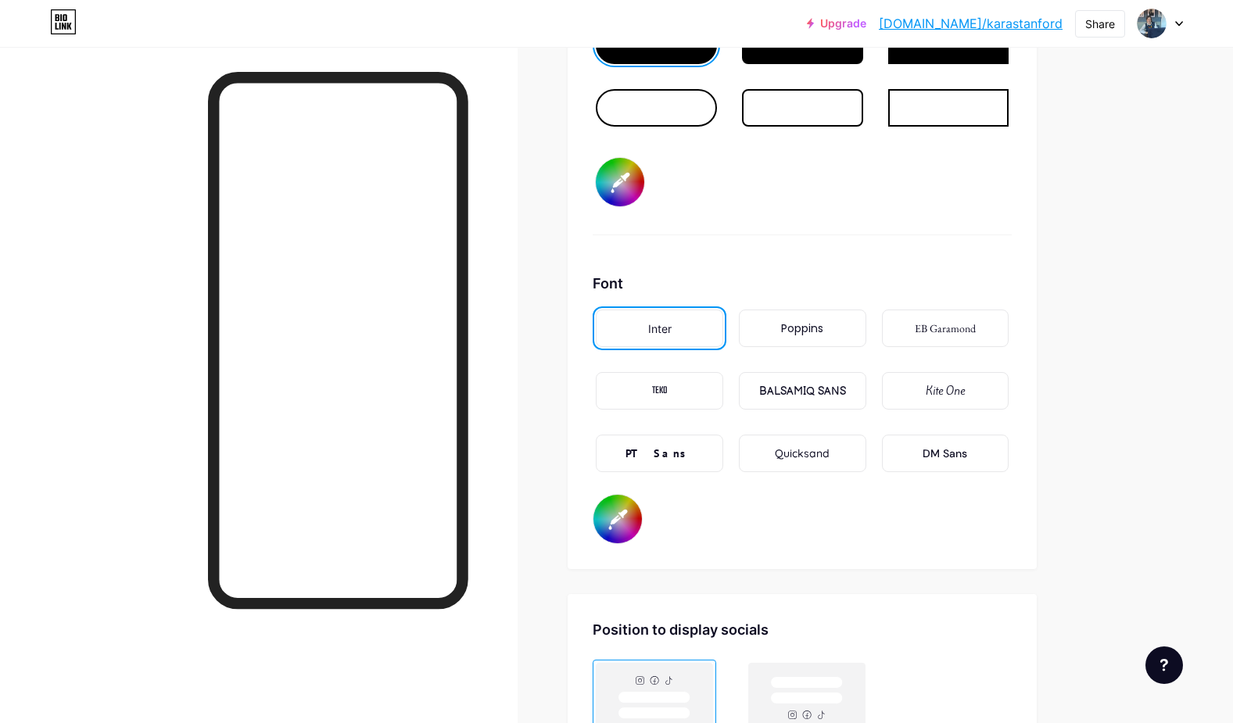
scroll to position [2622, 0]
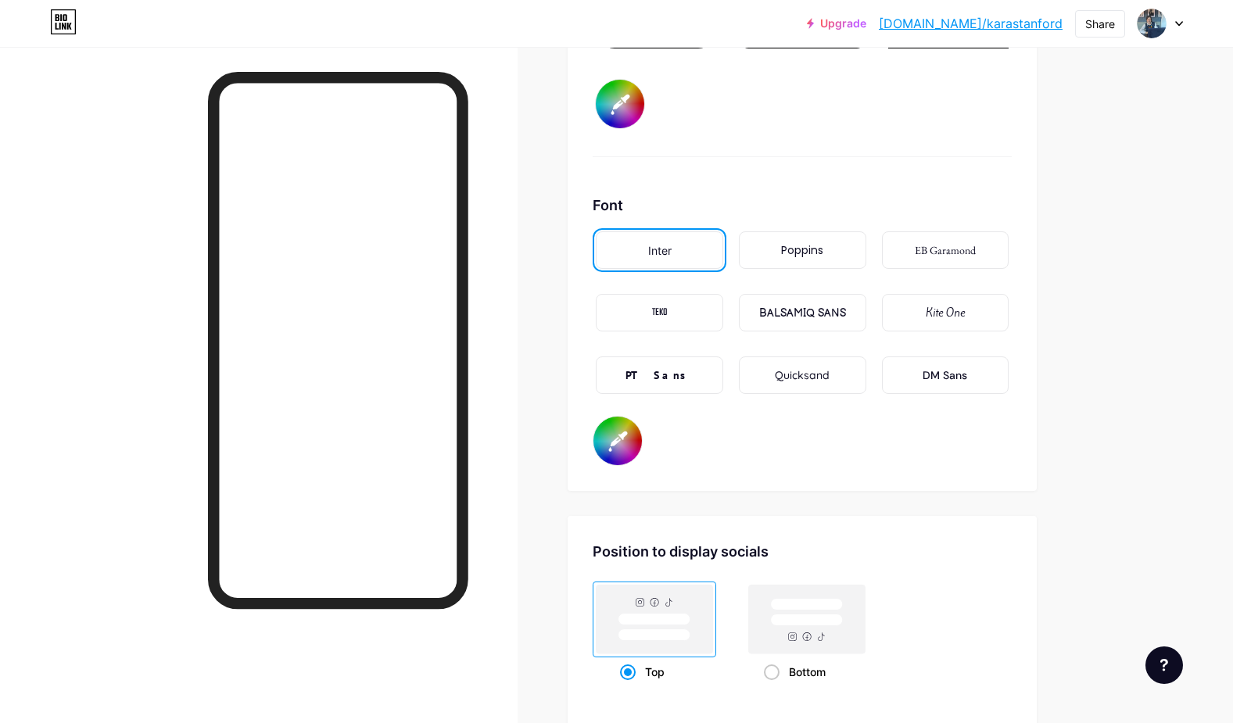
click at [628, 443] on input "#000000" at bounding box center [617, 441] width 48 height 48
type input "#ffcc00"
type input "#020000"
type input "#ffcc00"
type input "#1d0000"
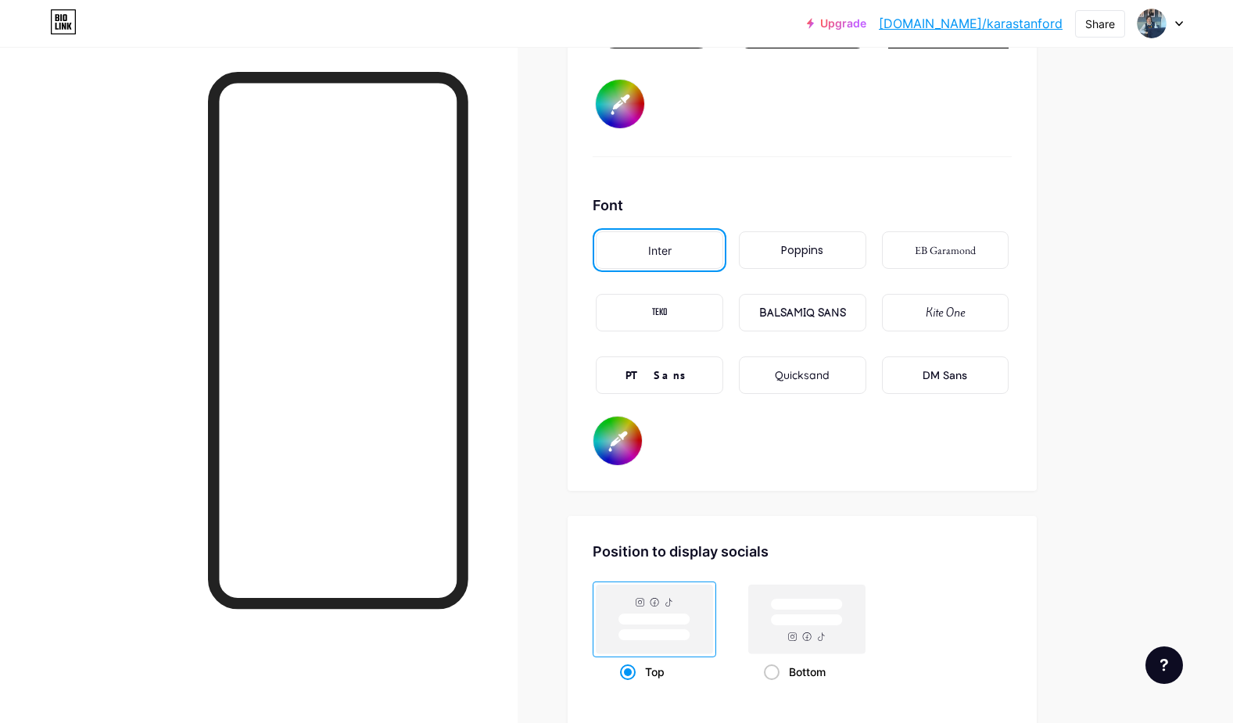
type input "#ffcc00"
type input "#020000"
type input "#ffcc00"
type input "#000000"
type input "#ffcc00"
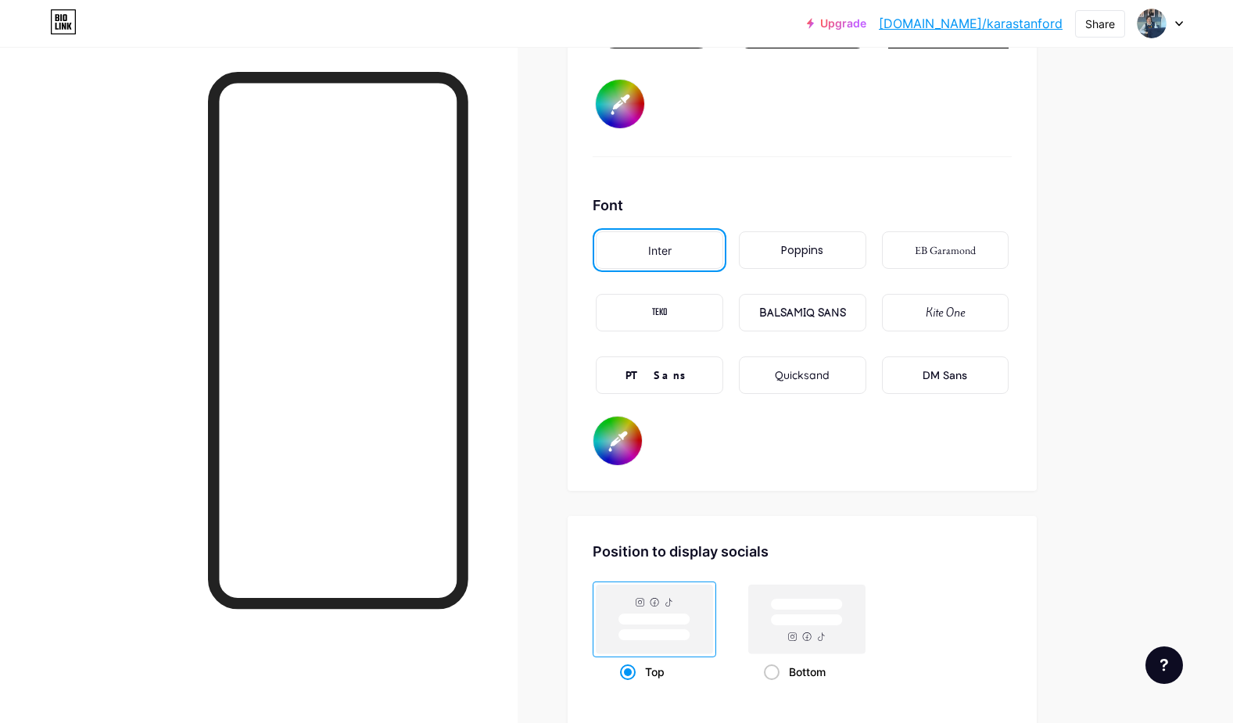
type input "#020000"
type input "#ffcc00"
type input "#1d0000"
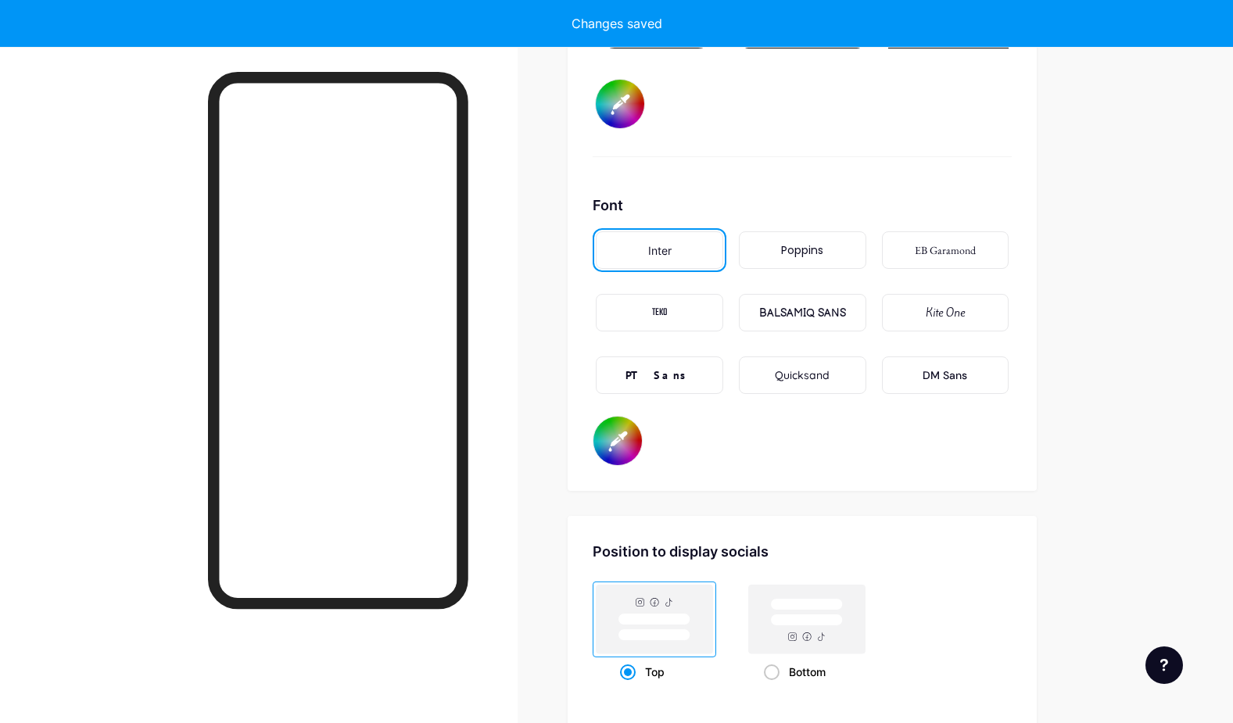
type input "#ffcc00"
type input "#1d0300"
type input "#ffcc00"
type input "#1d1e00"
type input "#ffcc00"
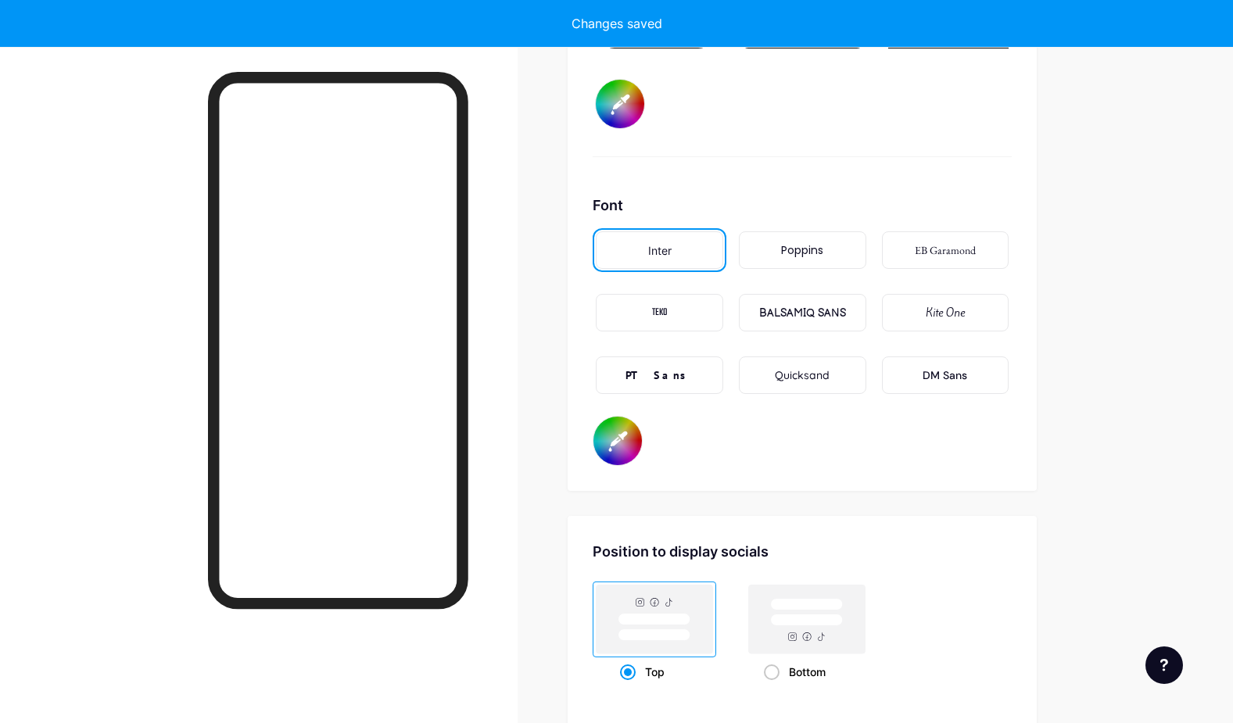
type input "#1d1e06"
type input "#ffcc00"
type input "#1d1e3f"
type input "#ffcc00"
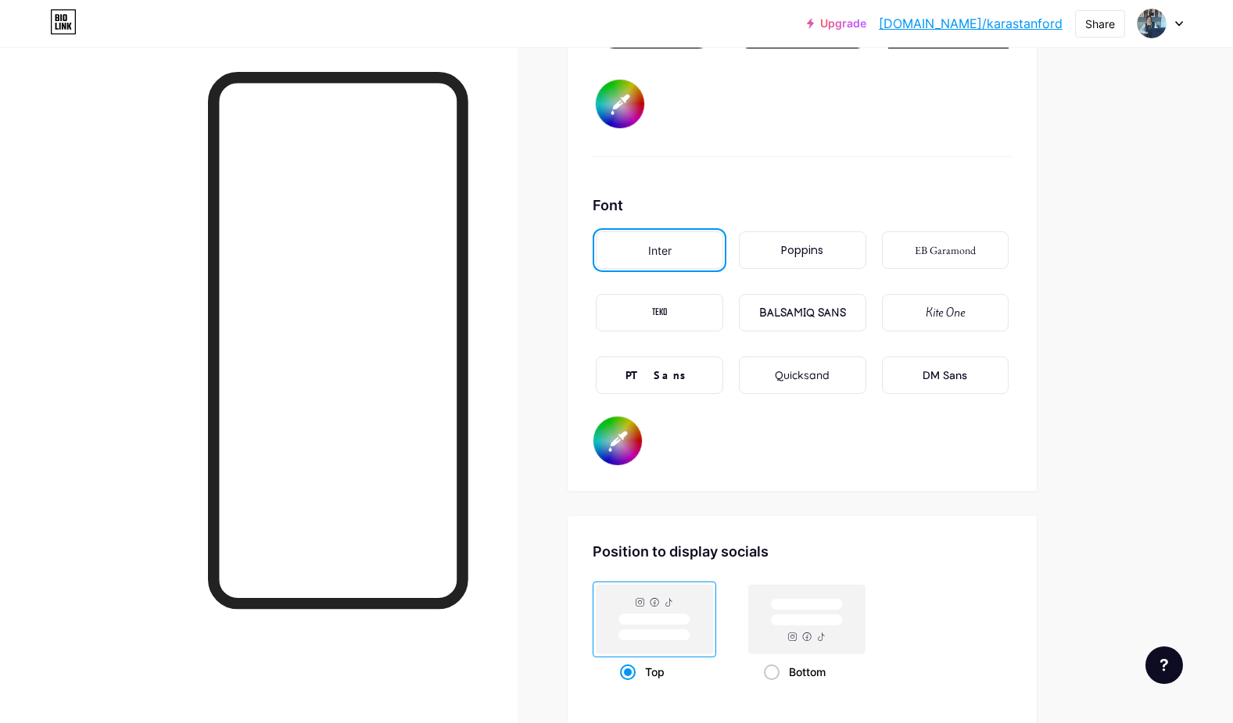
type input "#1d1e3f"
click at [939, 542] on div "Position to display socials" at bounding box center [801, 551] width 419 height 21
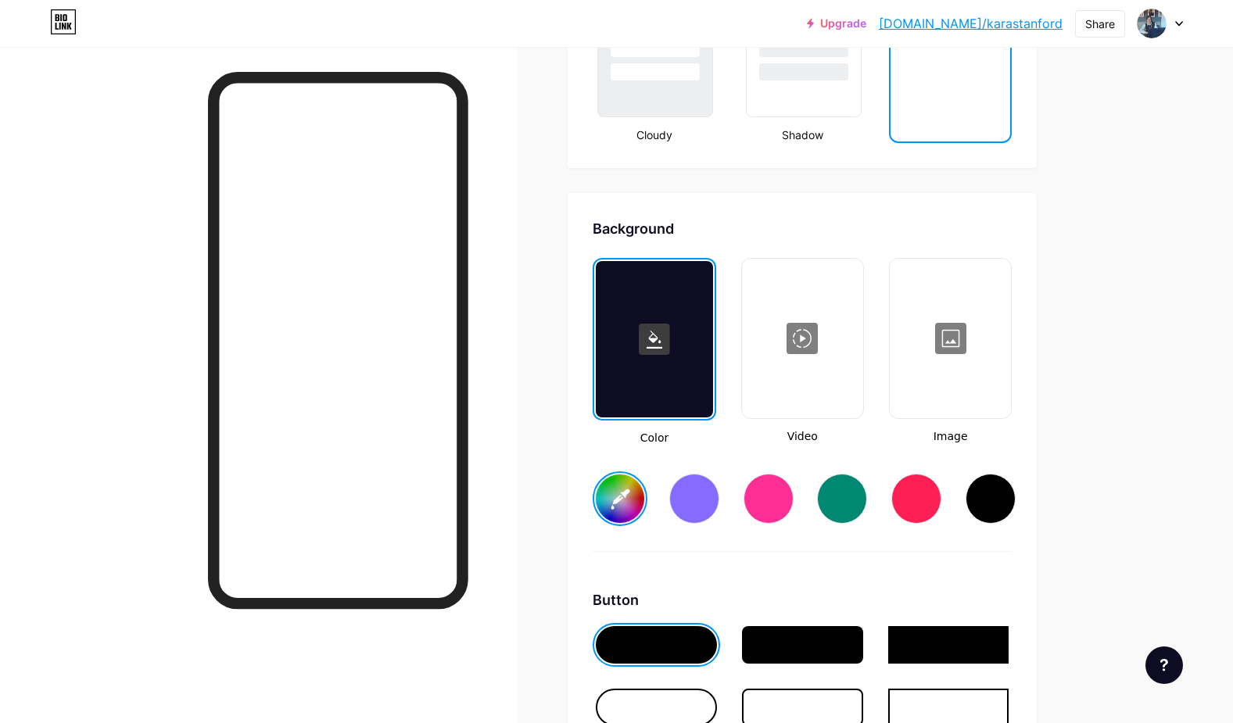
scroll to position [1919, 0]
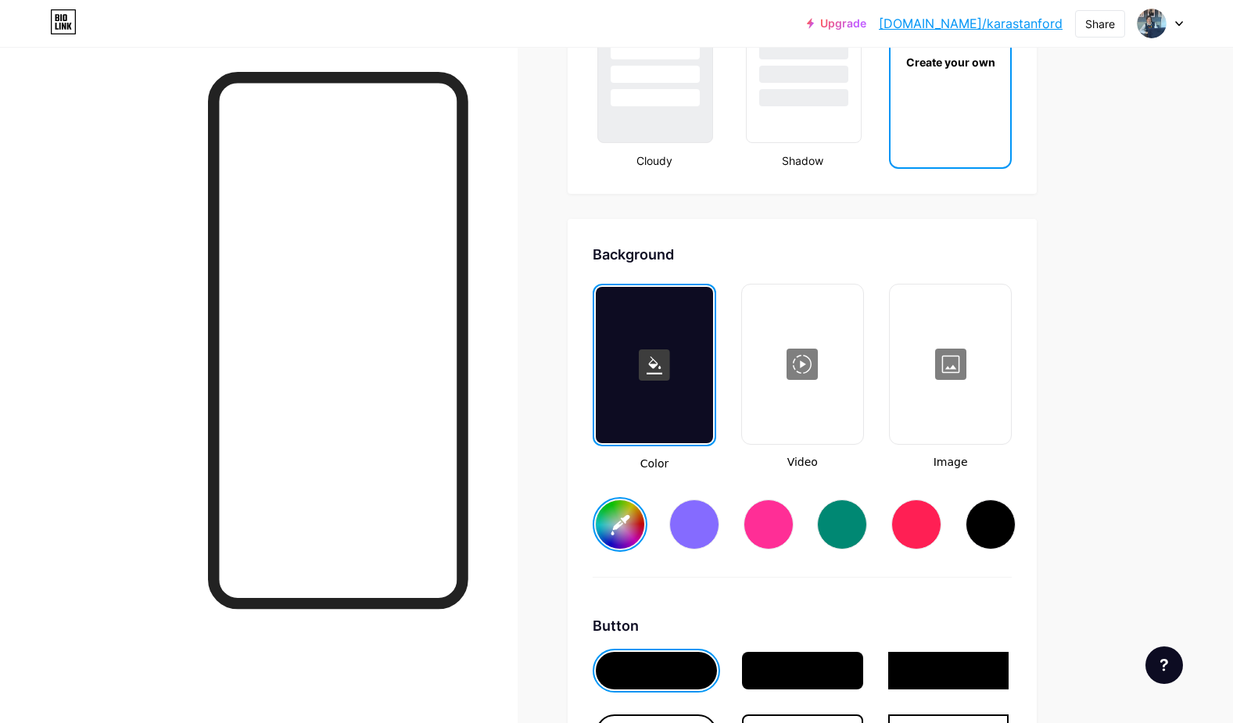
click at [626, 540] on input "#ffcc00" at bounding box center [620, 524] width 48 height 48
click at [627, 530] on input "#f39000" at bounding box center [620, 524] width 48 height 48
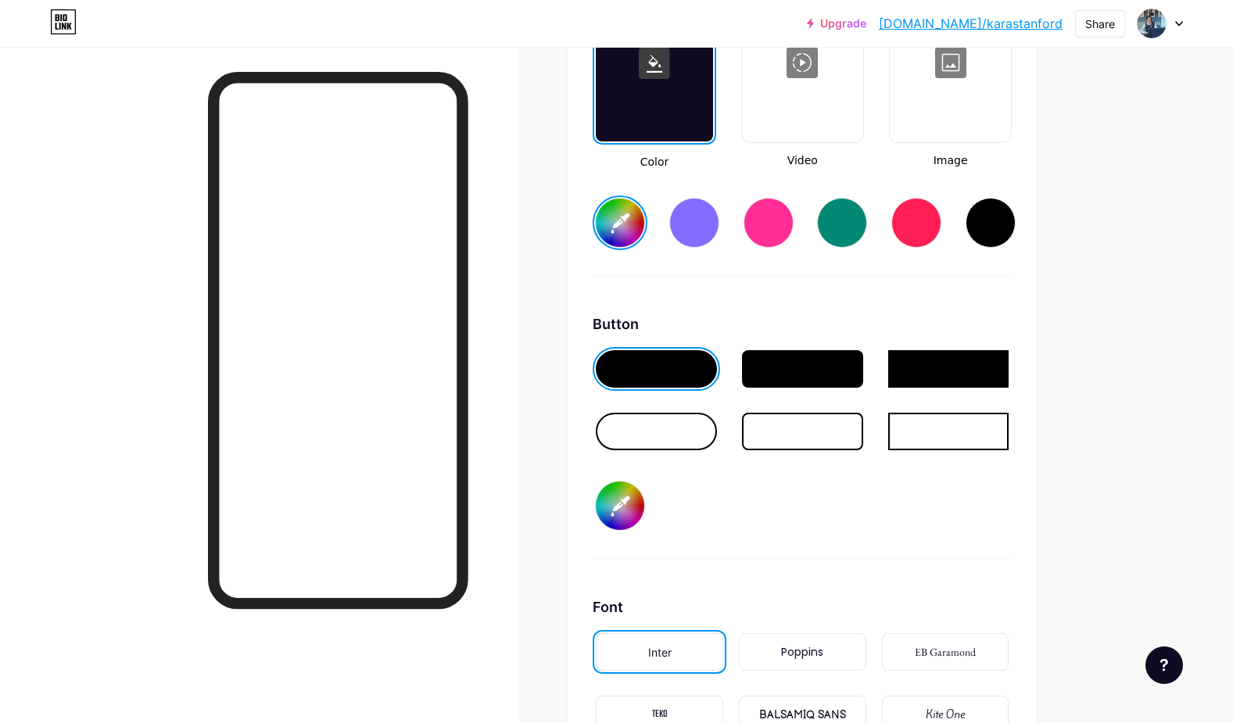
scroll to position [2232, 0]
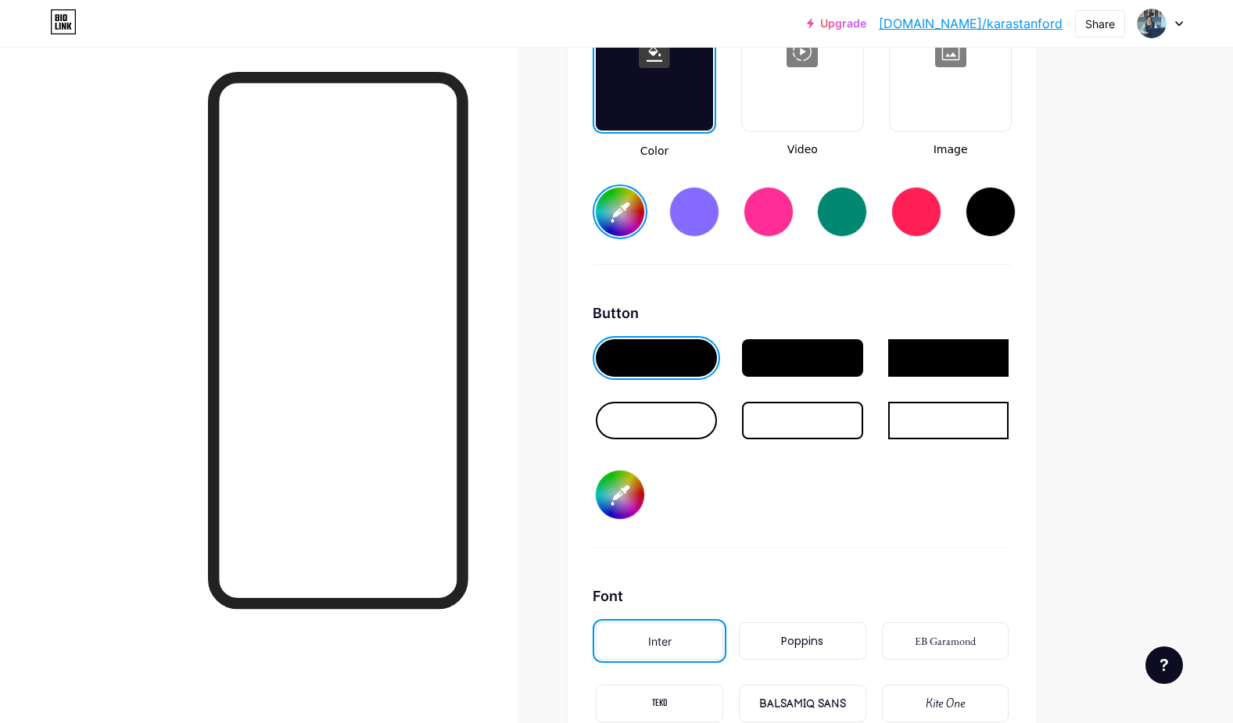
click at [654, 369] on div at bounding box center [656, 358] width 121 height 38
click at [626, 492] on input "#000000" at bounding box center [620, 495] width 48 height 48
type input "#fefdfb"
type input "#020000"
type input "#fefdfb"
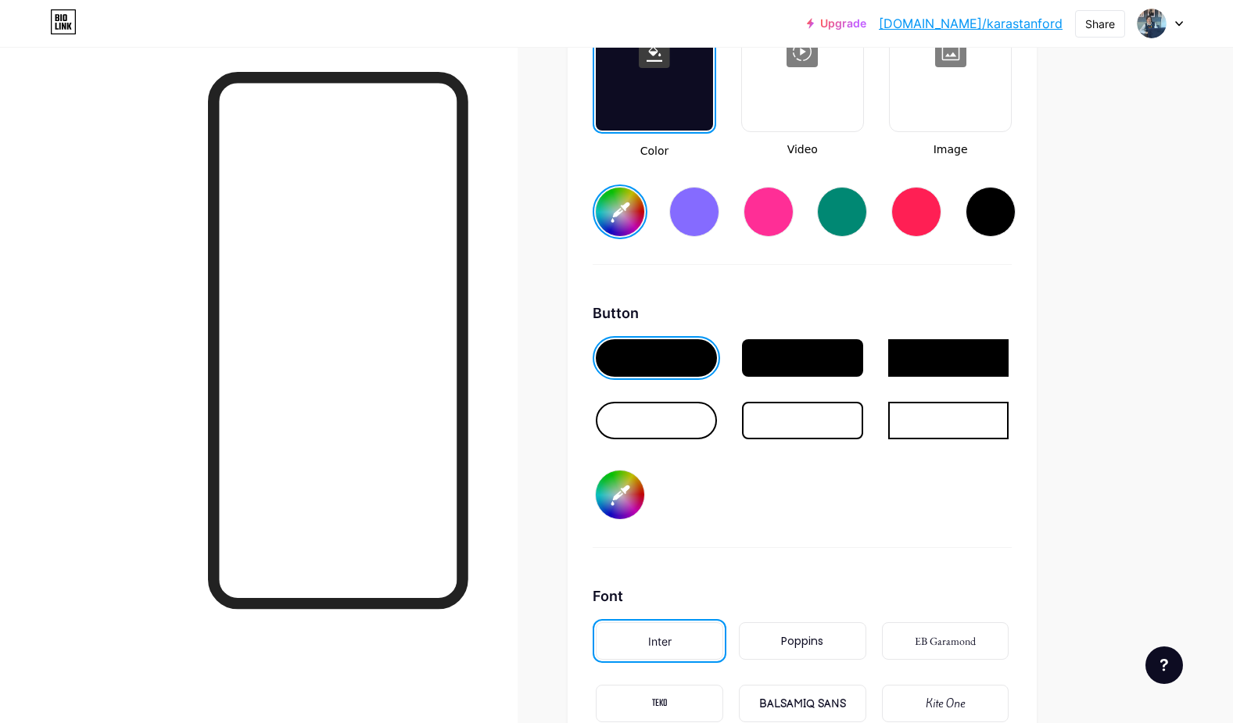
type input "#190000"
type input "#fefdfb"
type input "#ff0000"
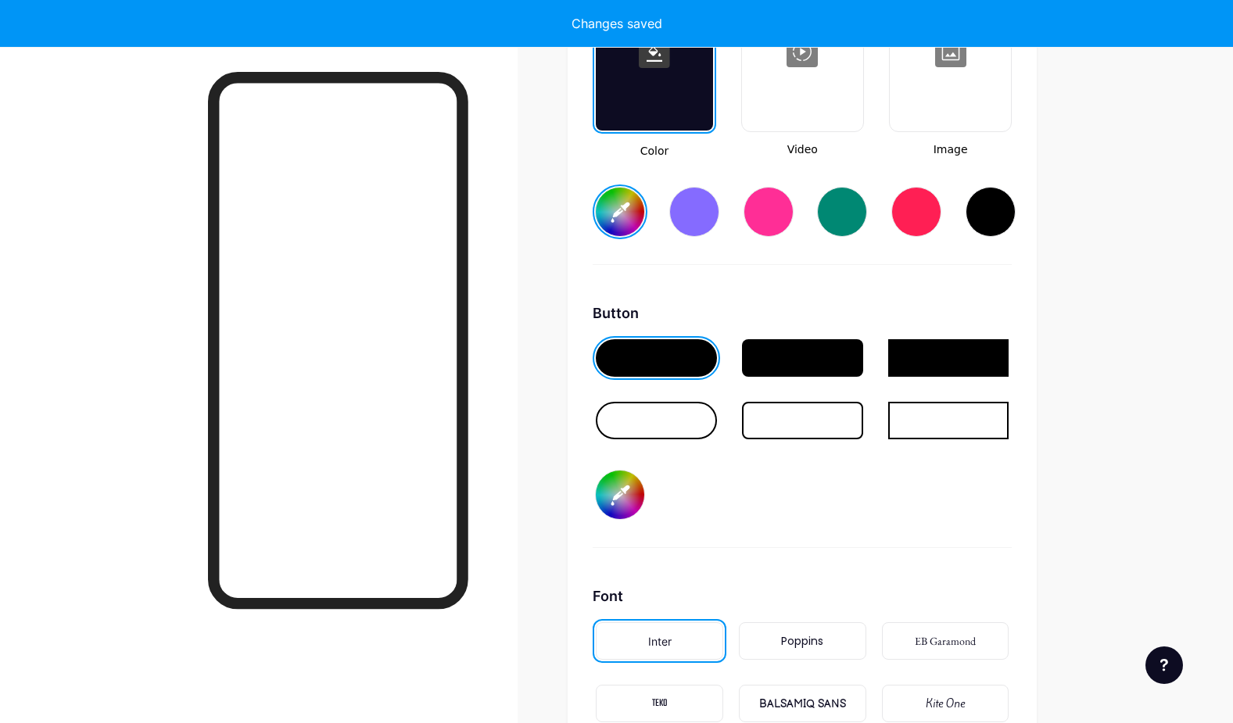
type input "#fefdfb"
type input "#ff0200"
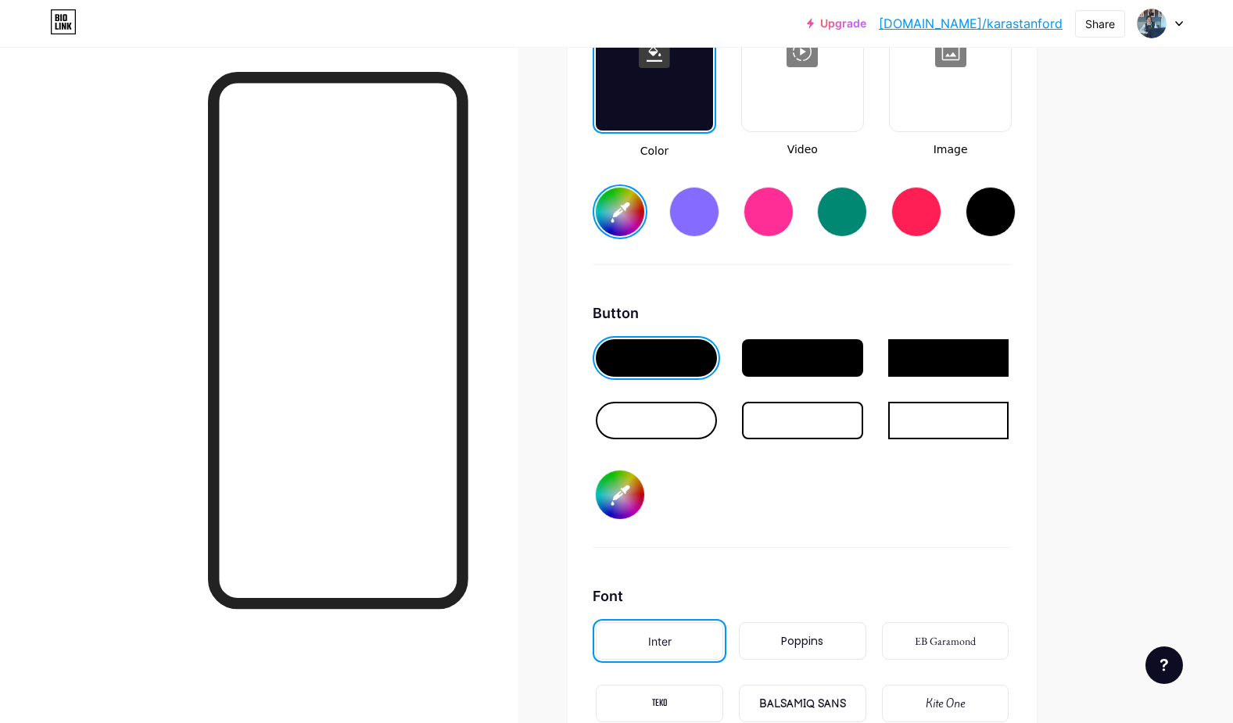
type input "#fefdfb"
type input "#ff1400"
type input "#fefdfb"
type input "#ffcc00"
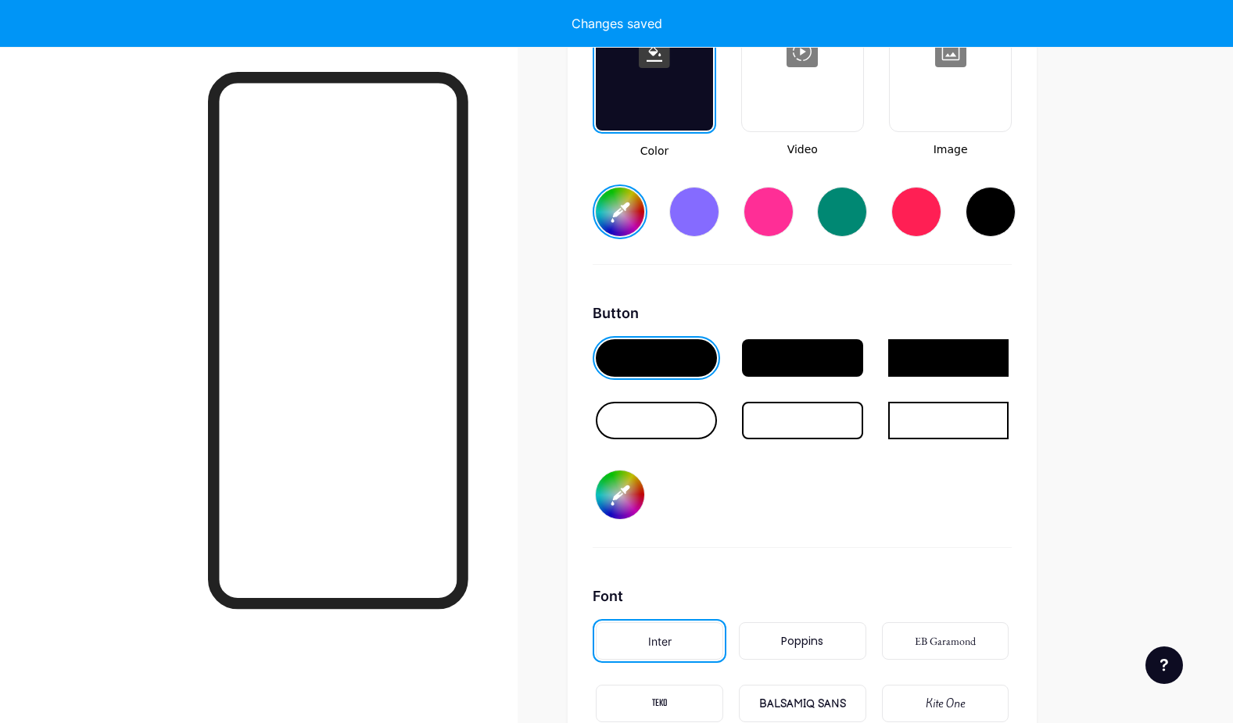
type input "#fefdfb"
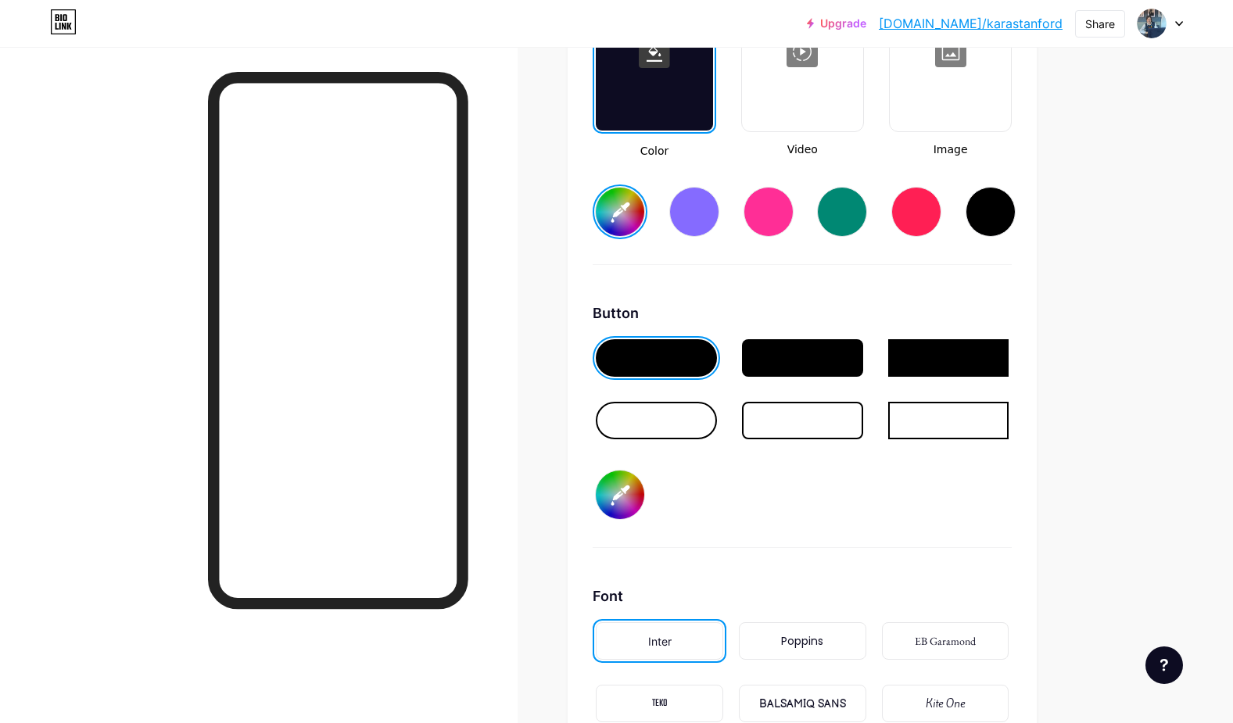
type input "#ffcc00"
click at [940, 558] on div "Background Color Video Image #fefdfb Button #ffcc00 Font Inter Poppins EB Garam…" at bounding box center [801, 393] width 419 height 925
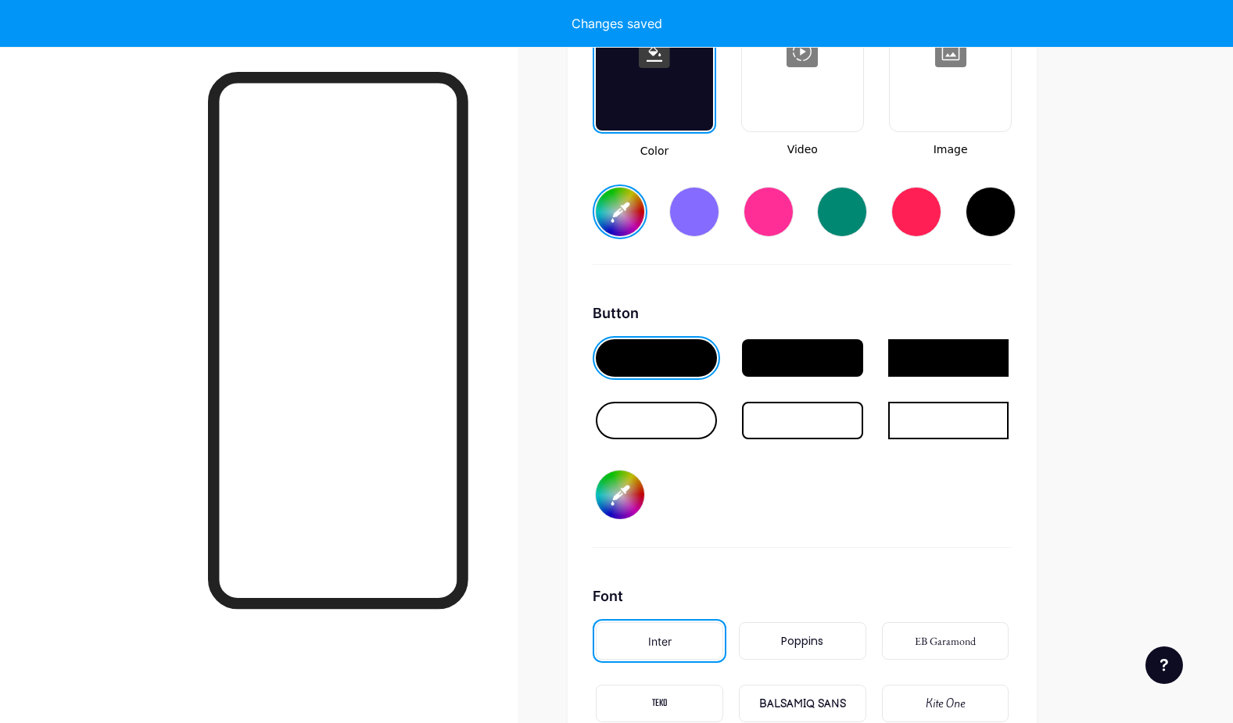
type input "#fefdfb"
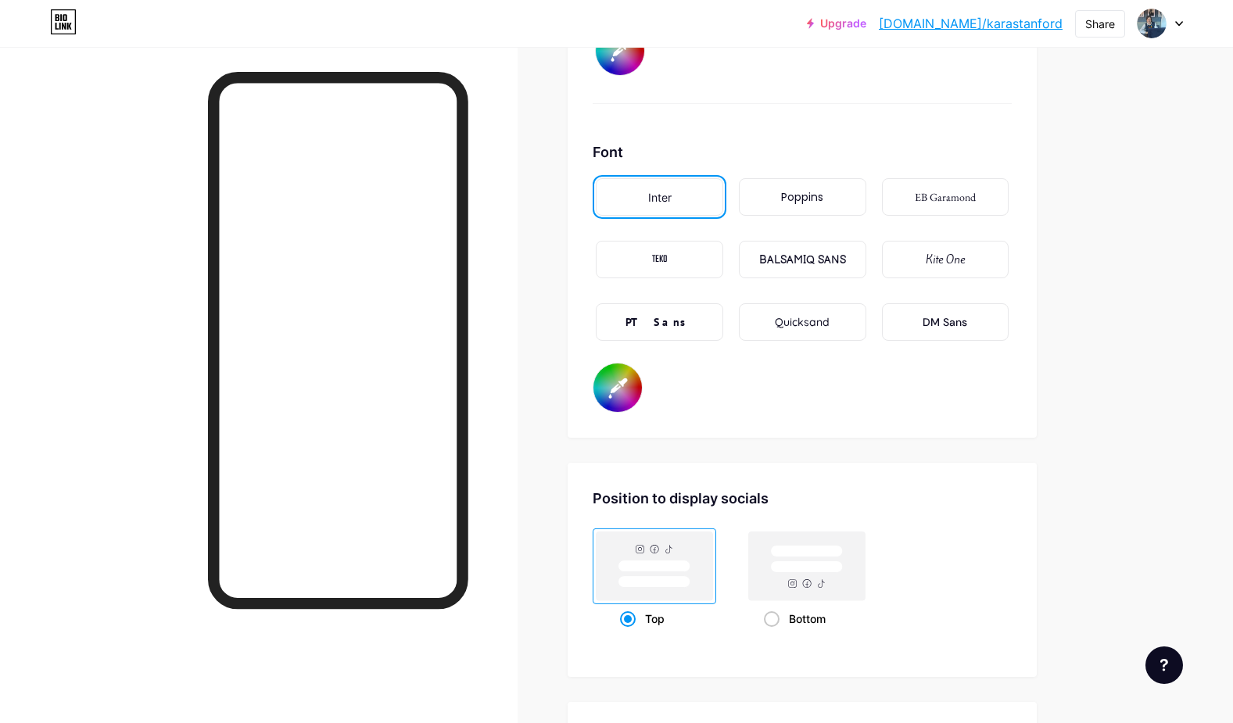
scroll to position [2701, 0]
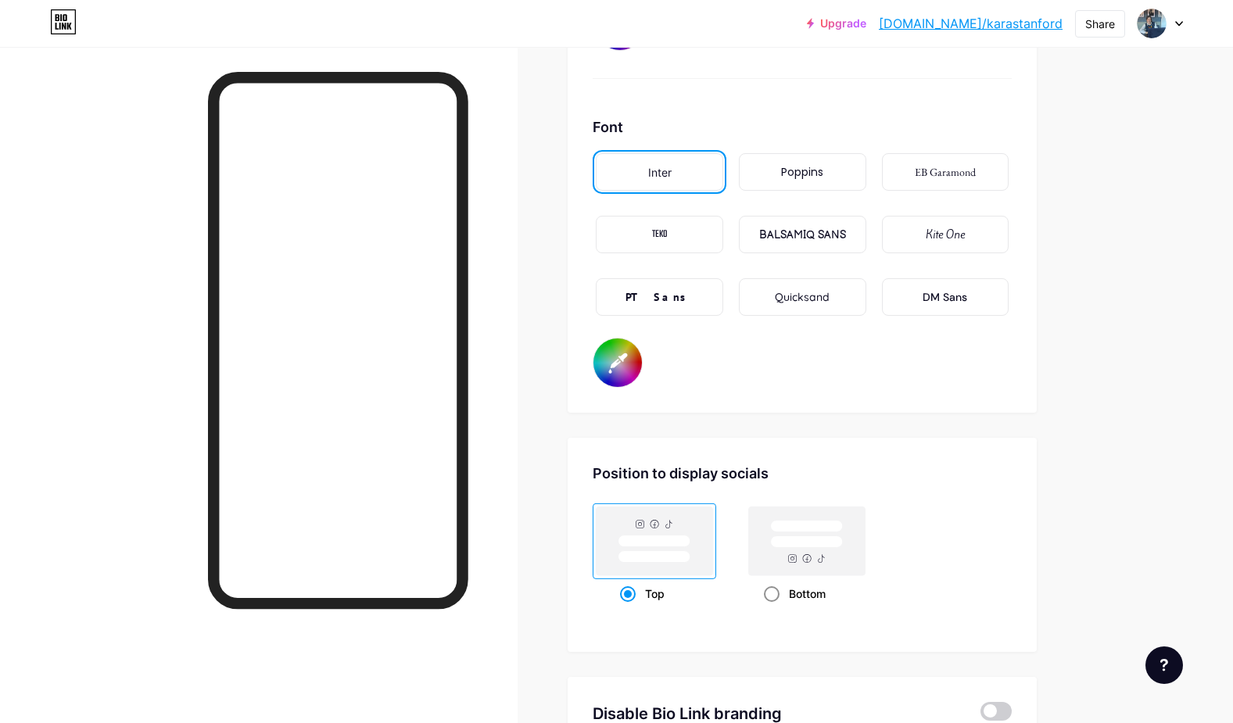
click at [796, 535] on rect at bounding box center [807, 541] width 116 height 69
click at [774, 608] on input "Bottom" at bounding box center [769, 613] width 10 height 10
radio input "true"
type input "#fefdfb"
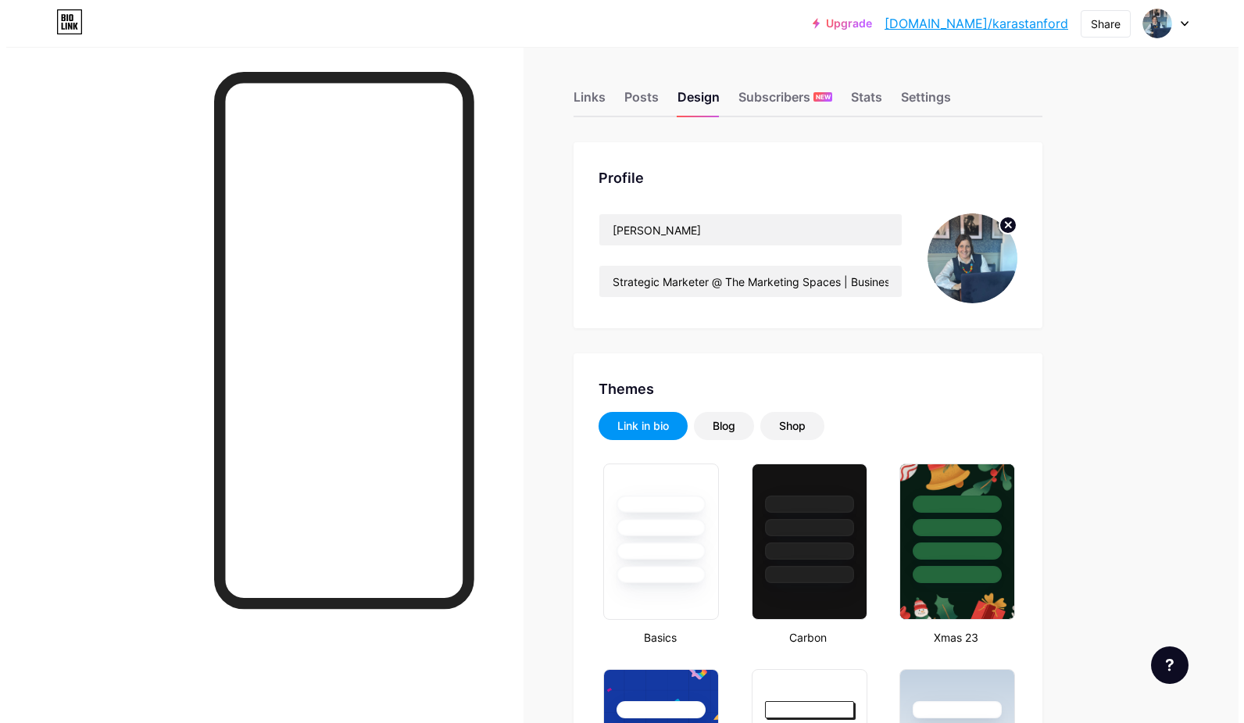
scroll to position [0, 0]
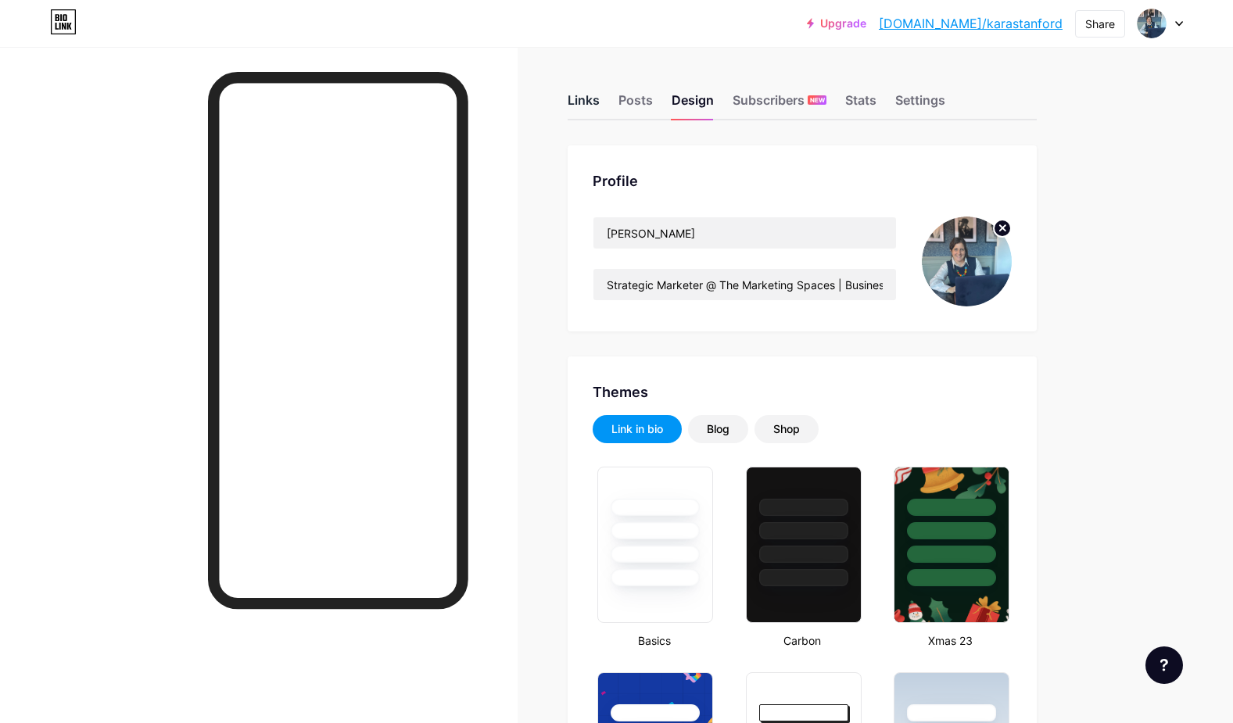
click at [589, 103] on div "Links" at bounding box center [583, 105] width 32 height 28
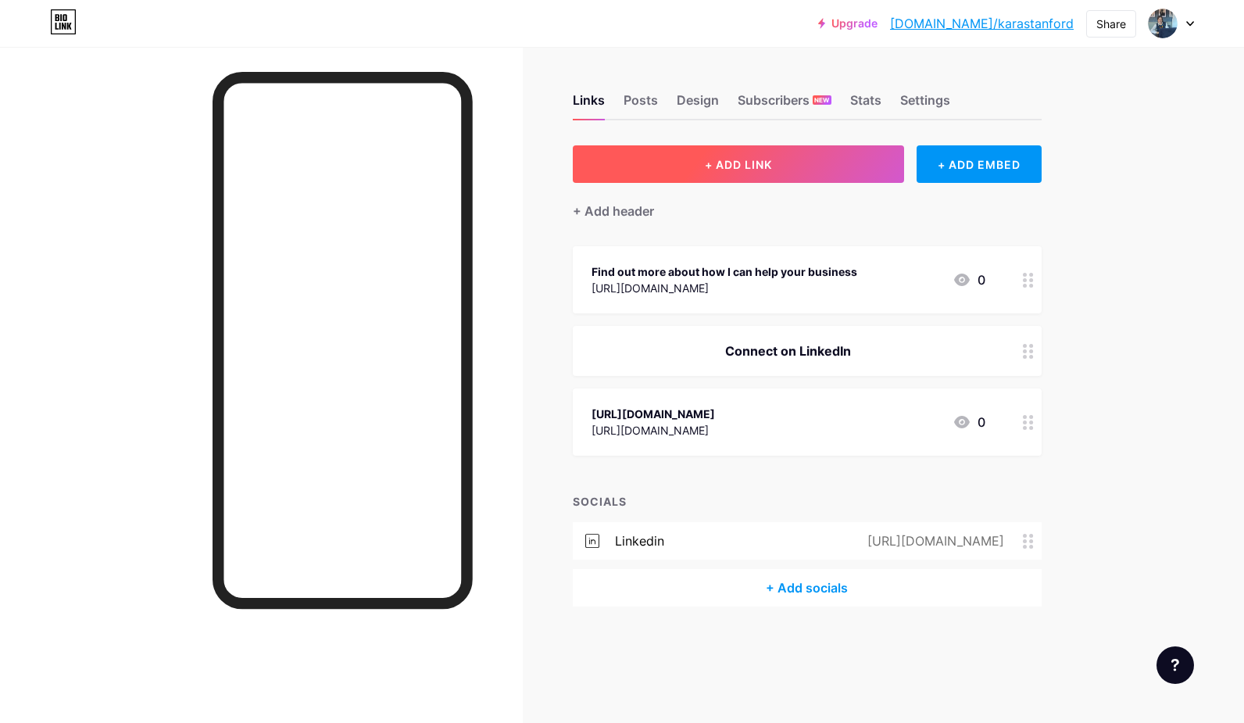
click at [771, 169] on span "+ ADD LINK" at bounding box center [738, 164] width 67 height 13
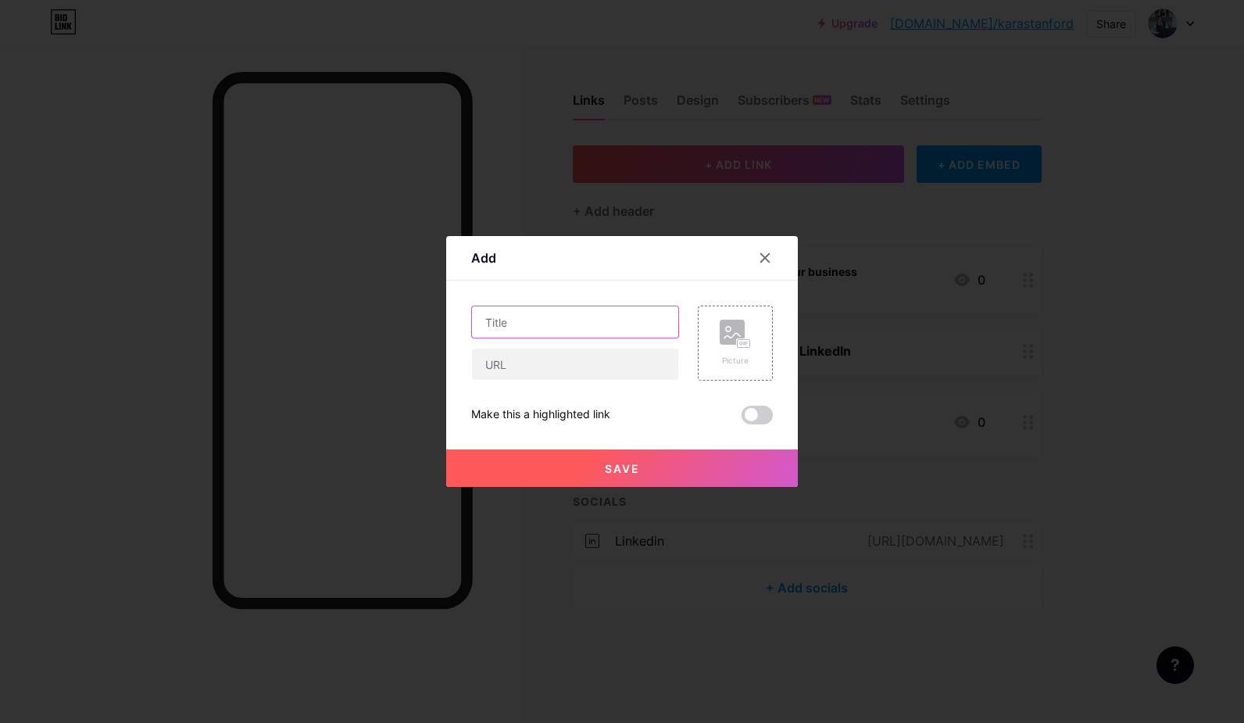
click at [532, 320] on input "text" at bounding box center [575, 321] width 206 height 31
drag, startPoint x: 641, startPoint y: 320, endPoint x: 463, endPoint y: 322, distance: 178.2
click at [463, 322] on div "Add Content YouTube Play YouTube video without leaving your page. ADD Vimeo Pla…" at bounding box center [622, 361] width 352 height 251
paste input "xplore our"
click at [538, 324] on input "Explore our marketing resources" at bounding box center [575, 321] width 206 height 31
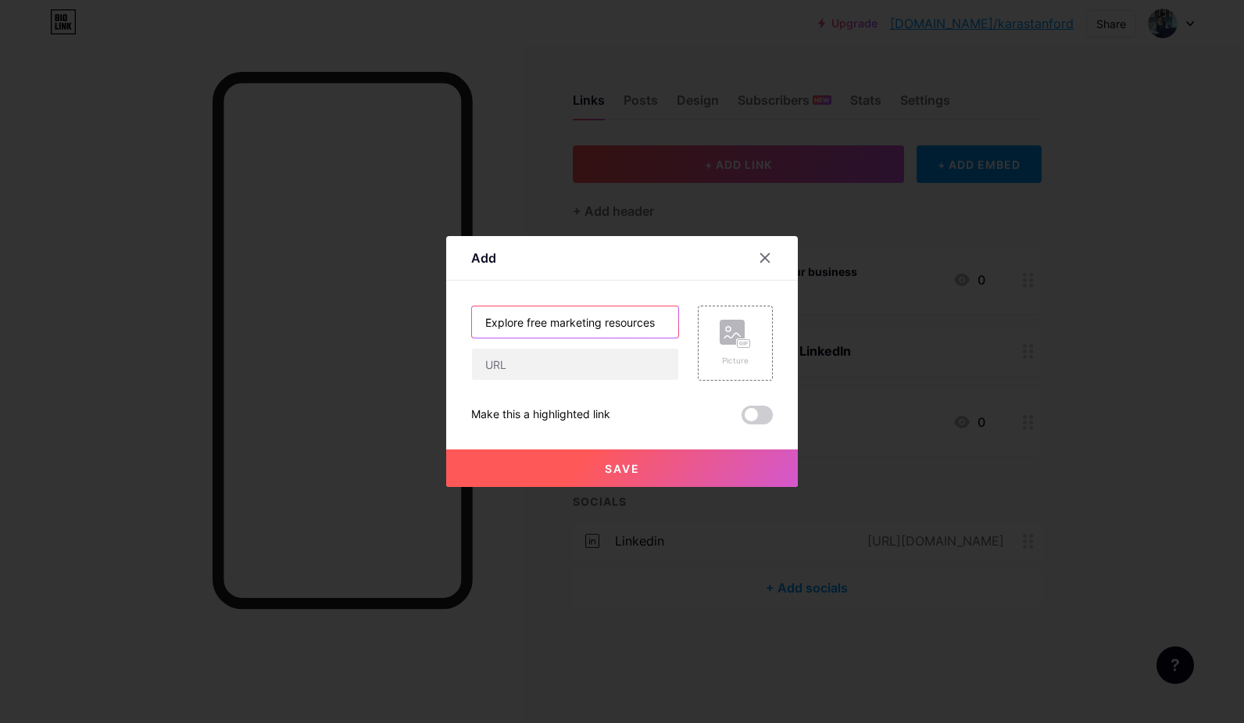
type input "Explore free marketing resources"
click at [497, 367] on input "text" at bounding box center [575, 364] width 206 height 31
paste input "[URL][DOMAIN_NAME]"
type input "[URL][DOMAIN_NAME]"
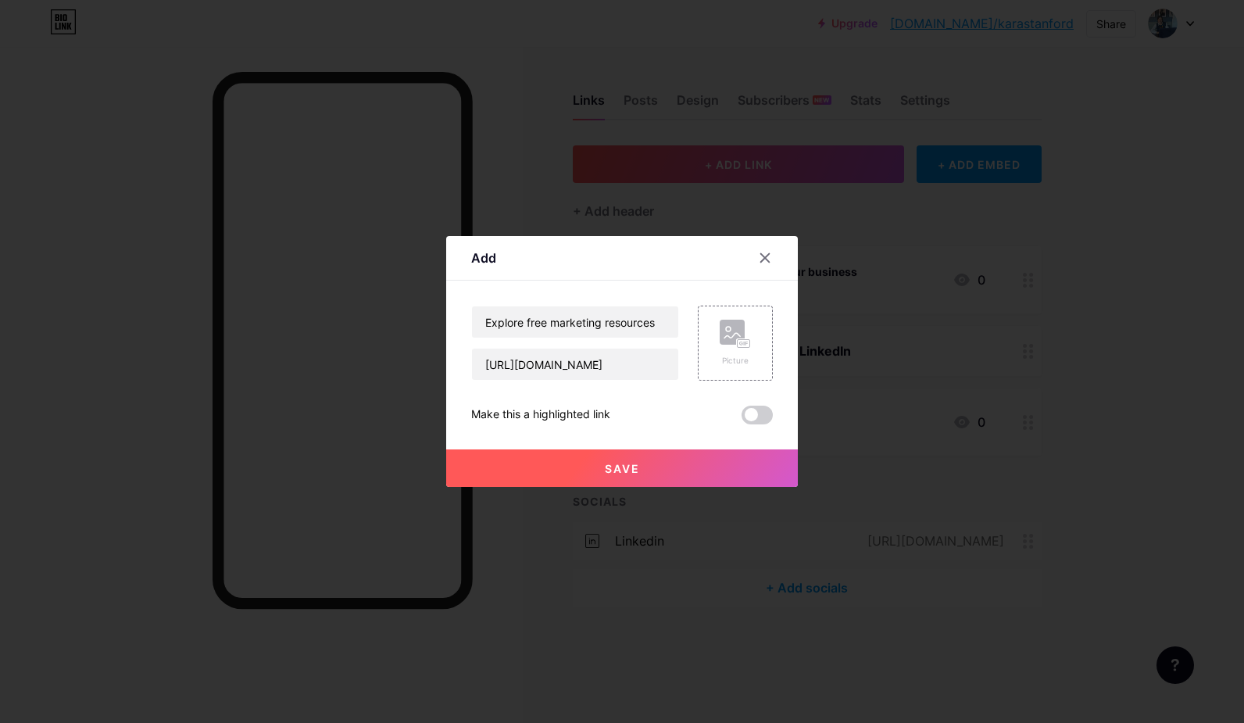
scroll to position [0, 0]
click at [648, 469] on button "Save" at bounding box center [622, 468] width 352 height 38
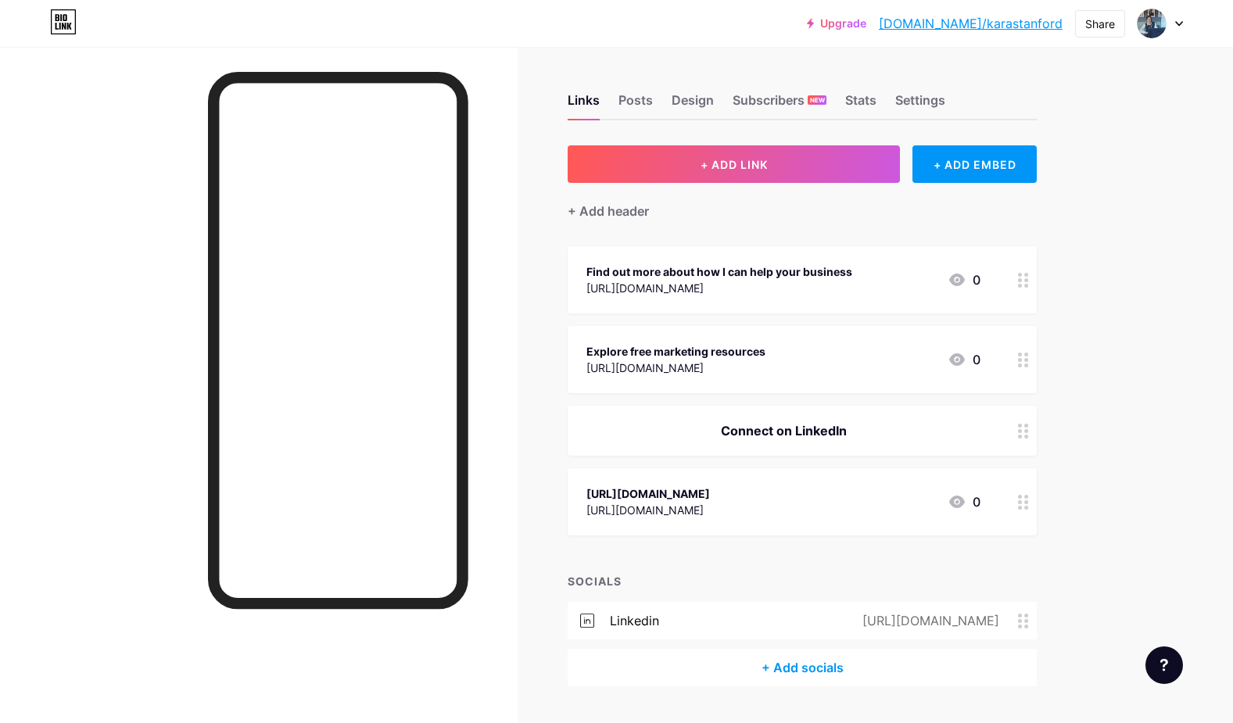
click at [722, 353] on div "Explore free marketing resources" at bounding box center [675, 351] width 179 height 16
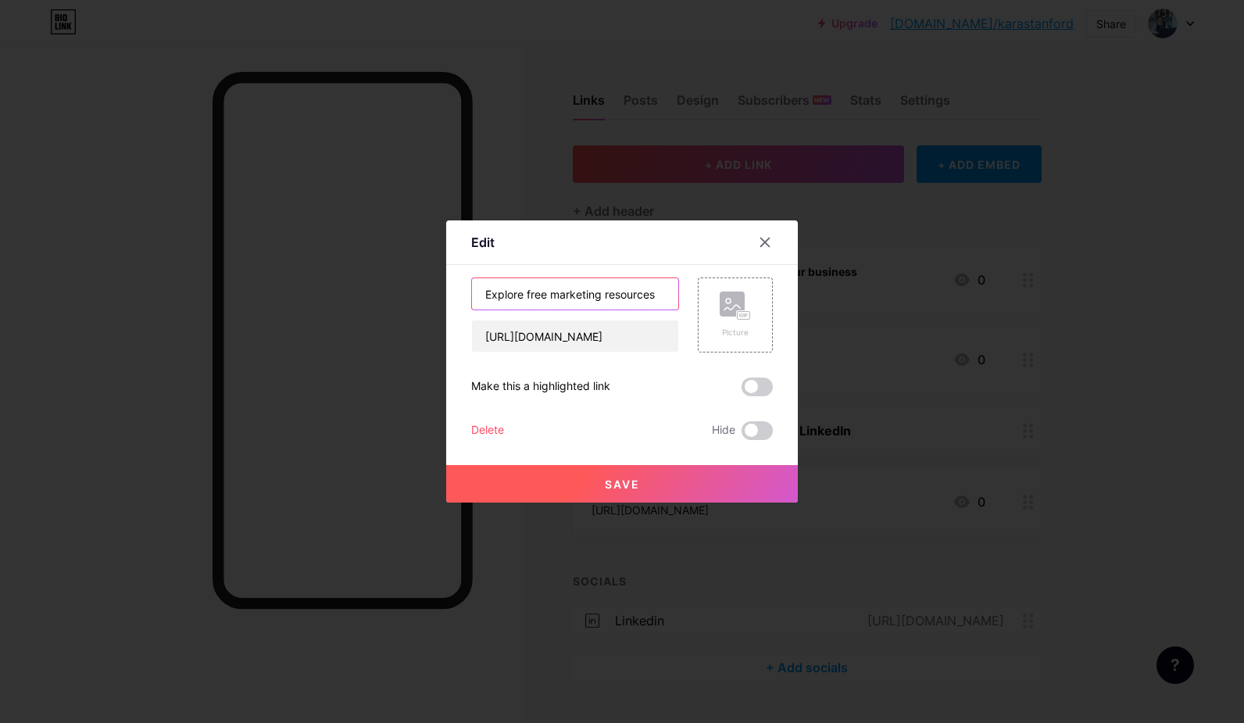
click at [521, 298] on input "Explore free marketing resources" at bounding box center [575, 293] width 206 height 31
type input "Explore my free marketing resources"
click at [607, 488] on span "Save" at bounding box center [622, 484] width 35 height 13
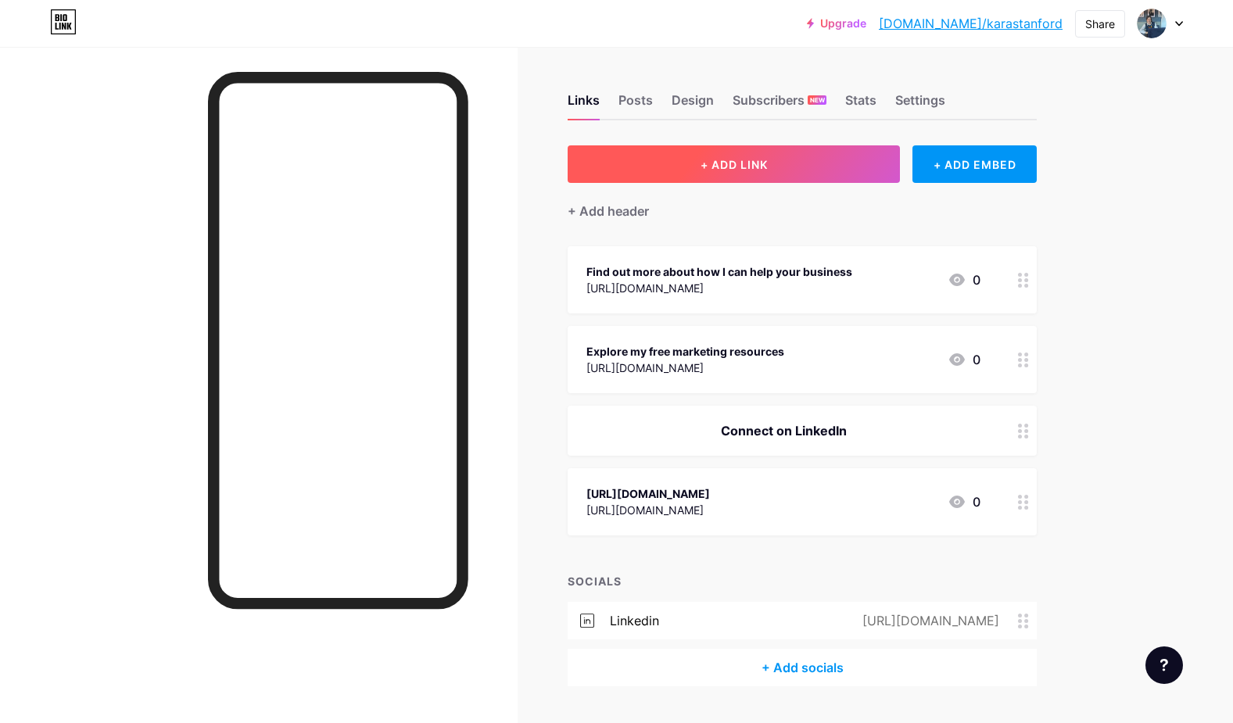
click at [763, 165] on span "+ ADD LINK" at bounding box center [733, 164] width 67 height 13
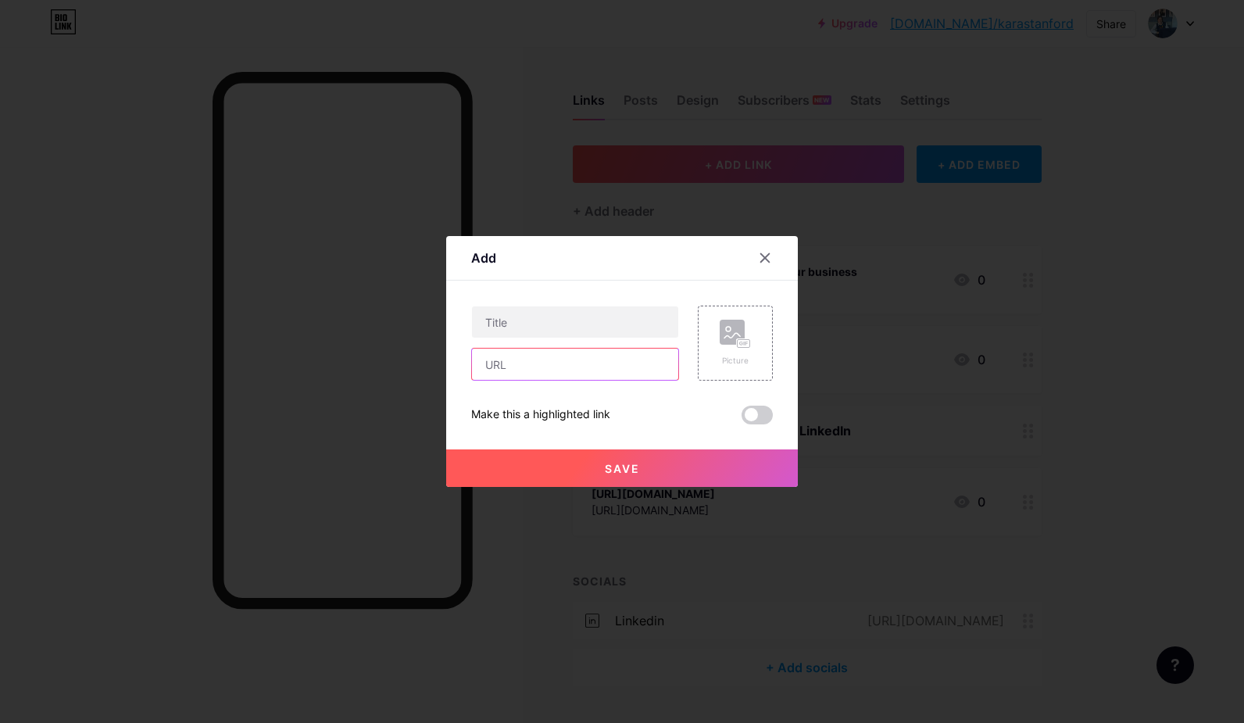
click at [524, 368] on input "text" at bounding box center [575, 364] width 206 height 31
paste input "[URL][DOMAIN_NAME]"
type input "[URL][DOMAIN_NAME]"
click at [509, 329] on input "text" at bounding box center [575, 321] width 206 height 31
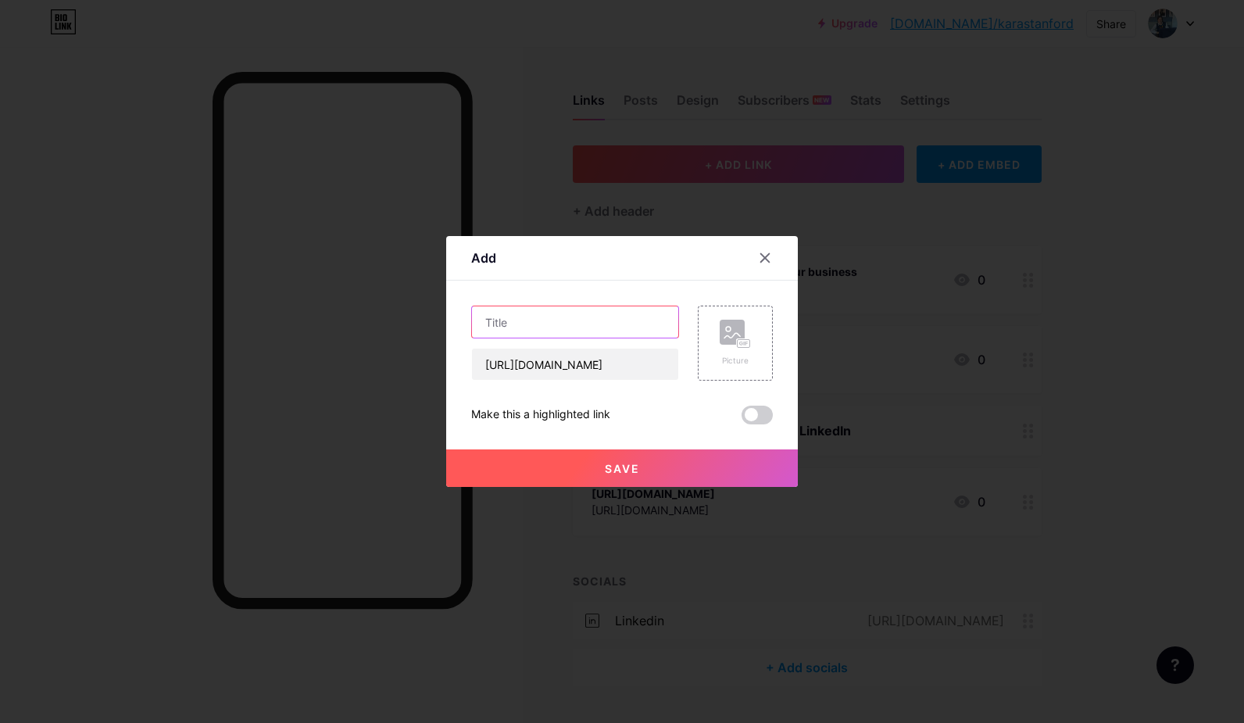
scroll to position [0, 0]
type input "Join my mailing list"
click at [619, 471] on span "Save" at bounding box center [622, 468] width 35 height 13
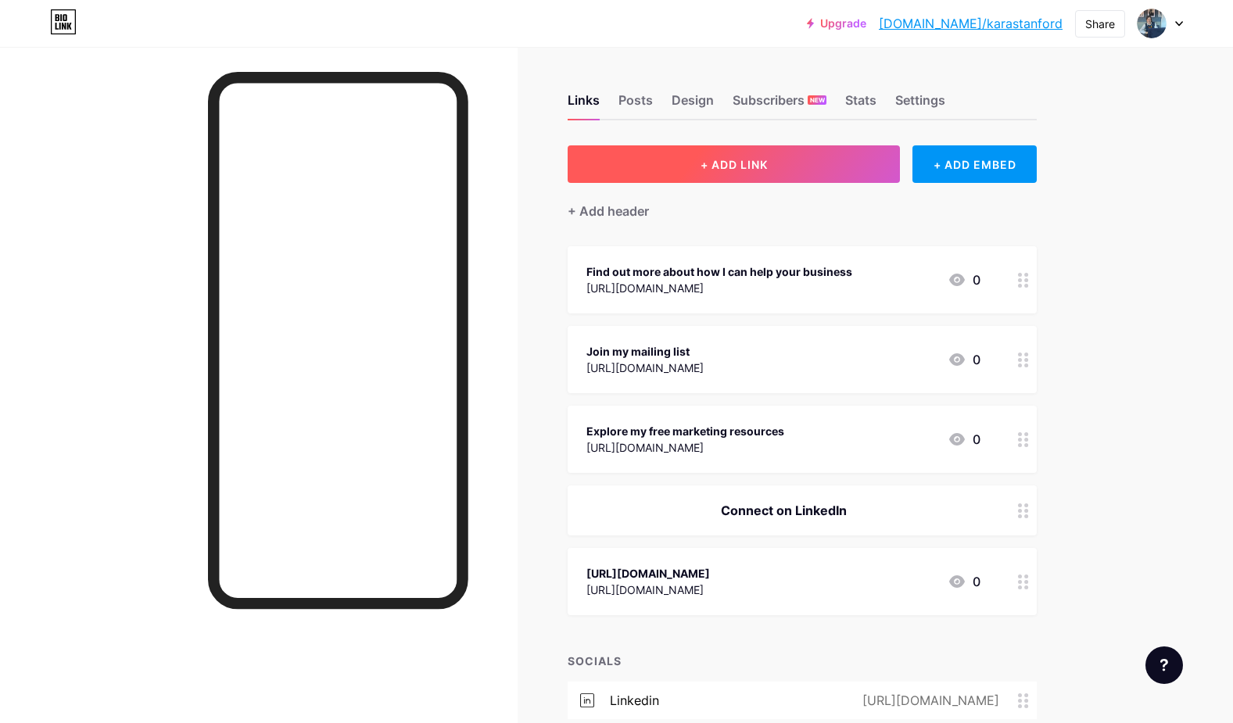
click at [761, 166] on span "+ ADD LINK" at bounding box center [733, 164] width 67 height 13
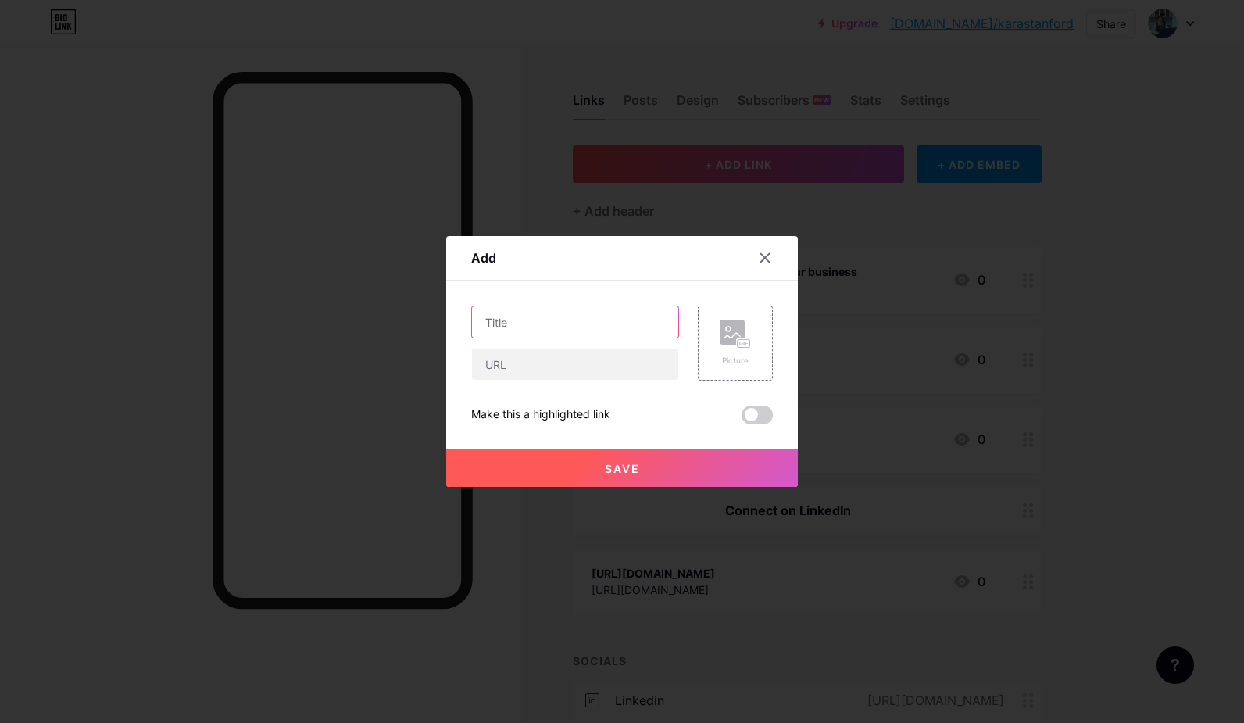
click at [551, 319] on input "text" at bounding box center [575, 321] width 206 height 31
type input "Get in touch"
paste input "[URL][DOMAIN_NAME]"
type input "[URL][DOMAIN_NAME]"
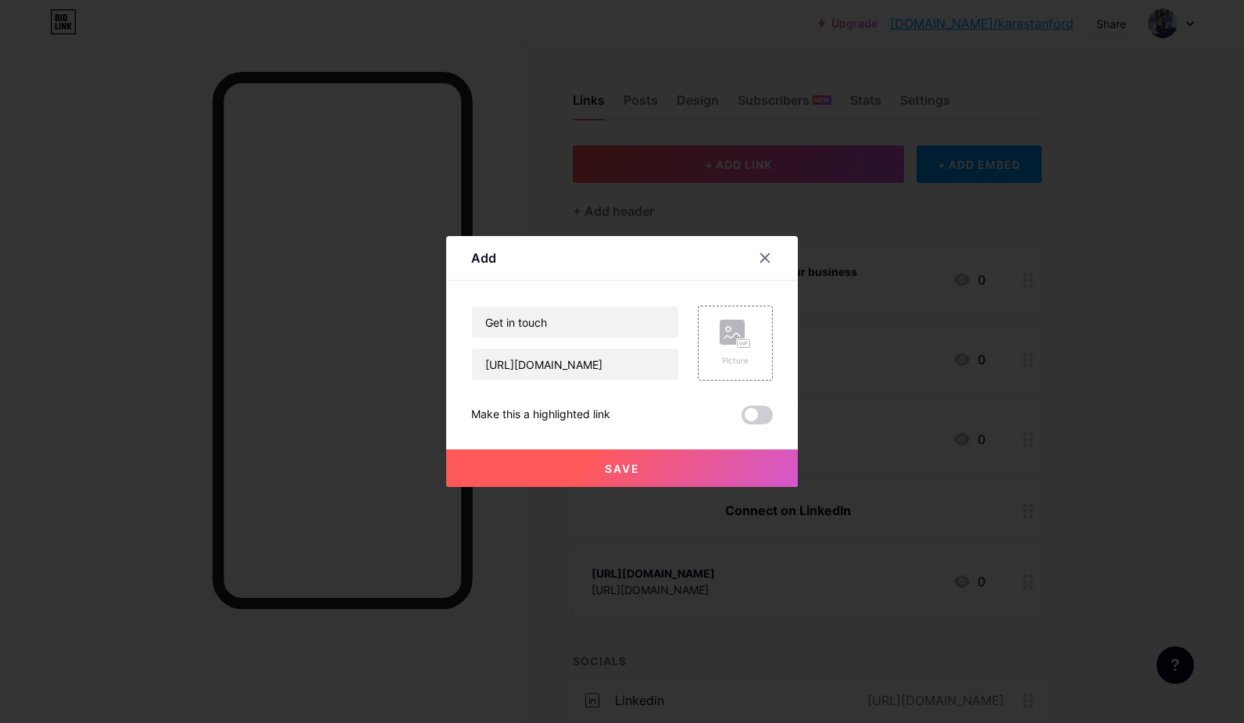
click at [610, 473] on span "Save" at bounding box center [622, 468] width 35 height 13
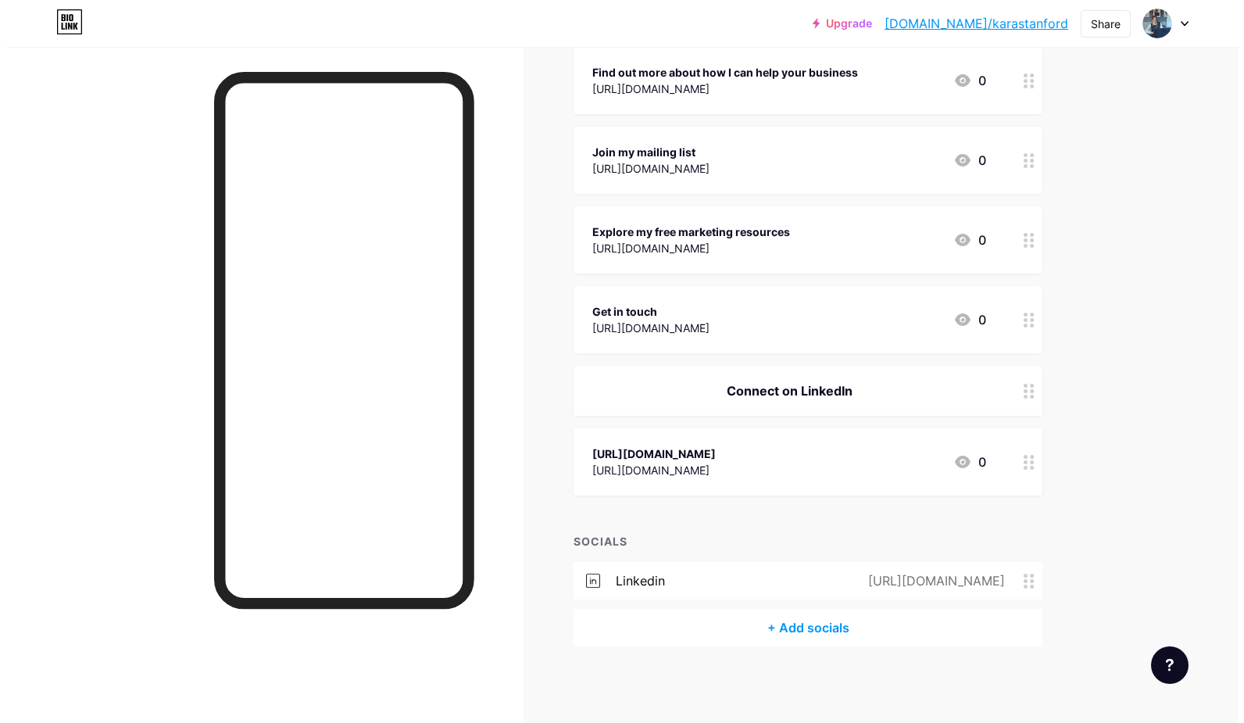
scroll to position [200, 0]
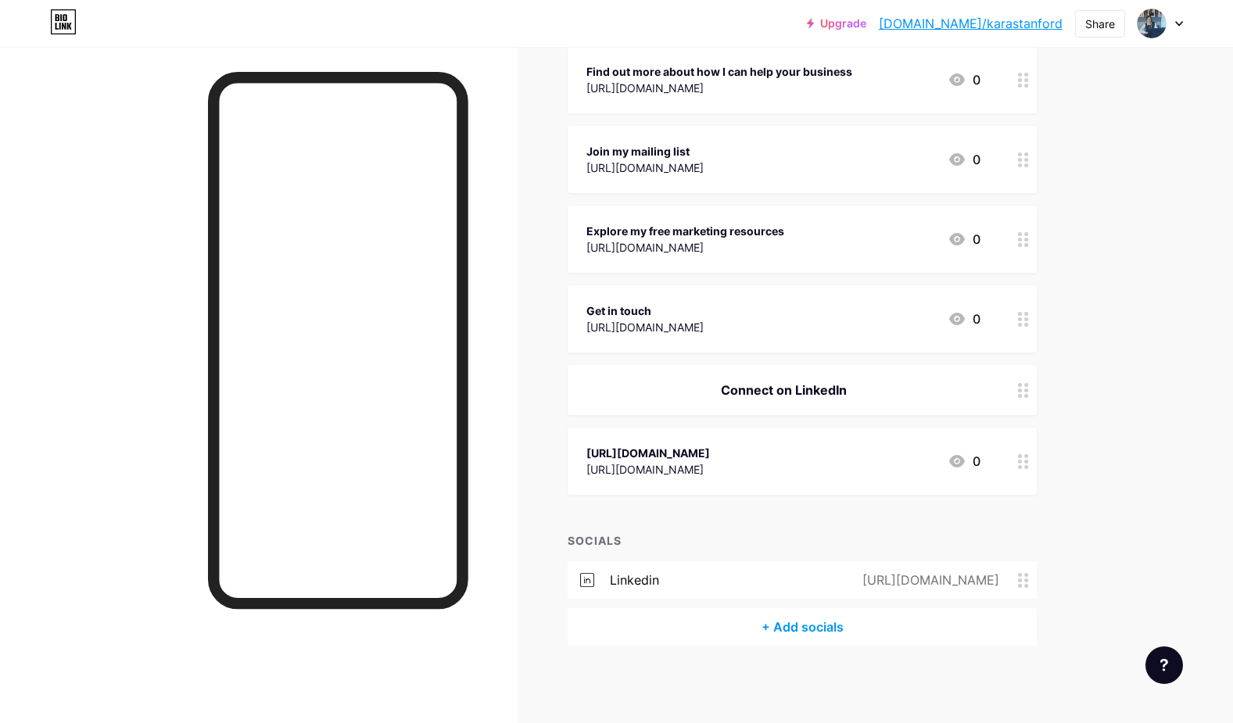
click at [836, 73] on div "Find out more about how I can help your business" at bounding box center [719, 71] width 266 height 16
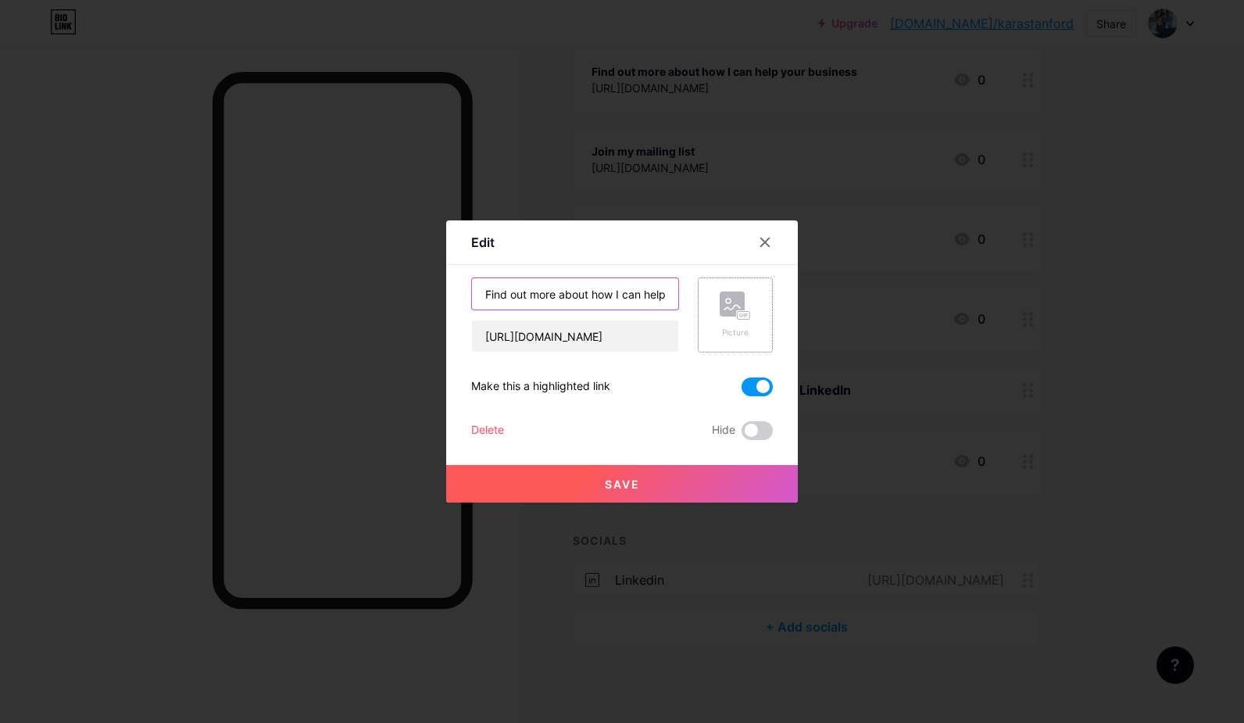
scroll to position [0, 77]
drag, startPoint x: 585, startPoint y: 297, endPoint x: 701, endPoint y: 297, distance: 115.7
click at [701, 297] on div "Find out more about how I can help your business [URL][DOMAIN_NAME] Picture" at bounding box center [622, 314] width 302 height 75
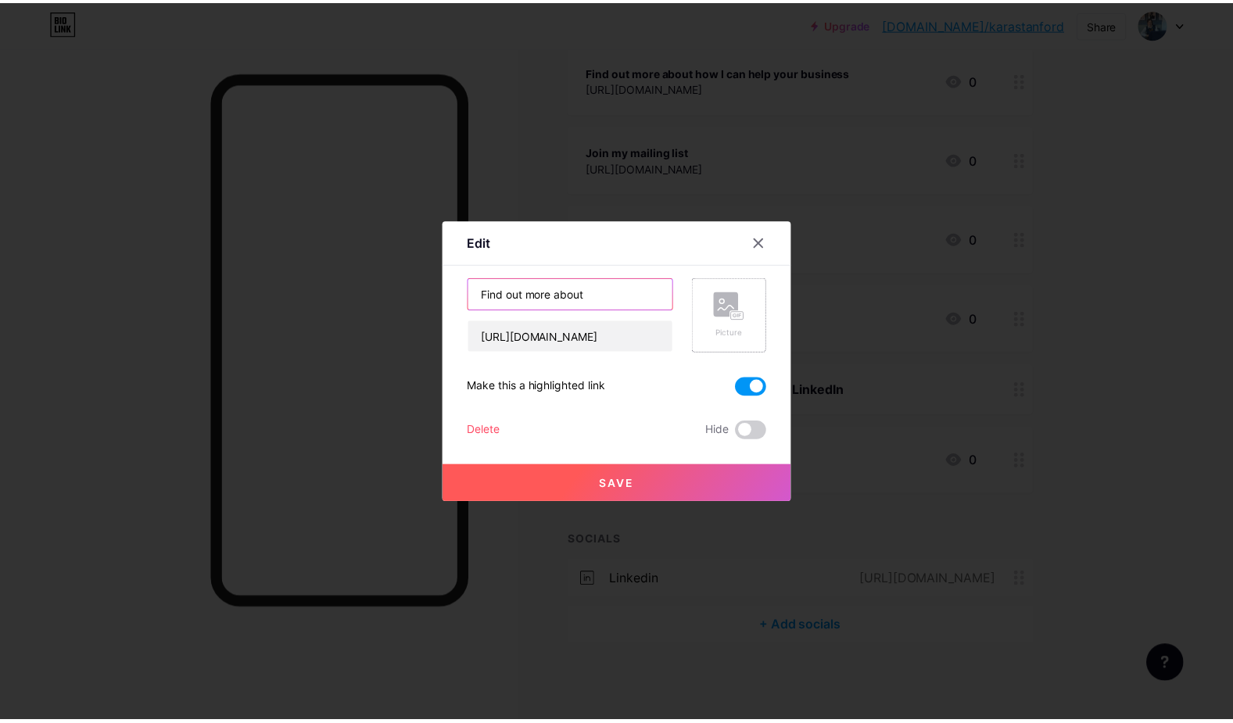
scroll to position [0, 0]
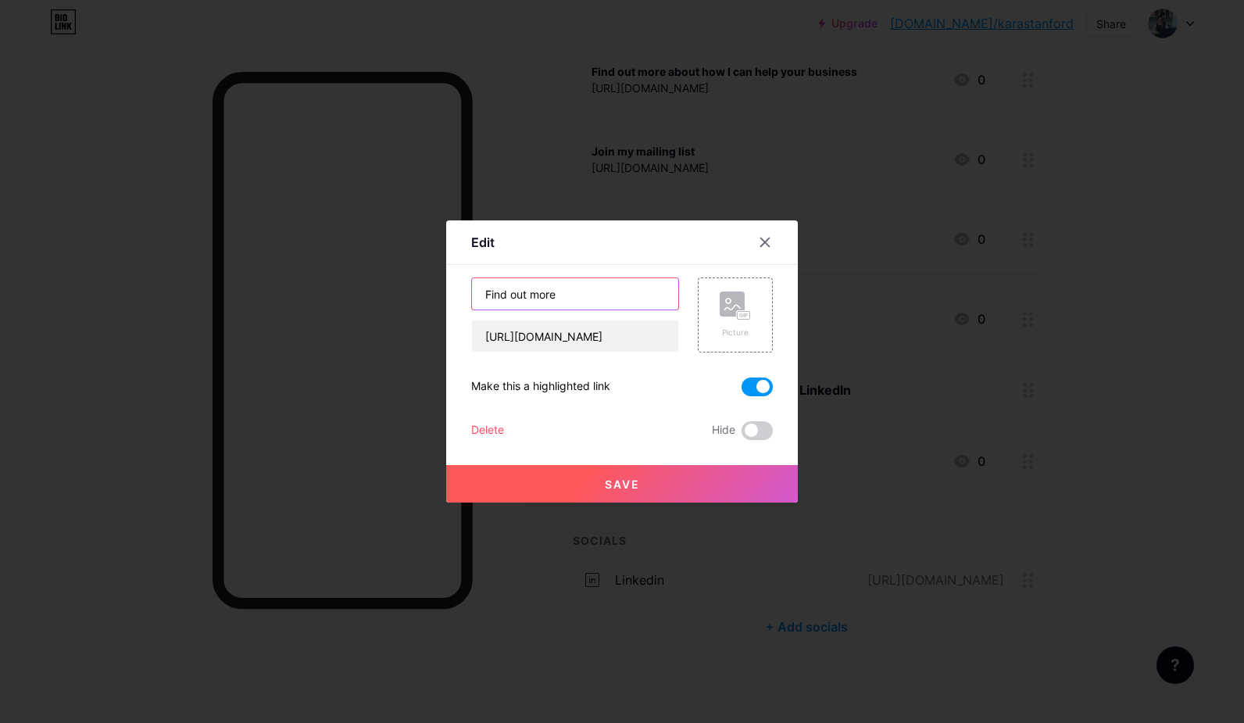
type input "Find out more"
click at [684, 478] on button "Save" at bounding box center [622, 484] width 352 height 38
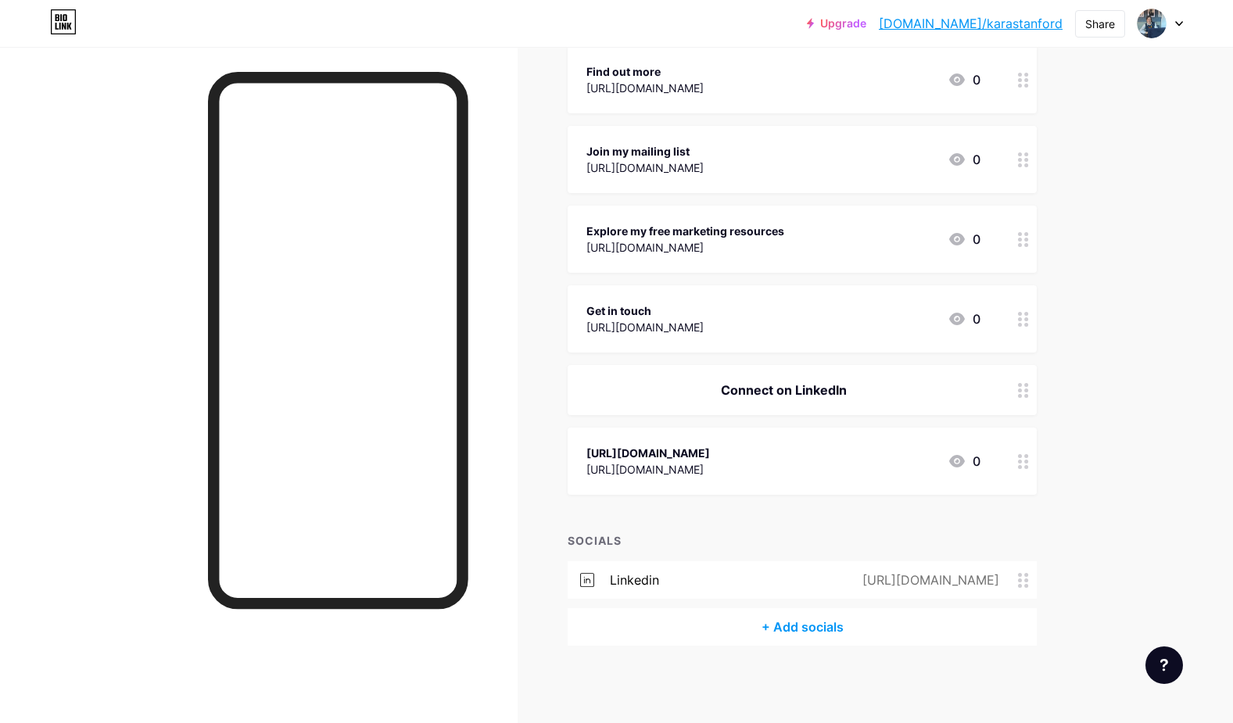
click at [784, 232] on div "Explore my free marketing resources" at bounding box center [685, 231] width 198 height 16
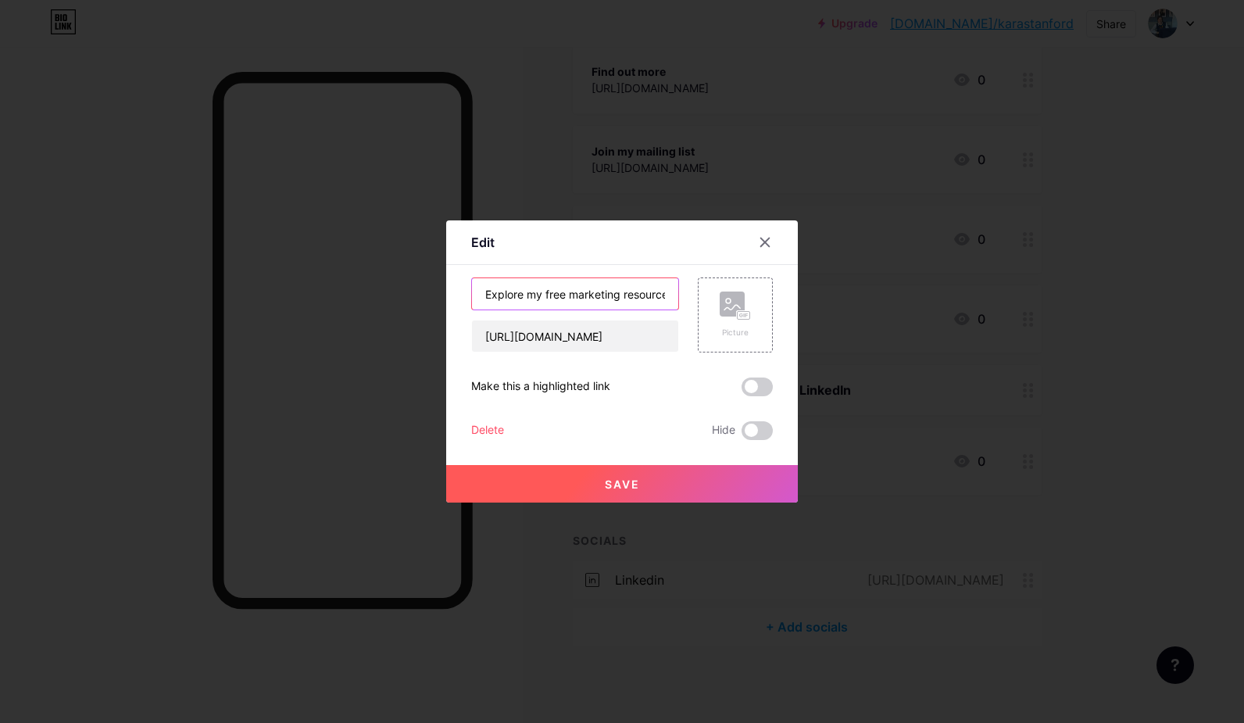
drag, startPoint x: 480, startPoint y: 296, endPoint x: 560, endPoint y: 290, distance: 80.0
click at [560, 290] on input "Explore my free marketing resources" at bounding box center [575, 293] width 206 height 31
drag, startPoint x: 560, startPoint y: 290, endPoint x: 522, endPoint y: 293, distance: 37.6
click at [522, 293] on input "Explore my free marketing resources" at bounding box center [575, 293] width 206 height 31
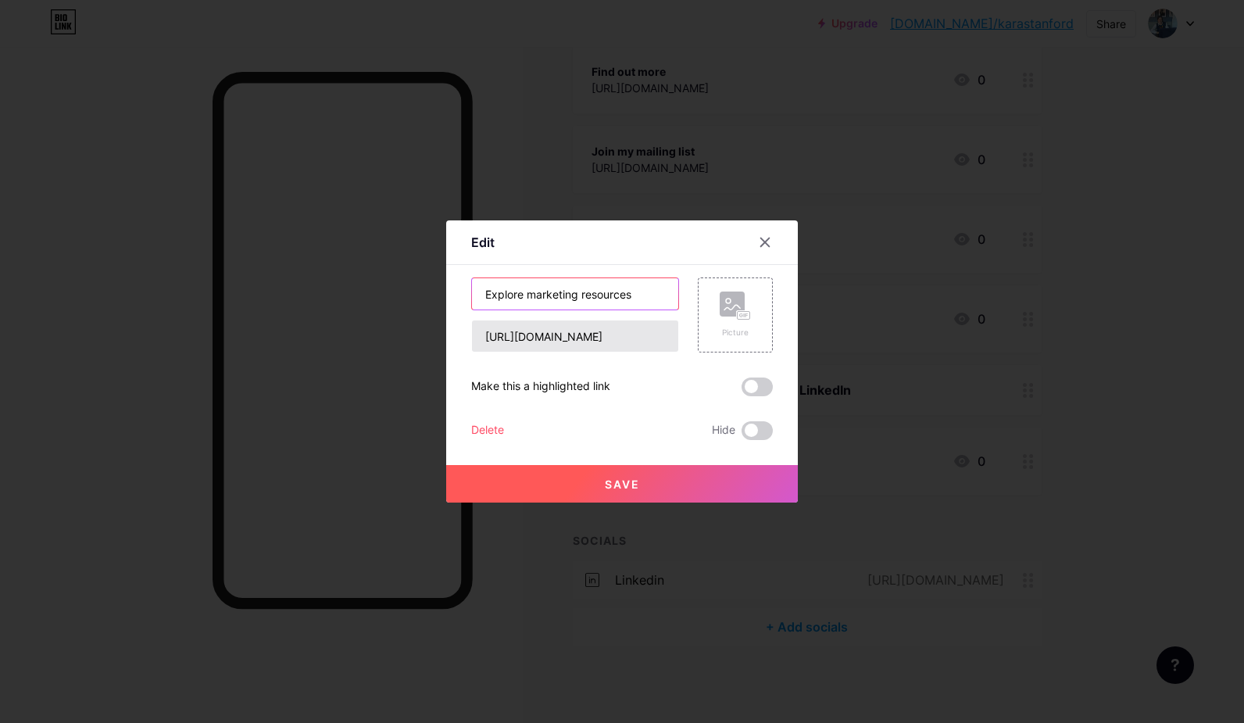
type input "Explore marketing resources"
click at [605, 485] on span "Save" at bounding box center [622, 484] width 35 height 13
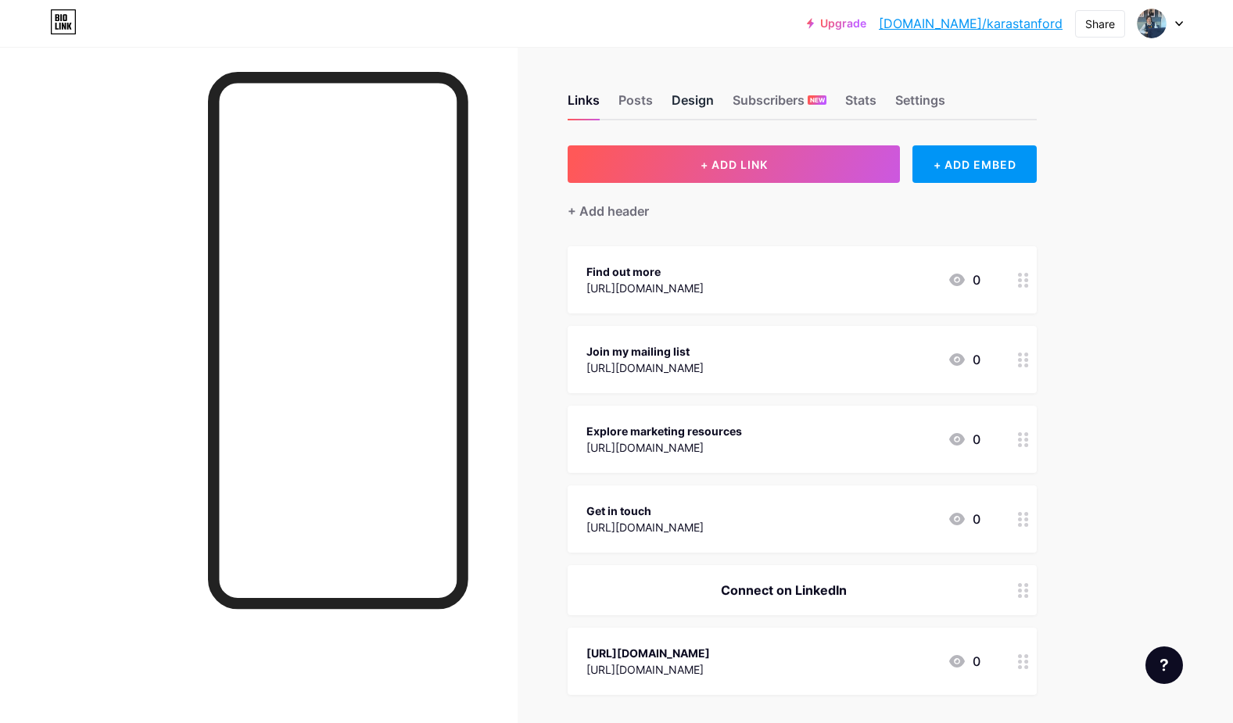
click at [690, 98] on div "Design" at bounding box center [692, 105] width 42 height 28
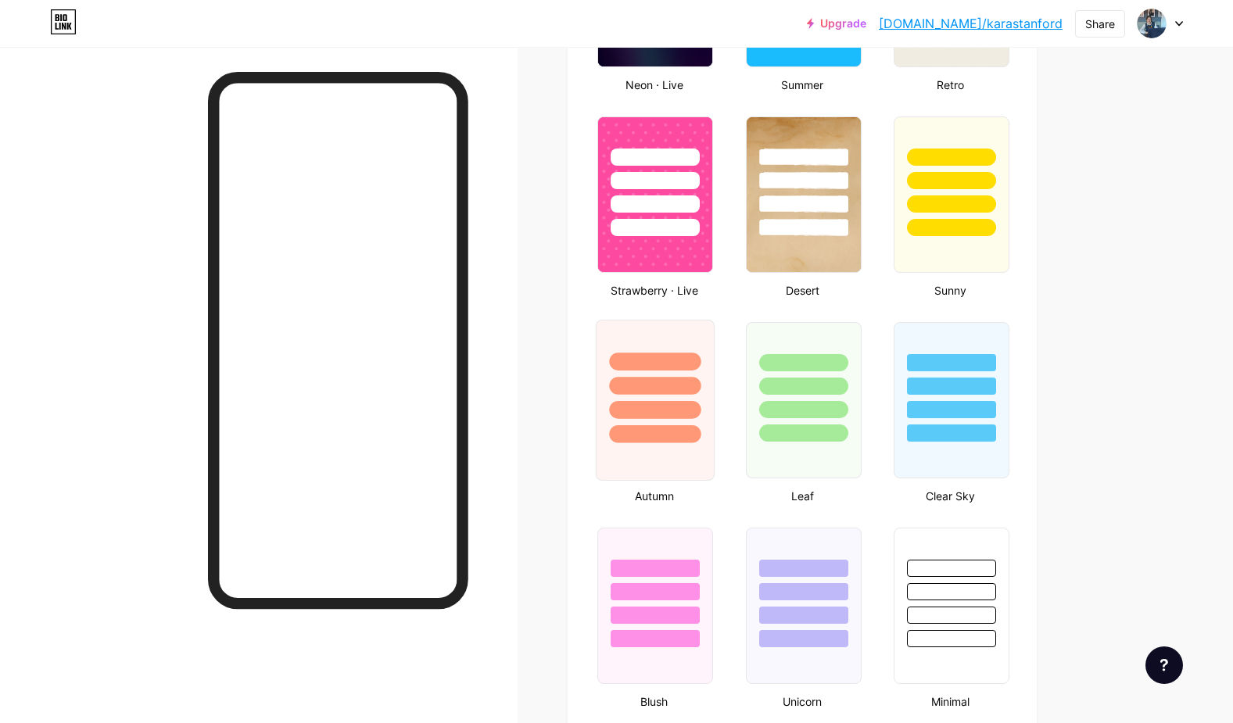
type input "#fefdfb"
type input "#ffcc00"
type input "#000000"
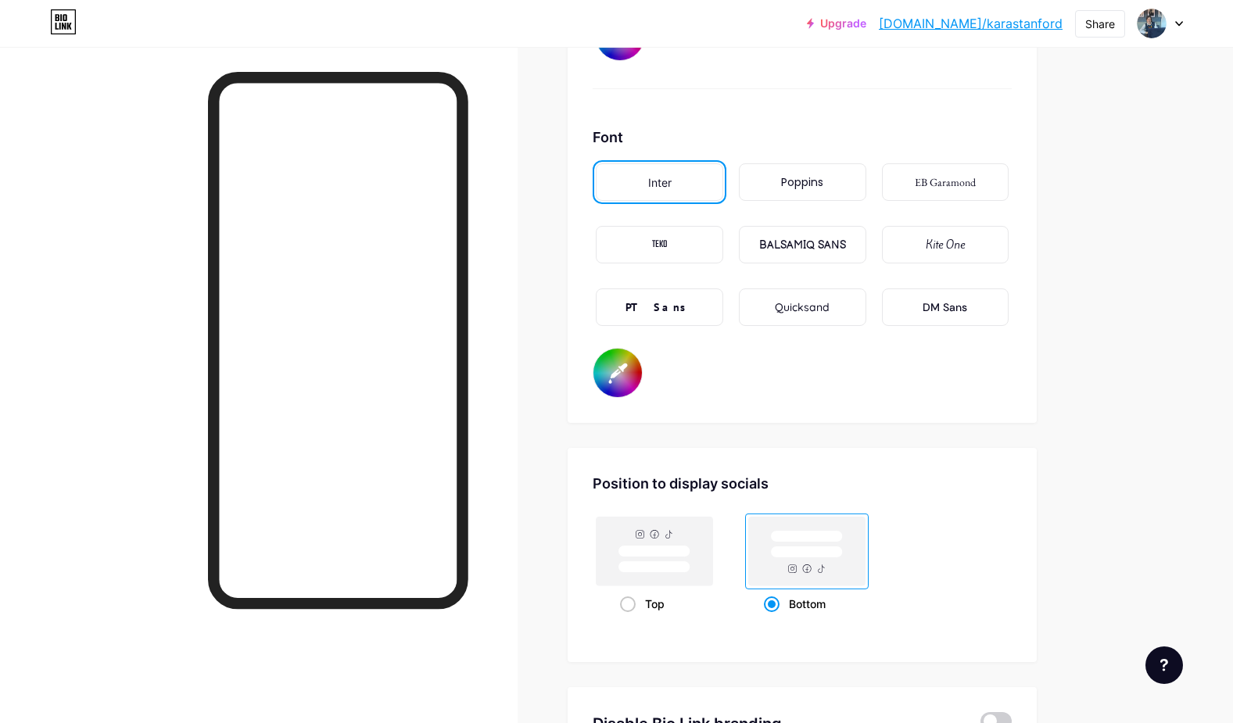
scroll to position [2892, 0]
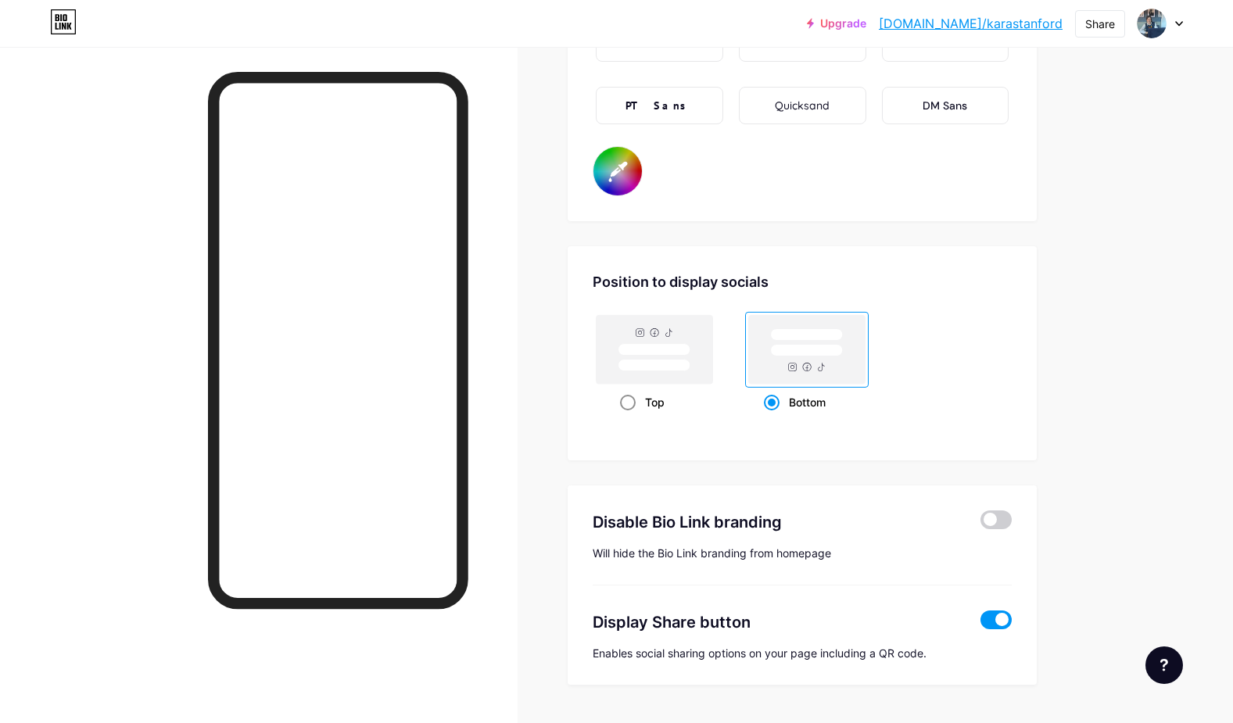
click at [630, 403] on span at bounding box center [628, 403] width 16 height 16
click at [630, 417] on input "Top" at bounding box center [625, 422] width 10 height 10
radio input "true"
type input "#fefdfb"
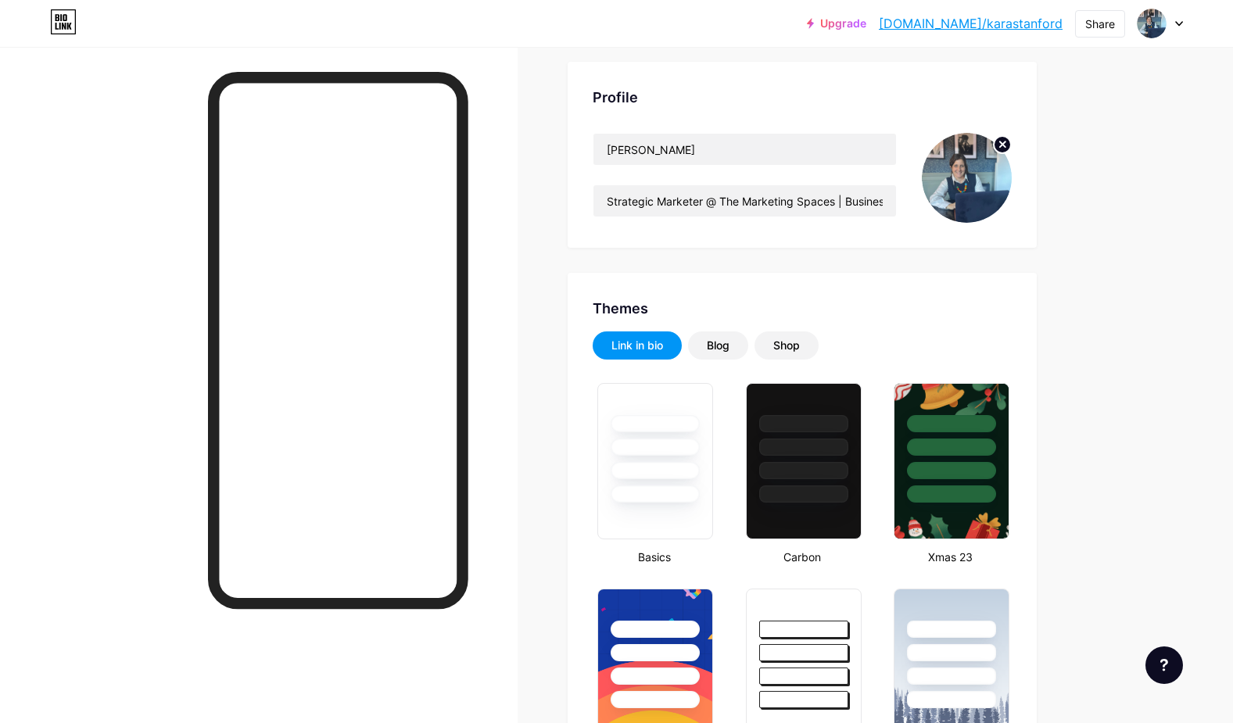
scroll to position [0, 0]
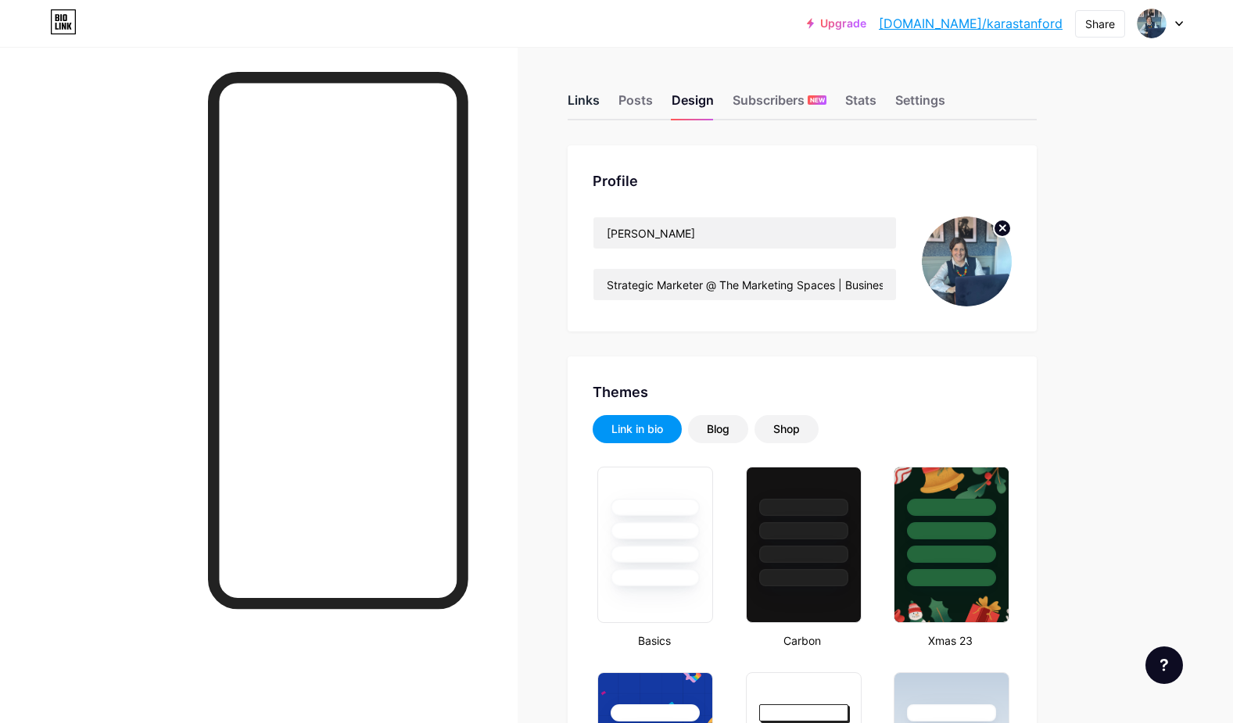
click at [594, 98] on div "Links" at bounding box center [583, 105] width 32 height 28
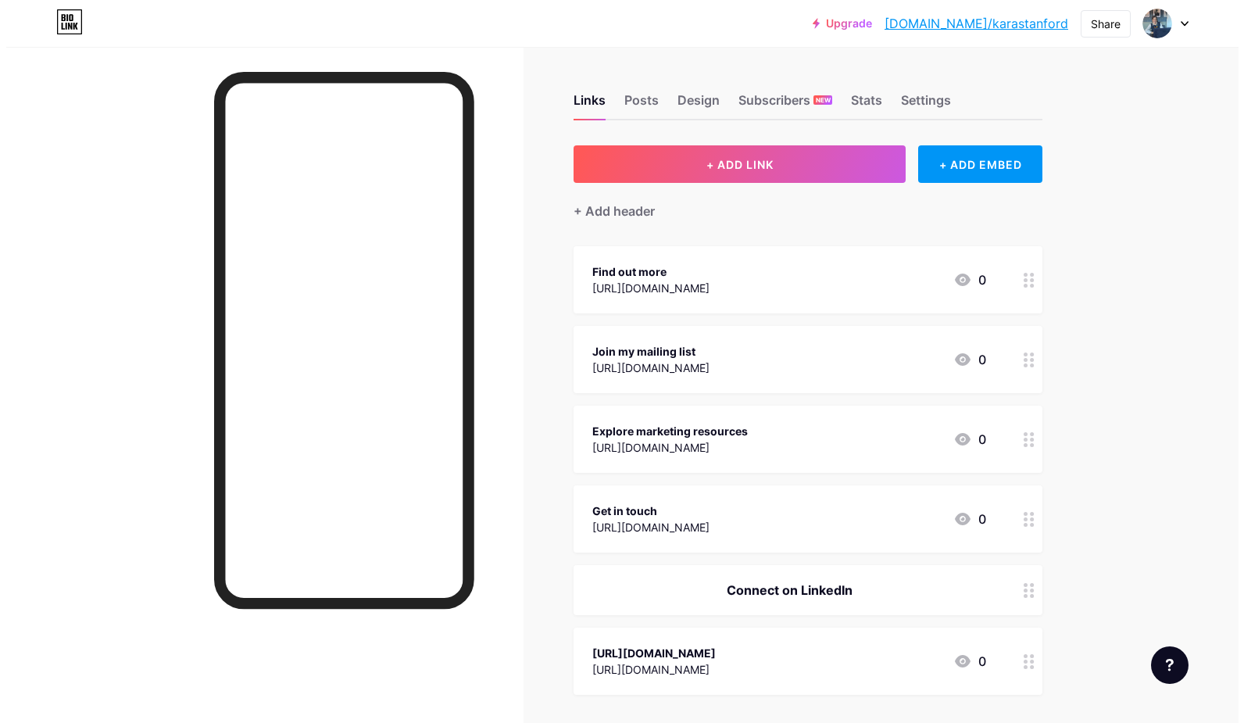
scroll to position [200, 0]
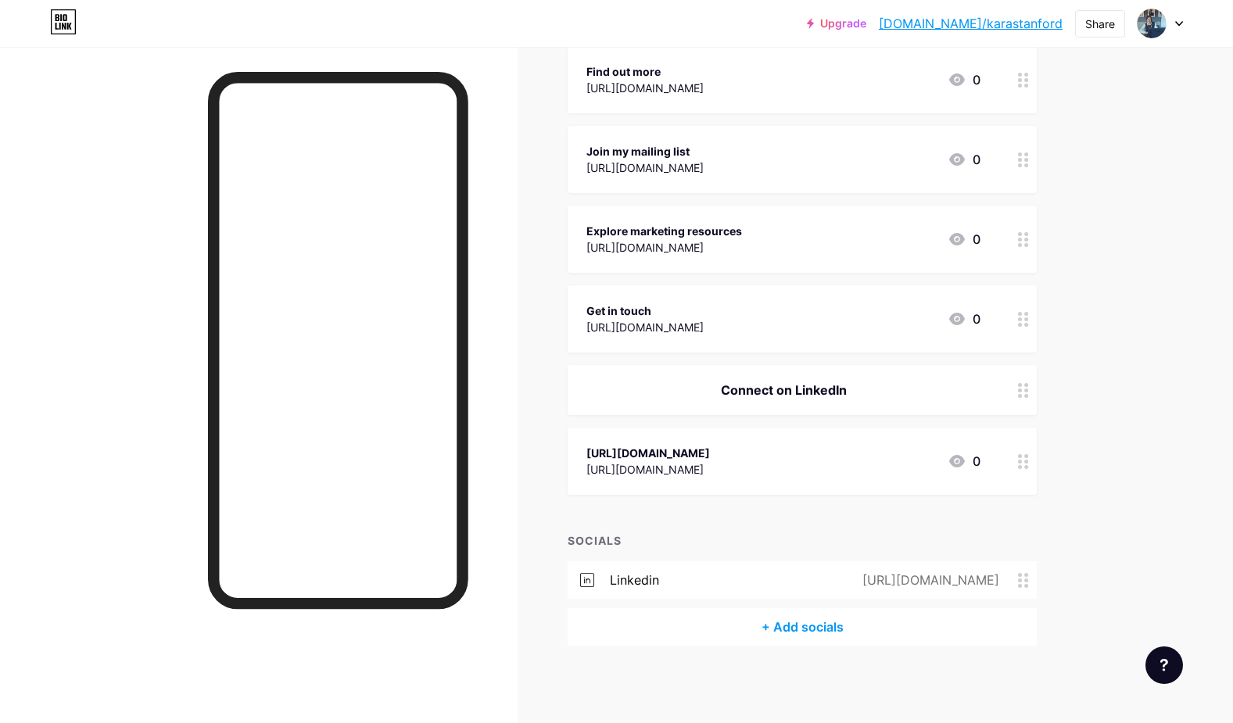
click at [814, 630] on div "+ Add socials" at bounding box center [801, 627] width 469 height 38
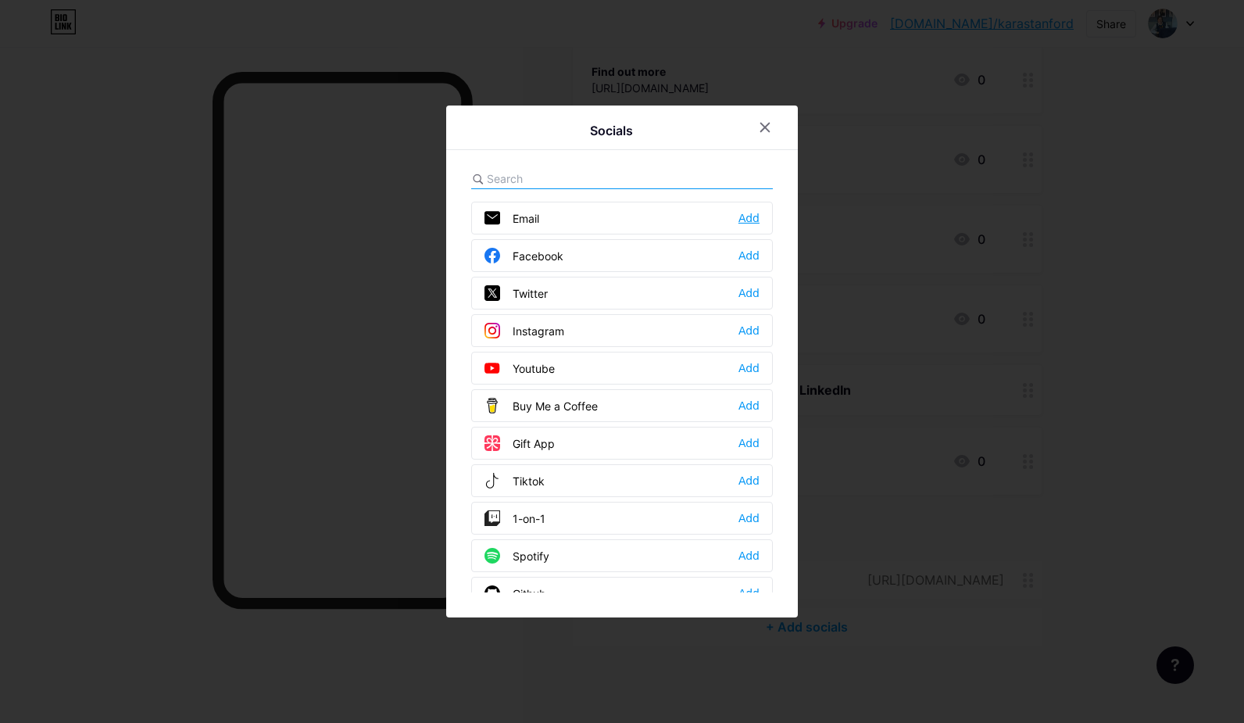
click at [746, 220] on div "Add" at bounding box center [749, 218] width 21 height 16
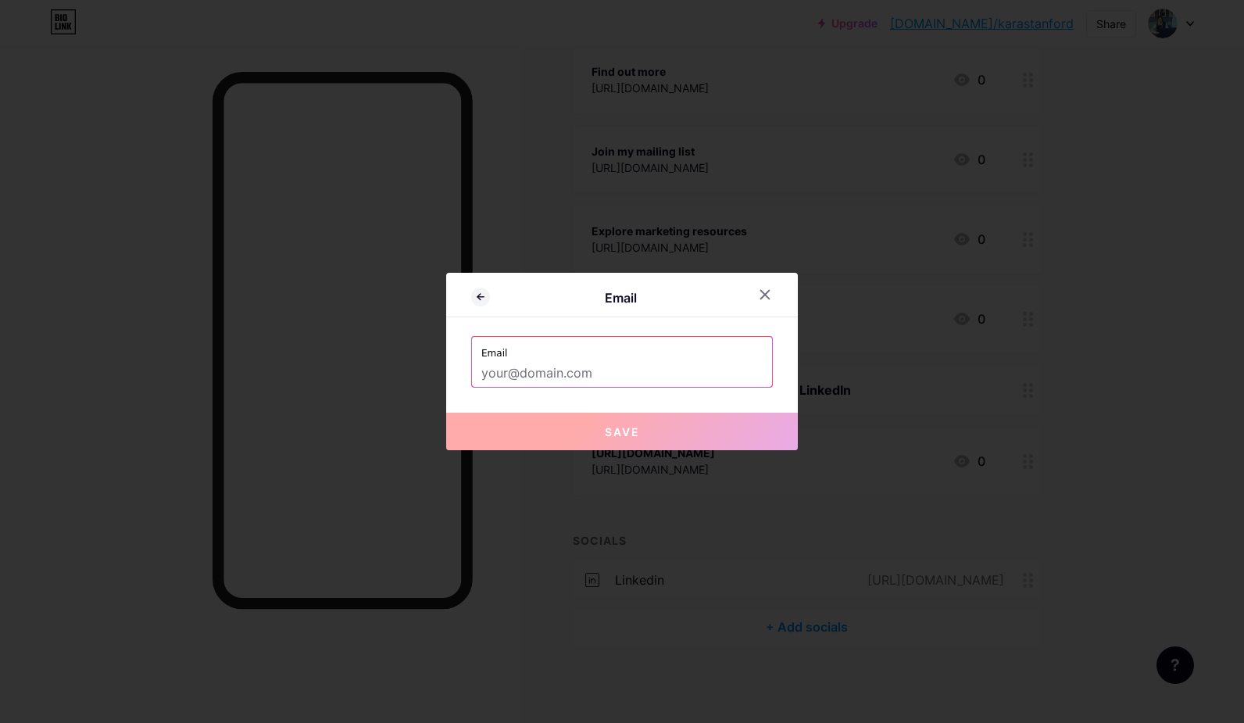
click at [508, 375] on input "text" at bounding box center [621, 373] width 281 height 27
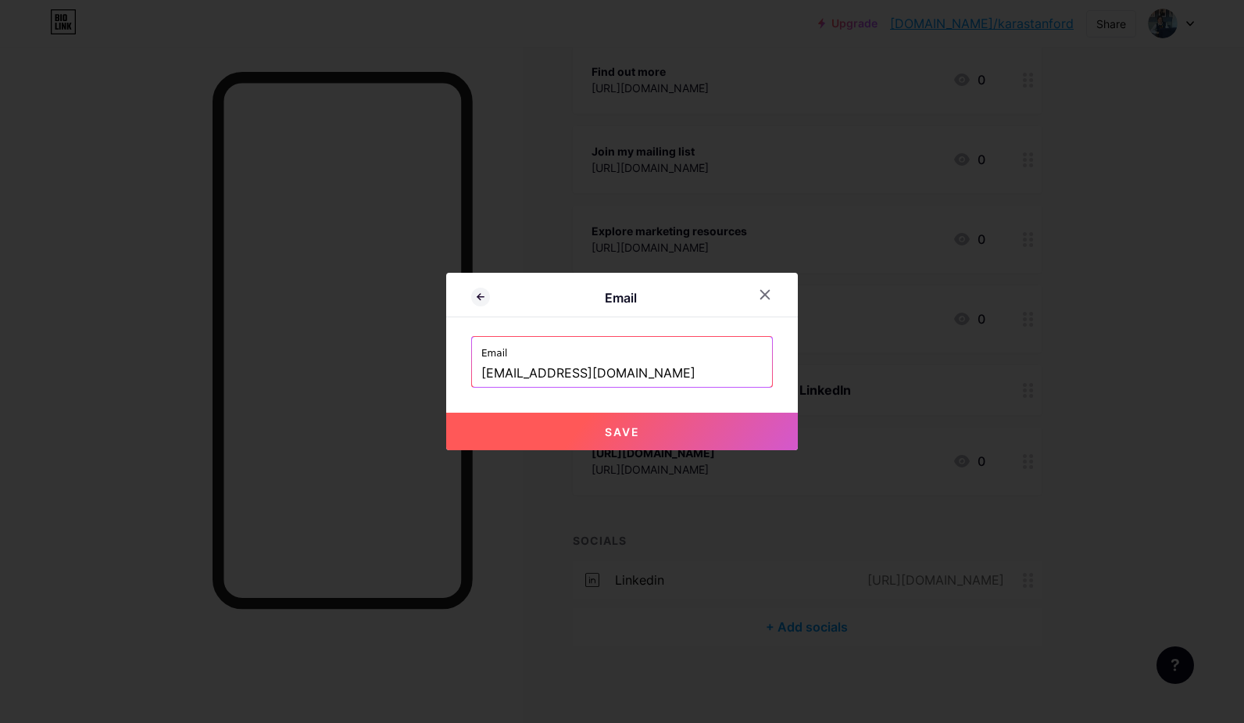
click at [607, 429] on span "Save" at bounding box center [622, 431] width 35 height 13
type input "mailto:[EMAIL_ADDRESS][DOMAIN_NAME]"
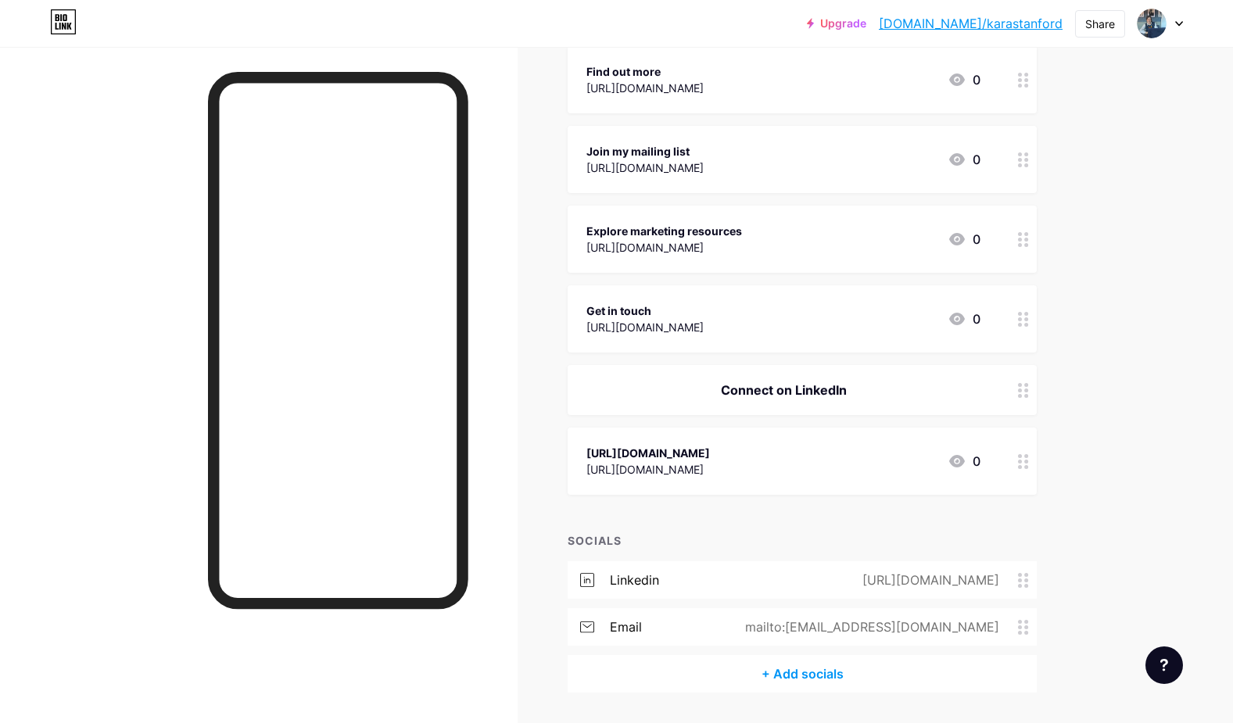
click at [814, 669] on div "+ Add socials" at bounding box center [801, 674] width 469 height 38
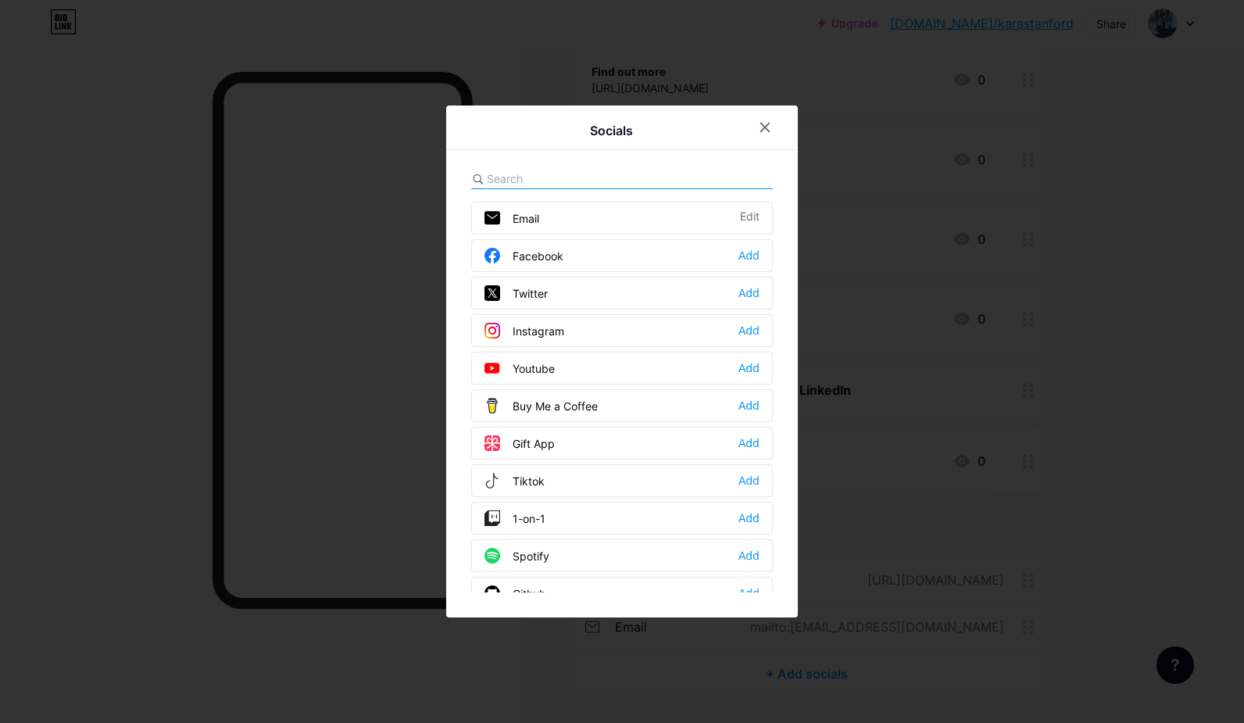
click at [534, 370] on div "Youtube" at bounding box center [520, 368] width 70 height 16
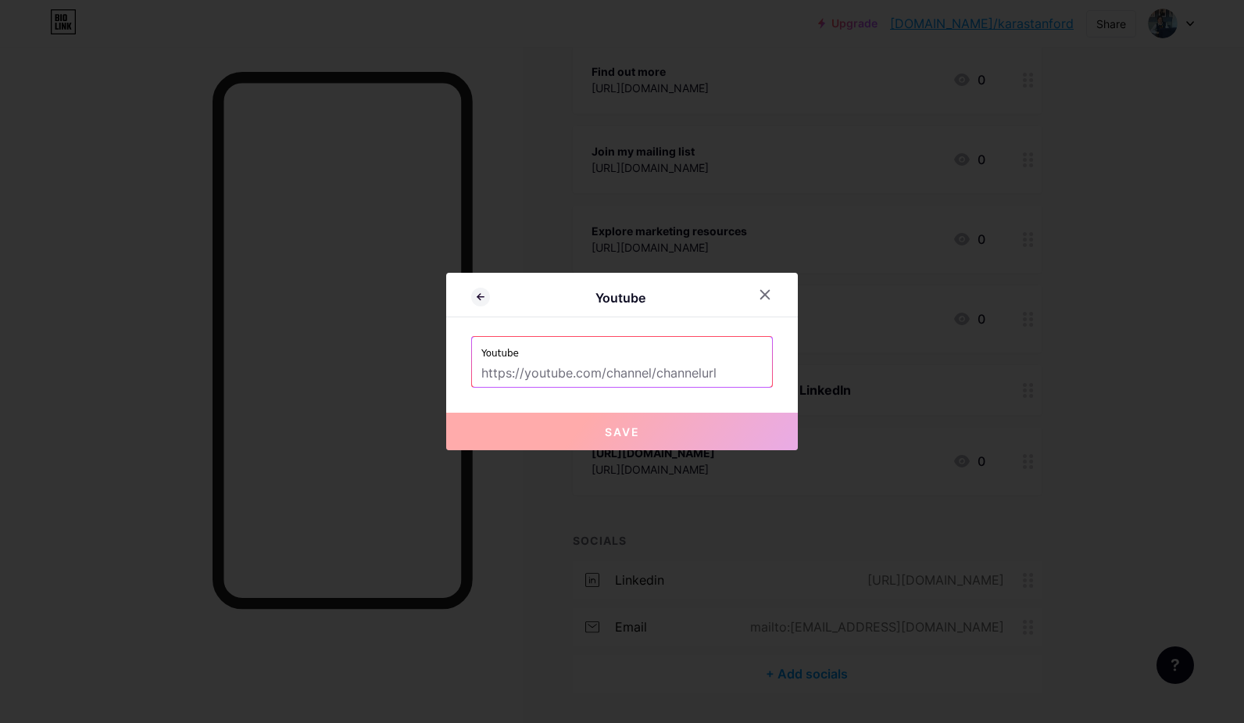
click at [491, 373] on input "text" at bounding box center [621, 373] width 281 height 27
paste input "[URL][DOMAIN_NAME]"
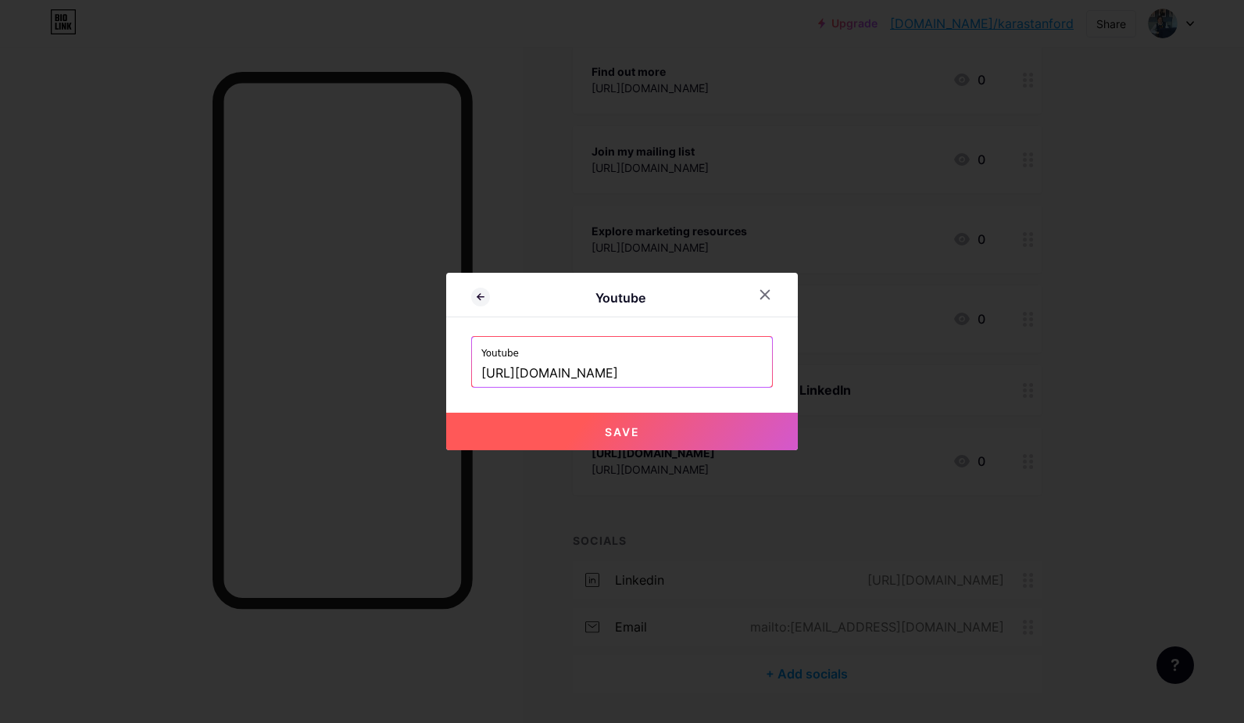
type input "[URL][DOMAIN_NAME]"
click at [635, 436] on button "Save" at bounding box center [622, 432] width 352 height 38
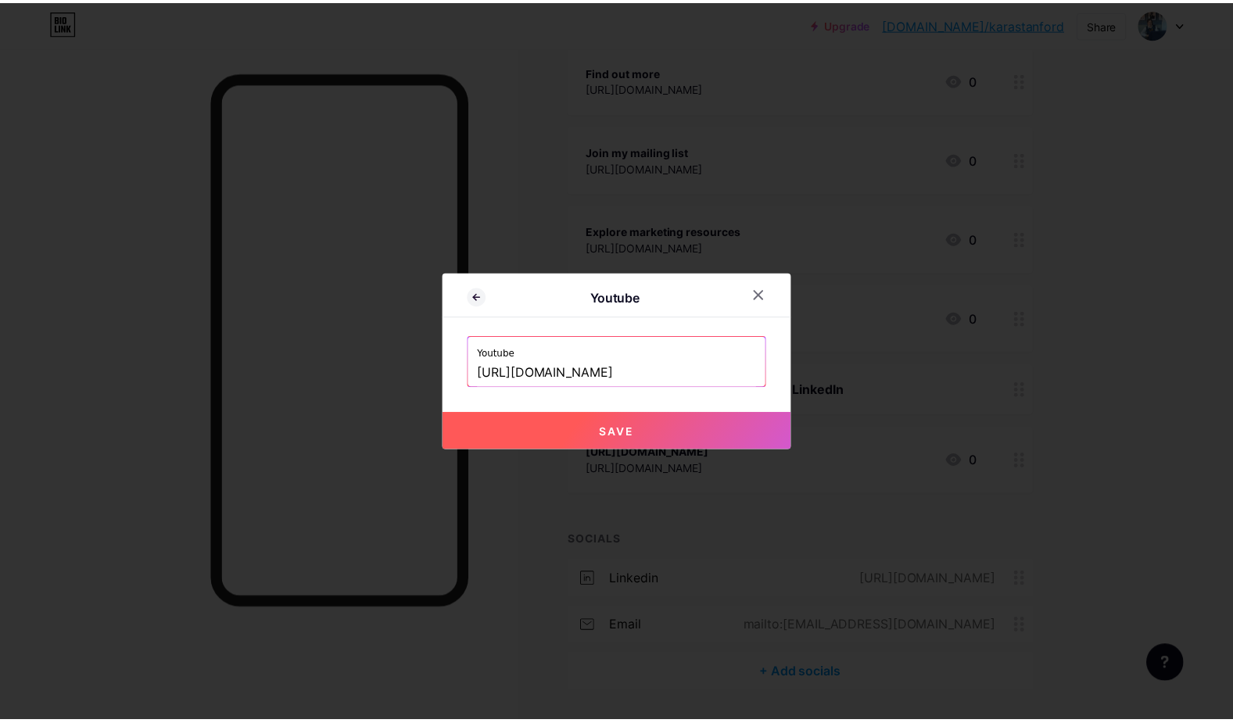
scroll to position [0, 0]
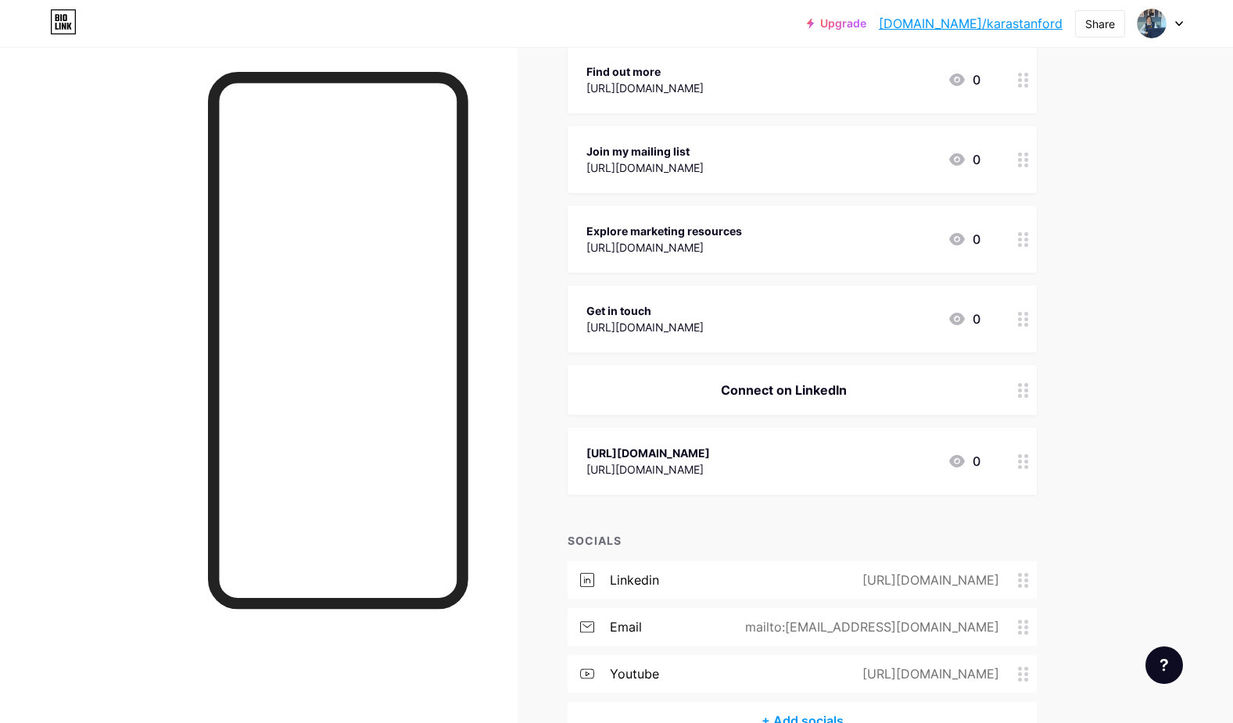
click at [1026, 386] on icon at bounding box center [1023, 390] width 11 height 15
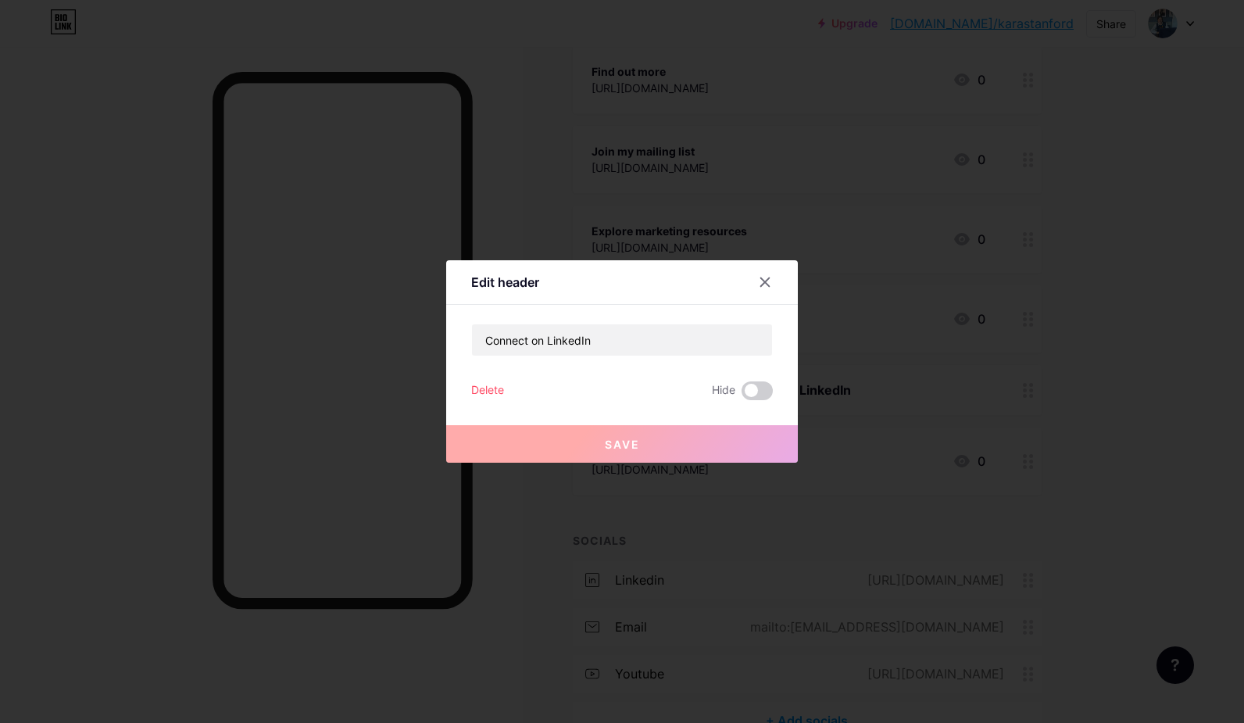
click at [484, 390] on div "Delete" at bounding box center [487, 390] width 33 height 19
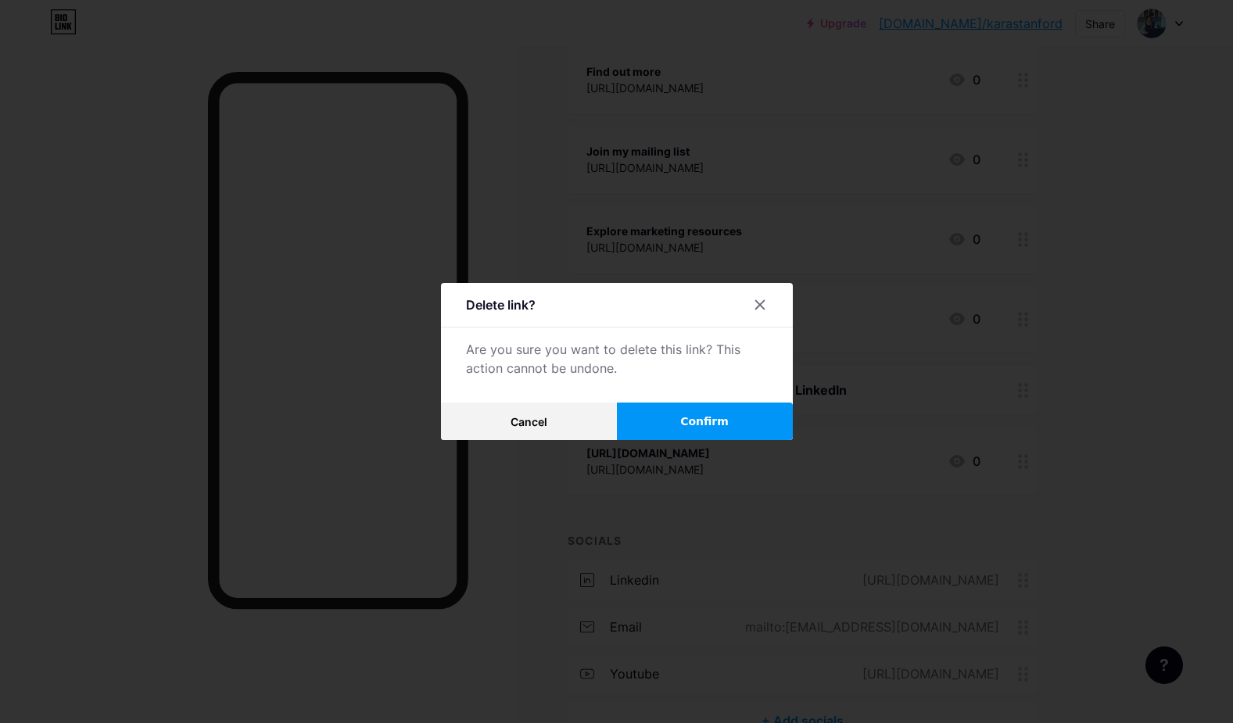
click at [728, 419] on button "Confirm" at bounding box center [705, 422] width 176 height 38
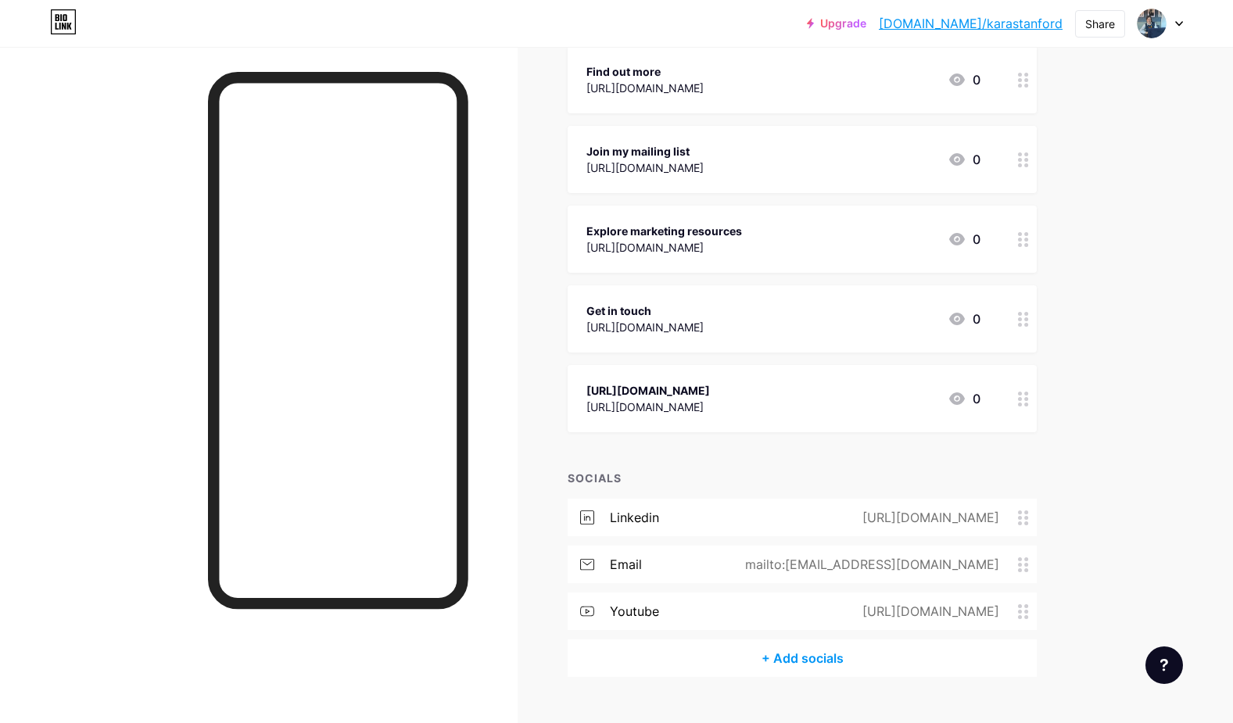
click at [1028, 403] on circle at bounding box center [1026, 405] width 4 height 4
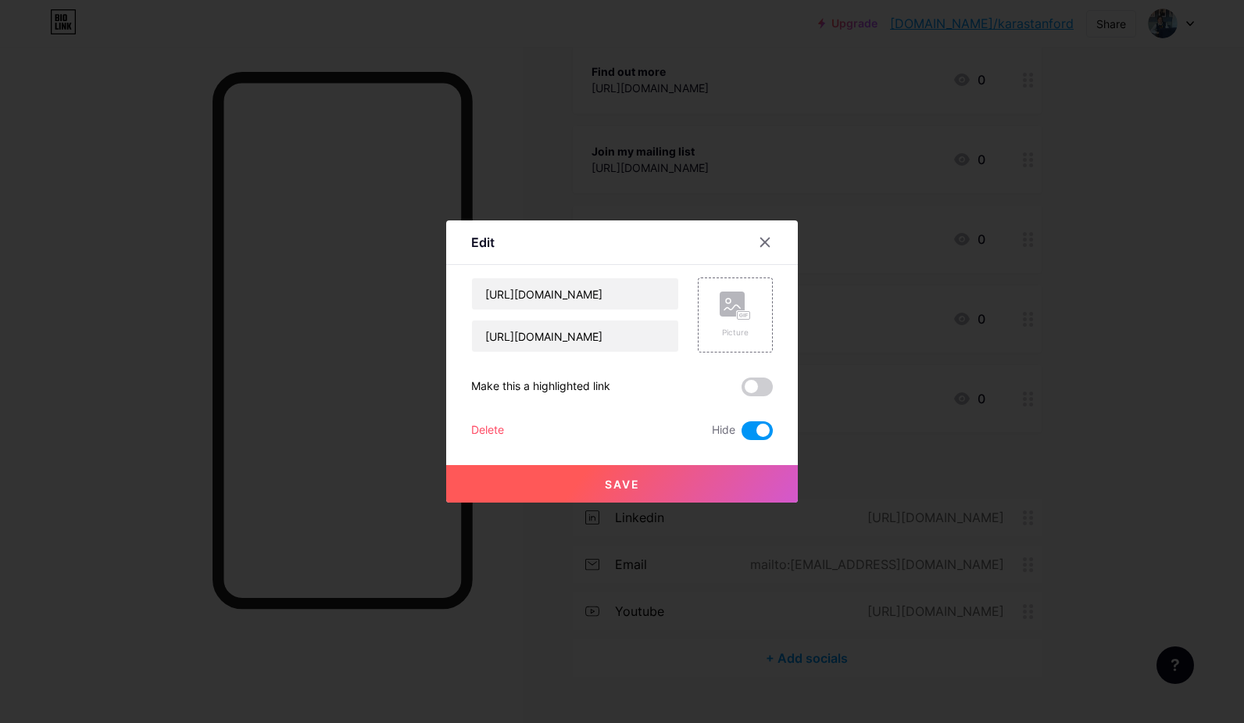
click at [489, 428] on div "Delete" at bounding box center [487, 430] width 33 height 19
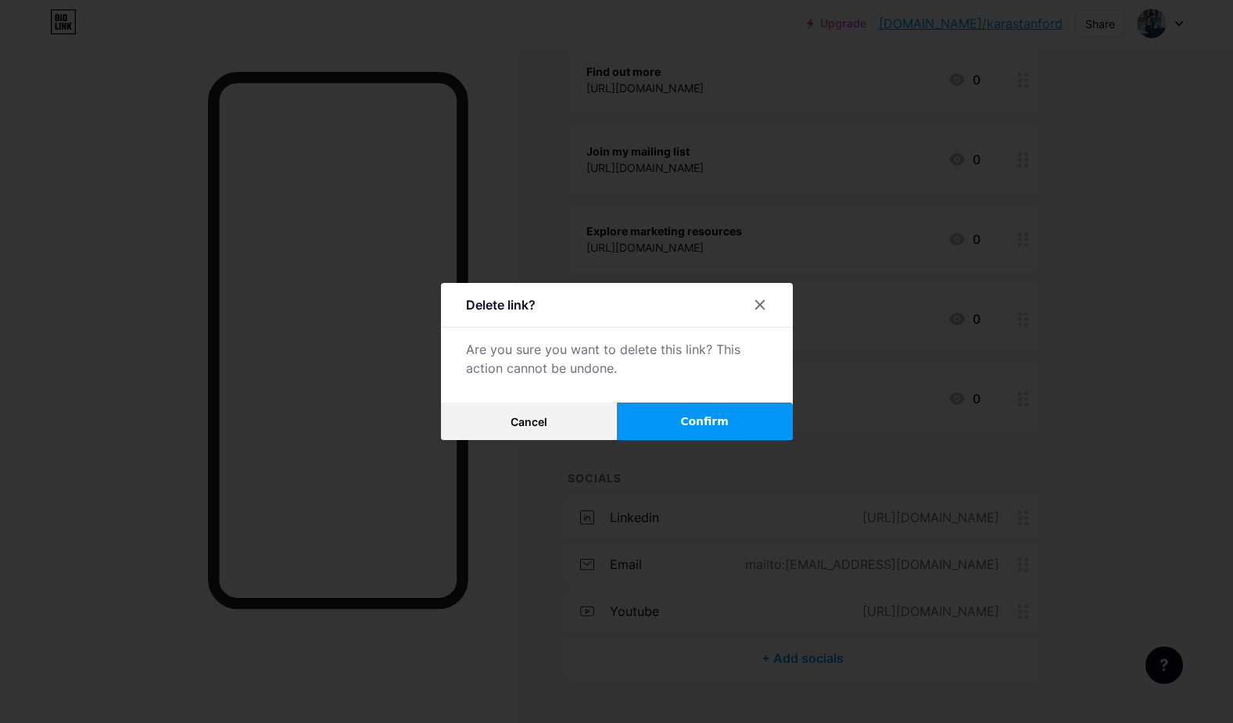
click at [653, 417] on button "Confirm" at bounding box center [705, 422] width 176 height 38
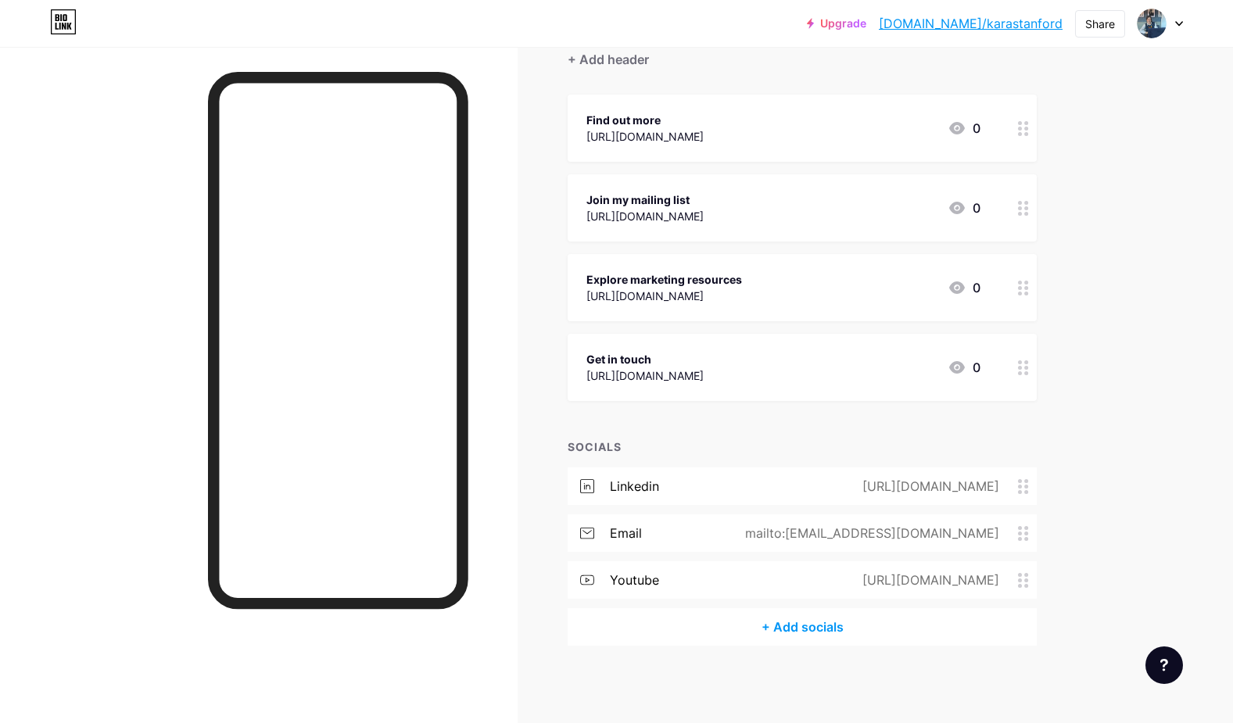
click at [1025, 29] on link "[DOMAIN_NAME]/karastanford" at bounding box center [971, 23] width 184 height 19
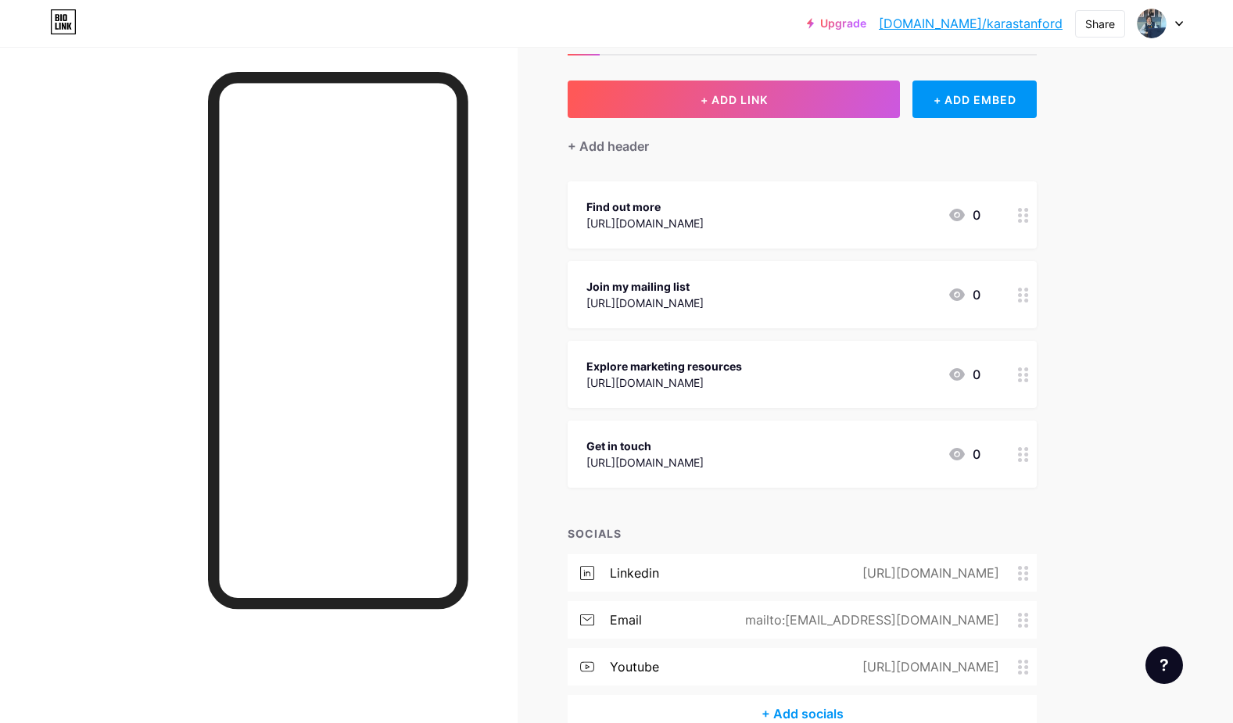
scroll to position [0, 0]
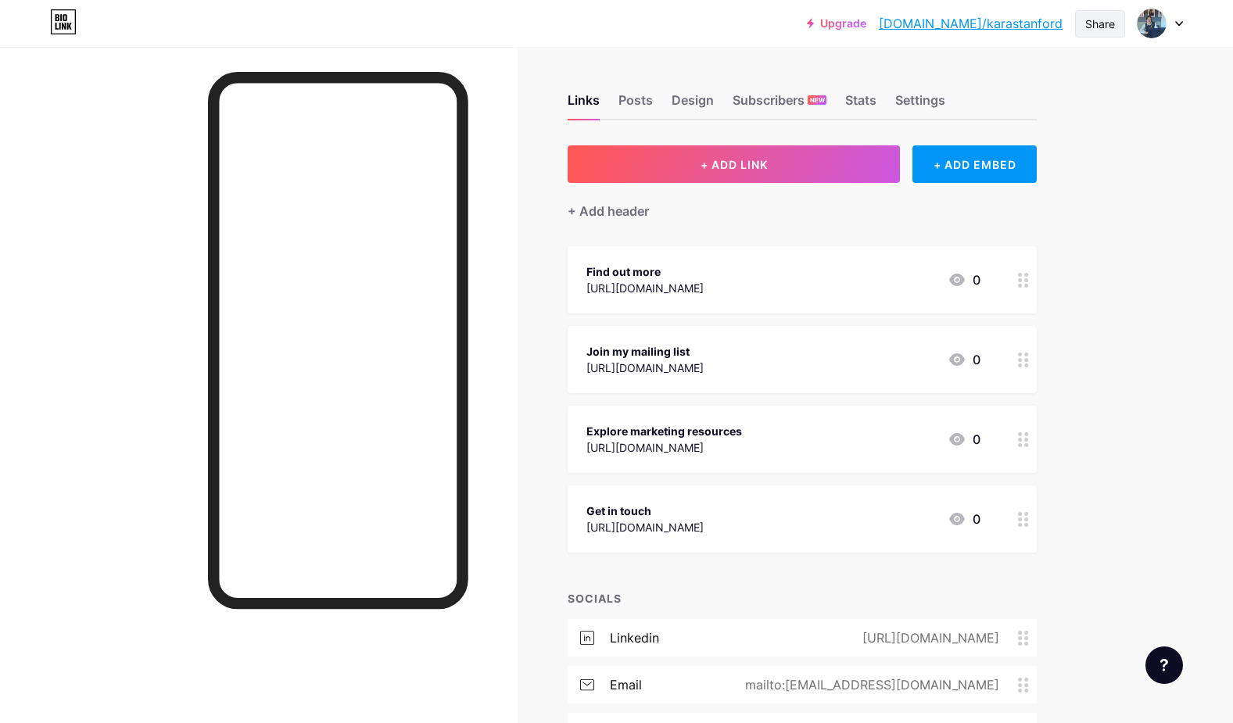
click at [1089, 22] on div "Share" at bounding box center [1100, 24] width 30 height 16
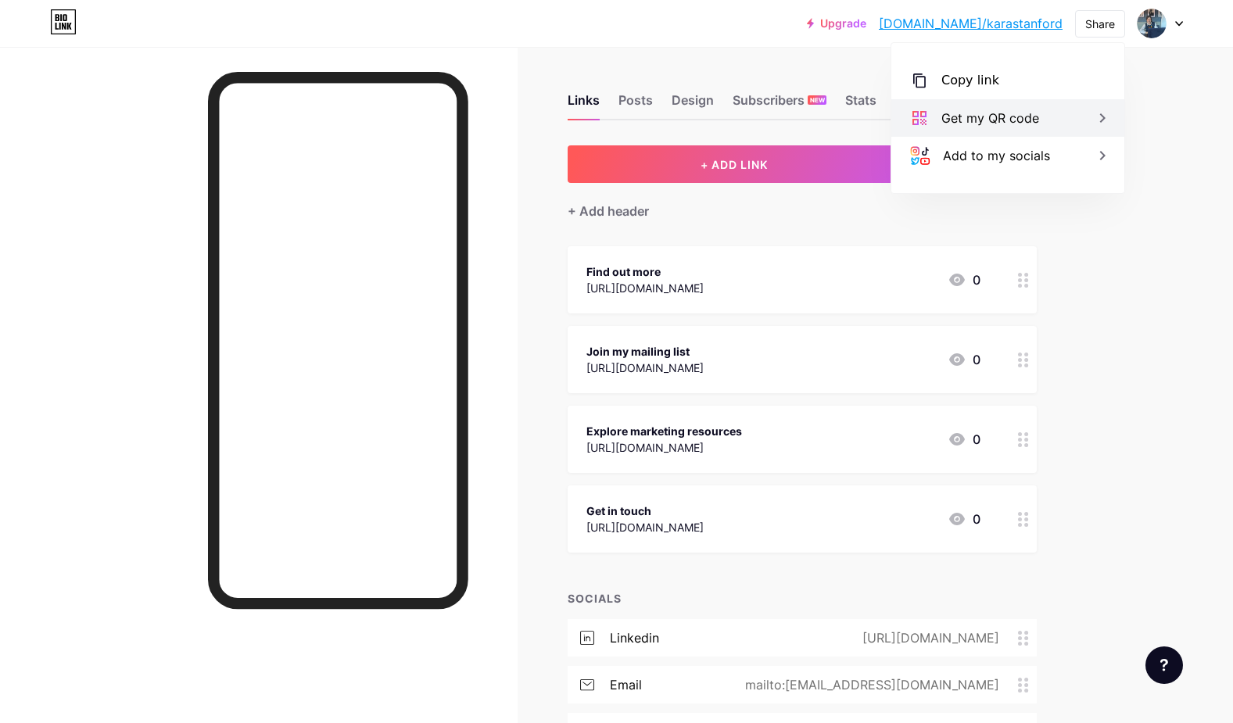
click at [990, 113] on div "Get my QR code" at bounding box center [990, 118] width 98 height 19
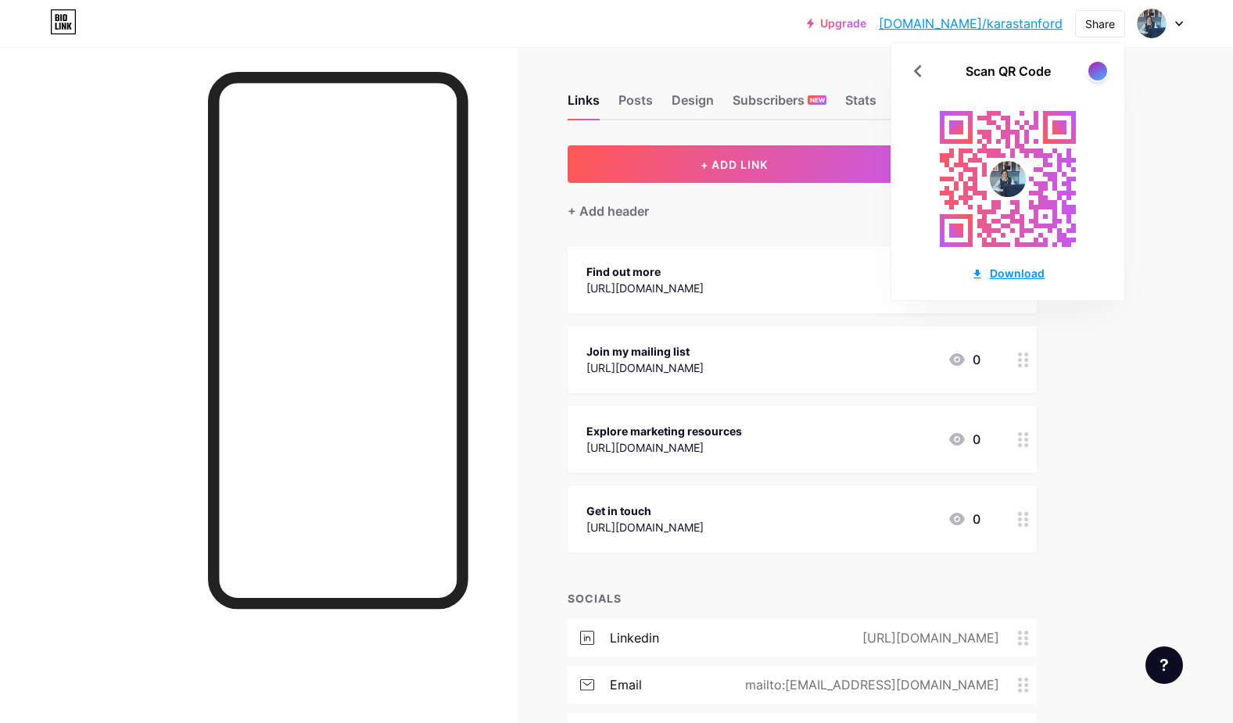
click at [1018, 274] on div "Download" at bounding box center [1007, 273] width 73 height 16
click at [106, 130] on div at bounding box center [258, 408] width 517 height 723
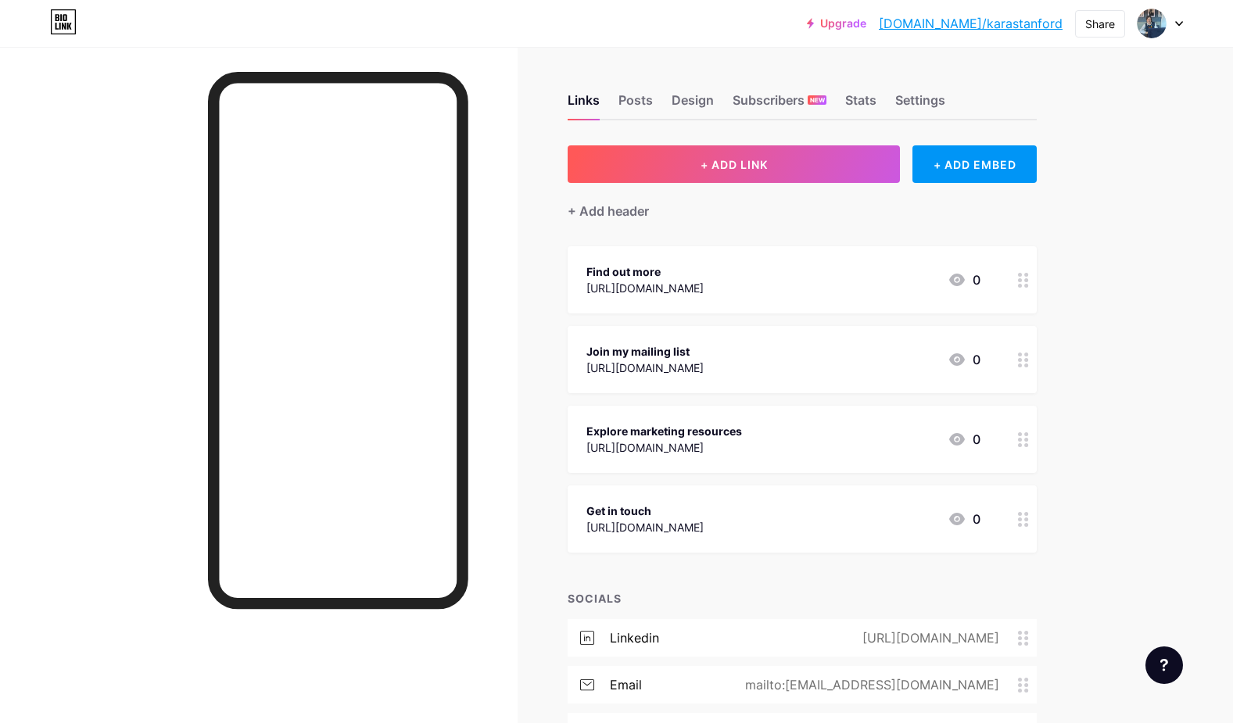
click at [1014, 23] on link "[DOMAIN_NAME]/karastanford" at bounding box center [971, 23] width 184 height 19
